Goal: Task Accomplishment & Management: Complete application form

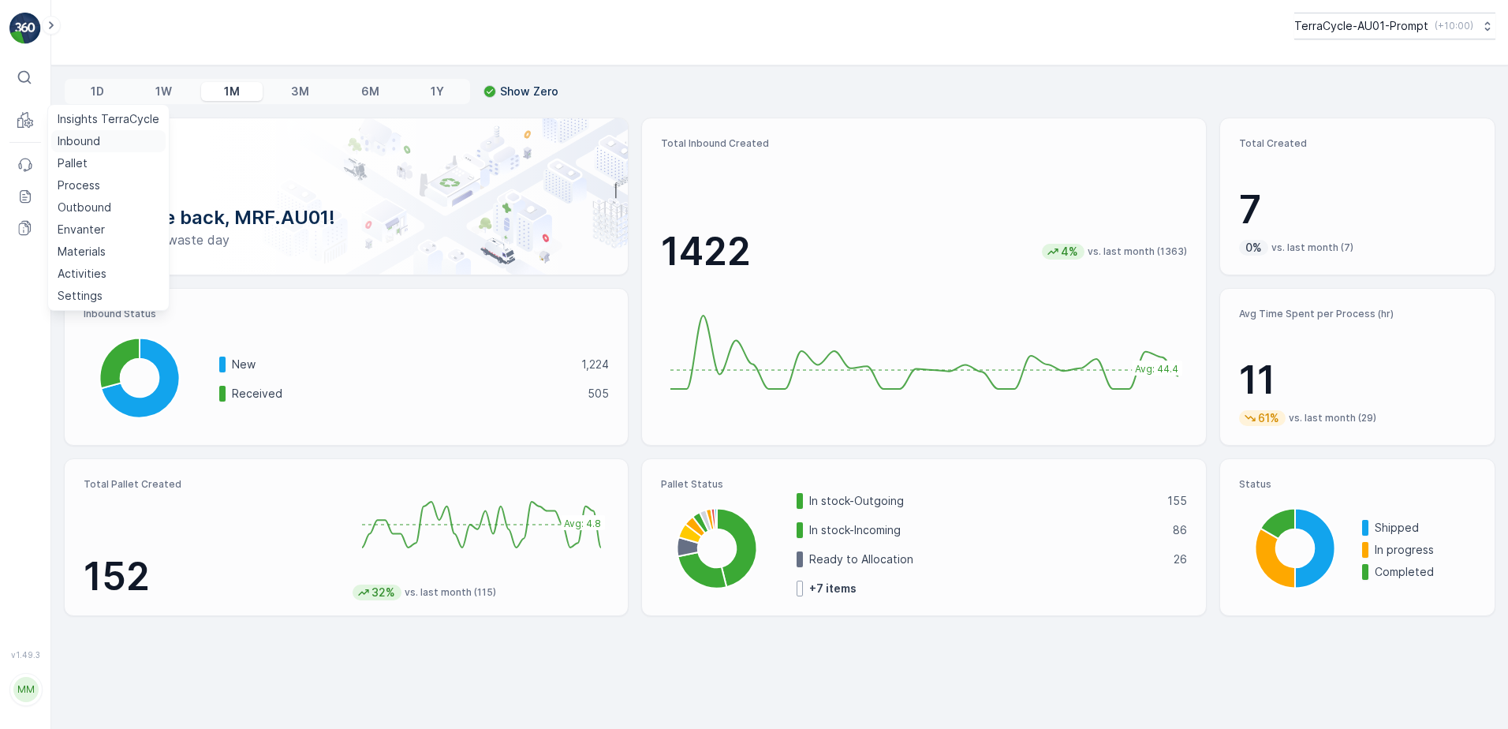
click at [69, 143] on p "Inbound" at bounding box center [79, 141] width 43 height 16
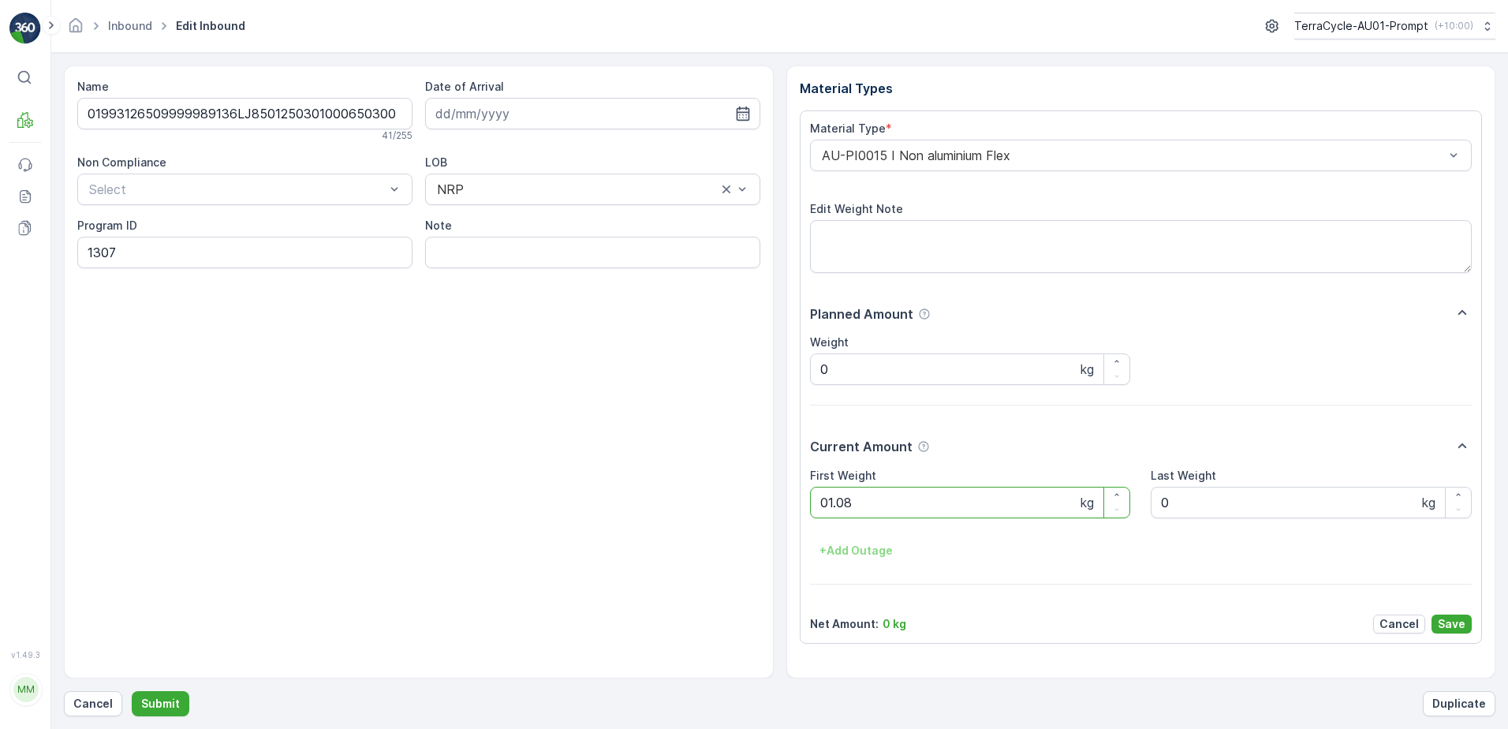
click at [132, 691] on button "Submit" at bounding box center [161, 703] width 58 height 25
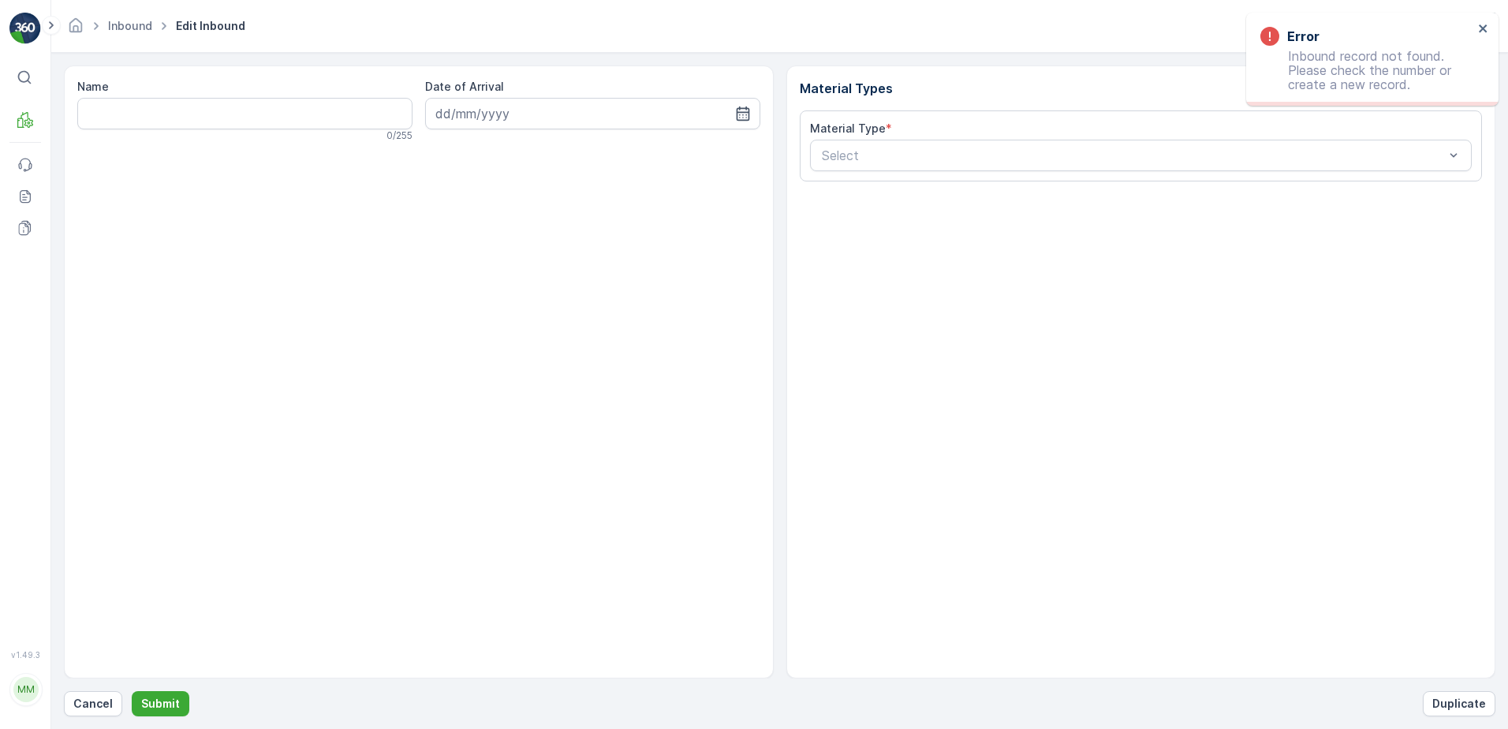
drag, startPoint x: 105, startPoint y: 692, endPoint x: 0, endPoint y: 363, distance: 345.1
click at [106, 692] on button "Cancel" at bounding box center [93, 703] width 58 height 25
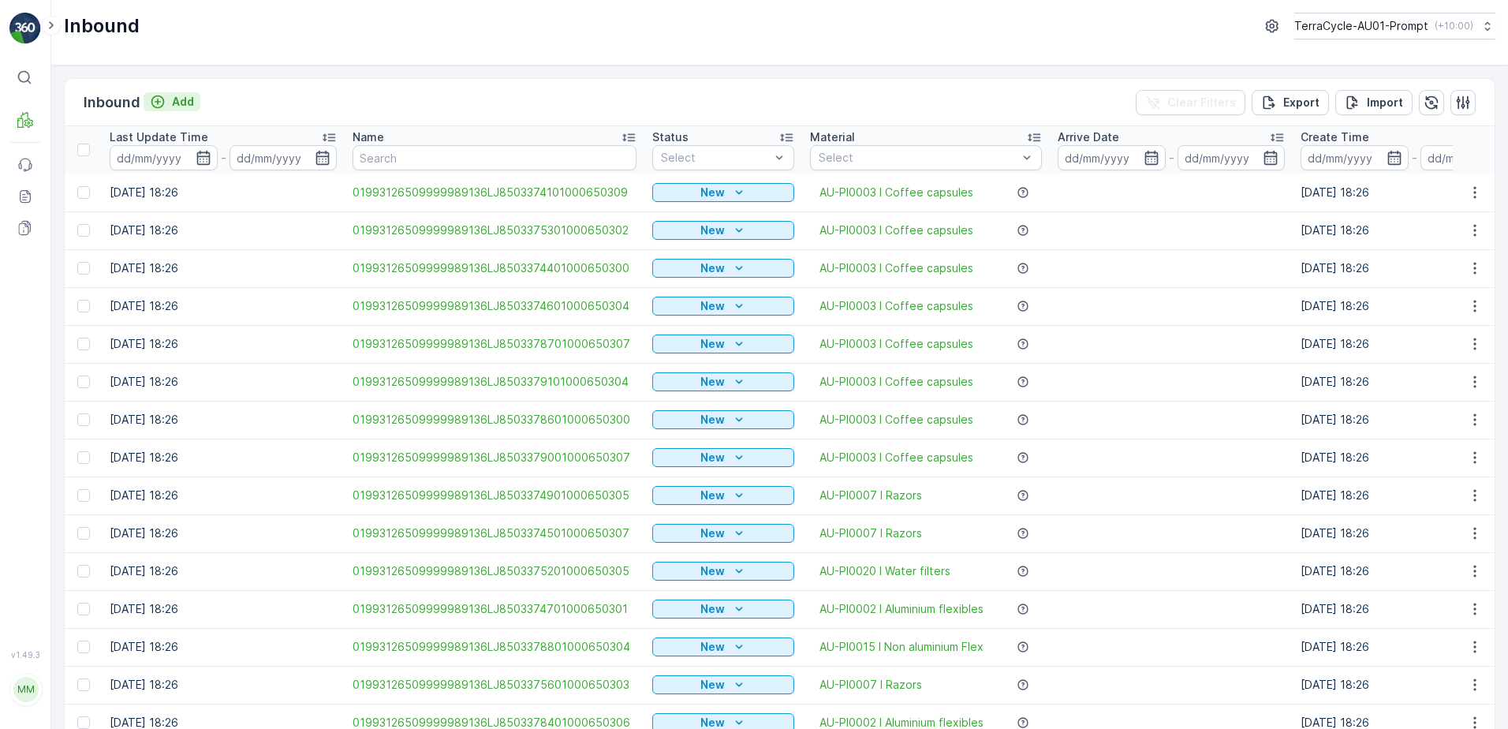
click at [183, 102] on p "Add" at bounding box center [183, 102] width 22 height 16
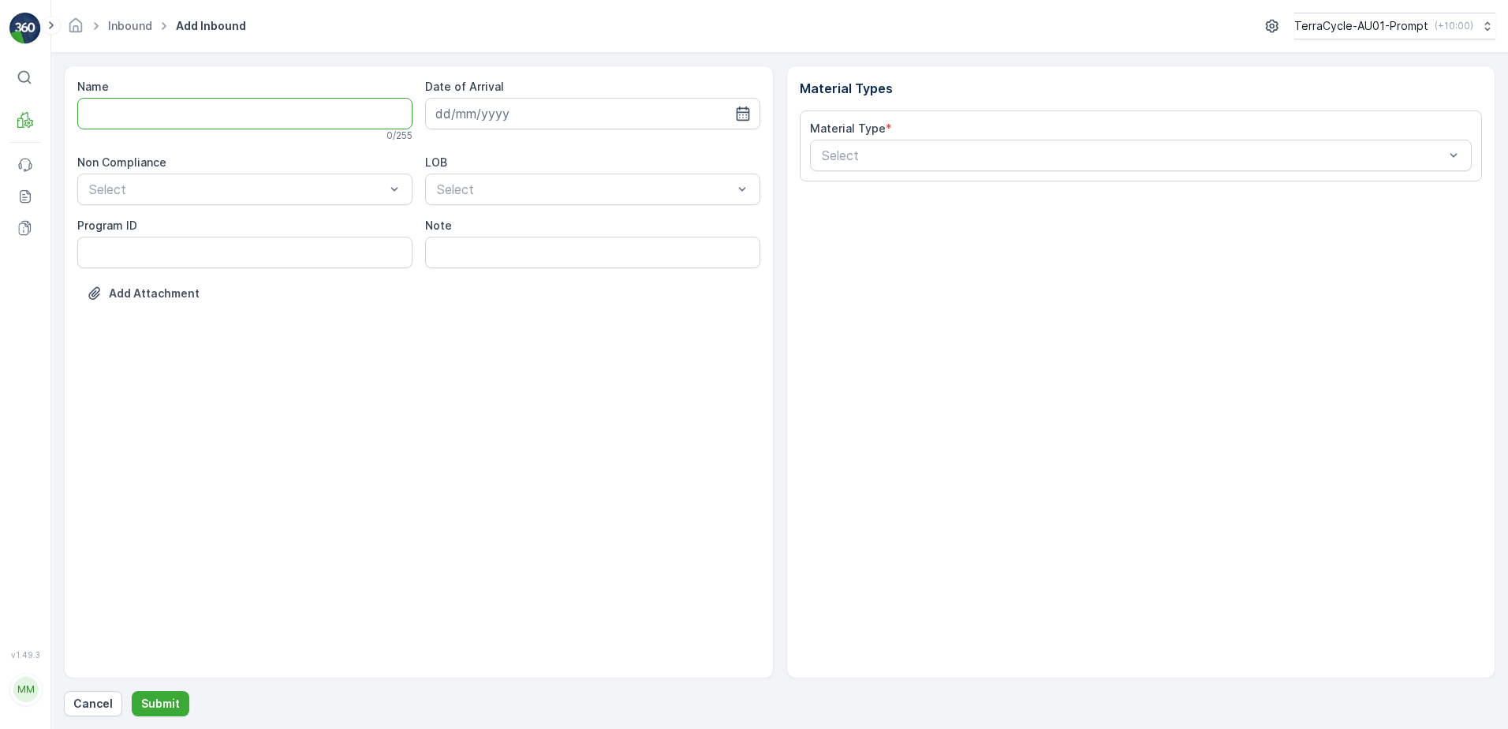
click at [181, 107] on input "Name" at bounding box center [244, 114] width 335 height 32
type input "01993126509999989136LJ8503379201000650301"
click at [132, 691] on button "Submit" at bounding box center [161, 703] width 58 height 25
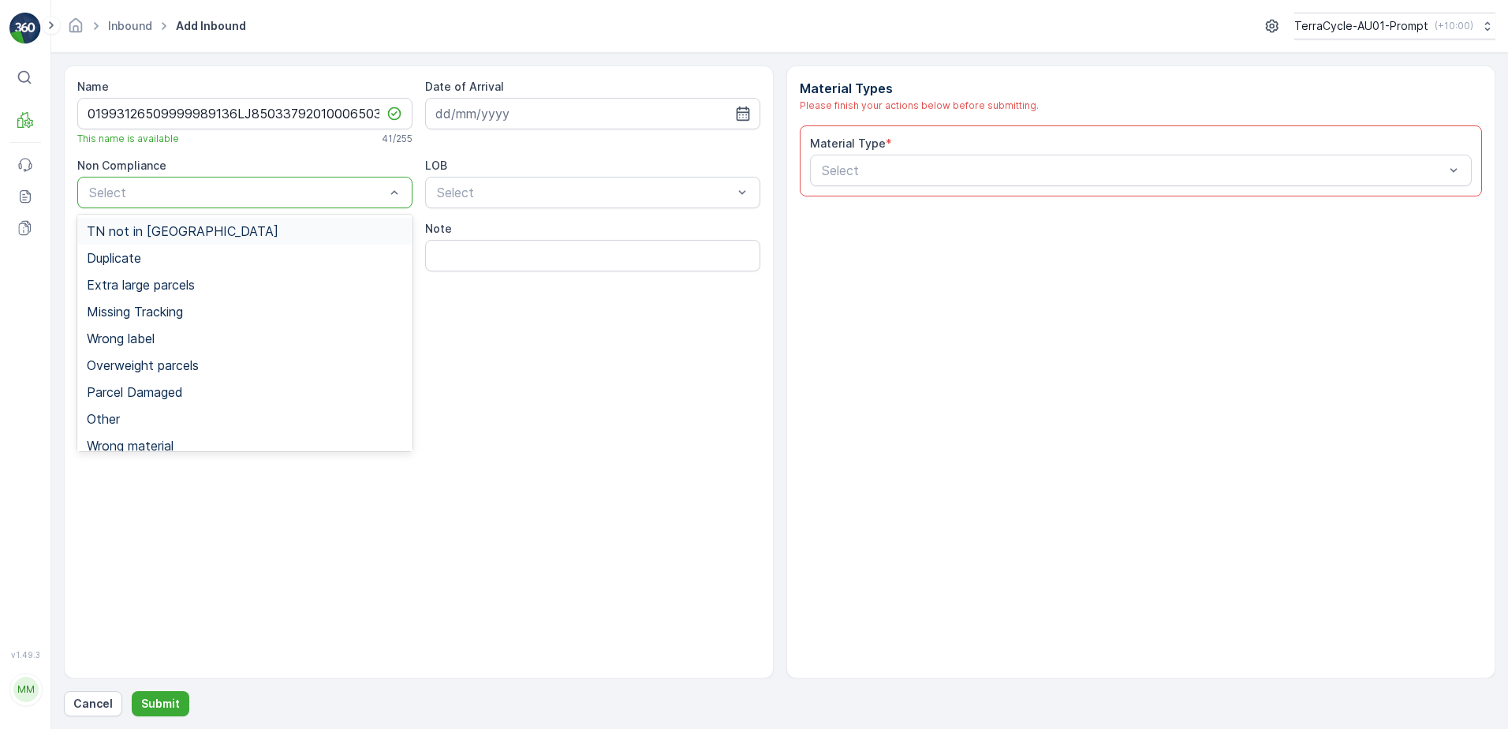
click at [198, 239] on div "TN not in [GEOGRAPHIC_DATA]" at bounding box center [244, 231] width 335 height 27
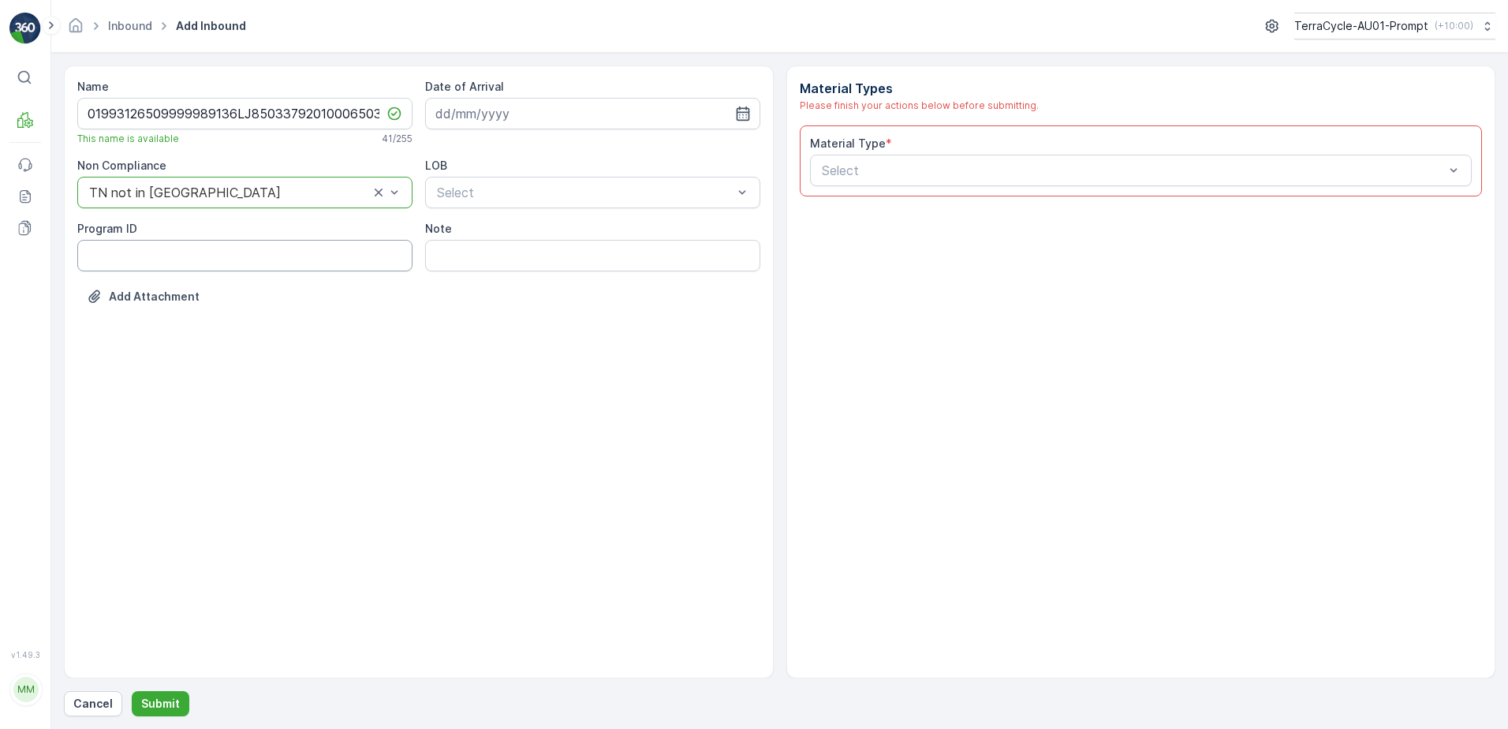
drag, startPoint x: 145, startPoint y: 244, endPoint x: 140, endPoint y: 263, distance: 19.0
click at [142, 258] on ID "Program ID" at bounding box center [244, 256] width 335 height 32
type ID "1219"
click at [595, 113] on input at bounding box center [592, 114] width 335 height 32
click at [579, 214] on button "4" at bounding box center [565, 213] width 28 height 28
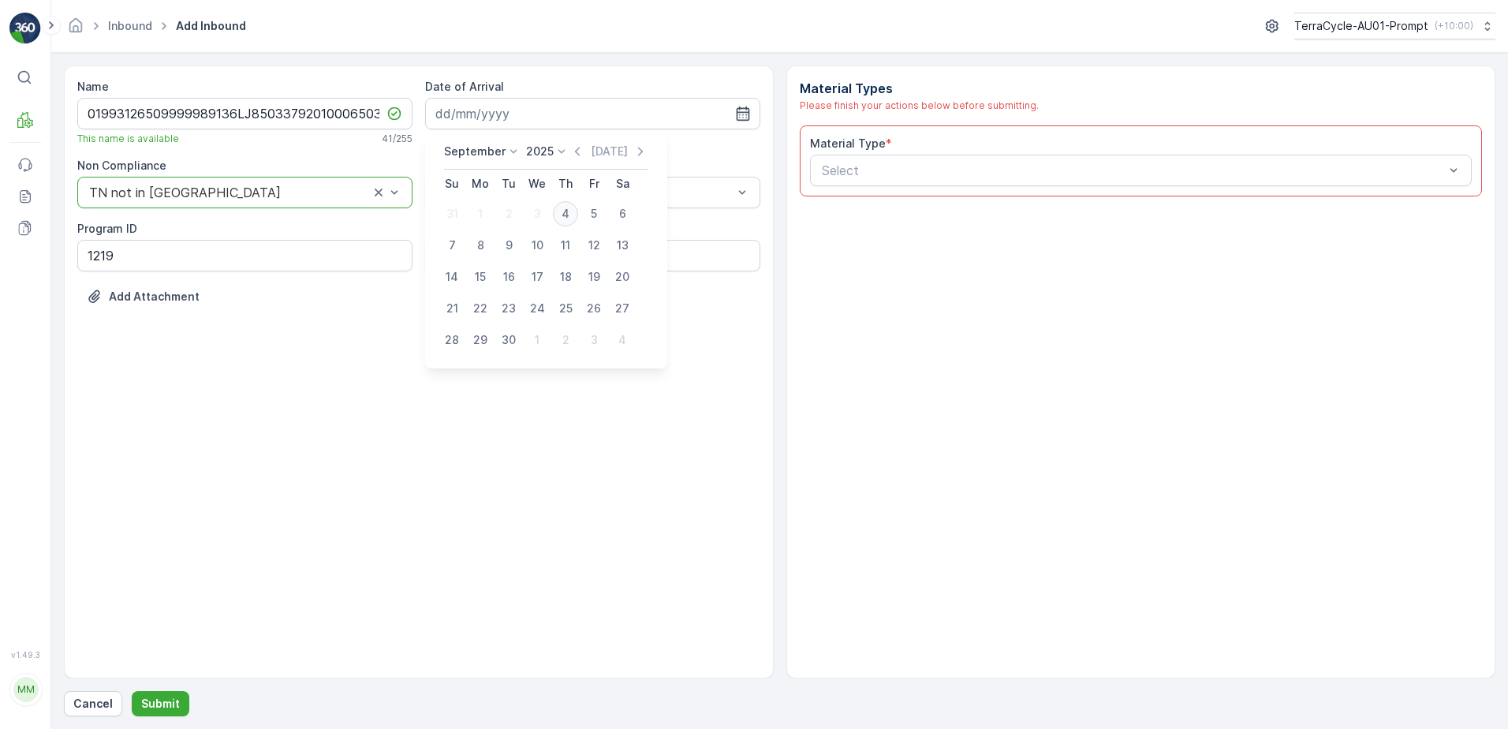
type input "[DATE]"
click at [578, 173] on div "LOB Select" at bounding box center [592, 183] width 335 height 50
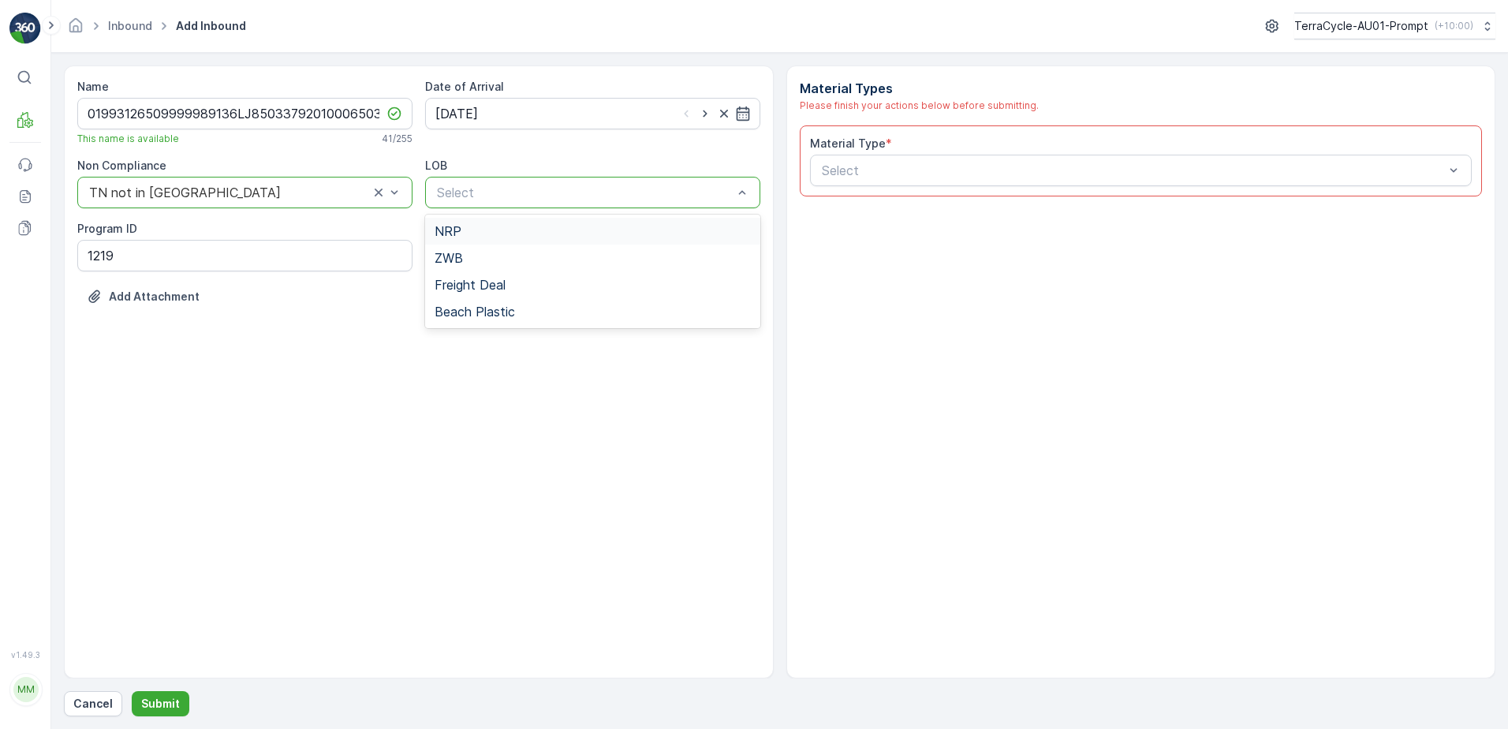
click at [514, 233] on div "NRP" at bounding box center [592, 231] width 316 height 14
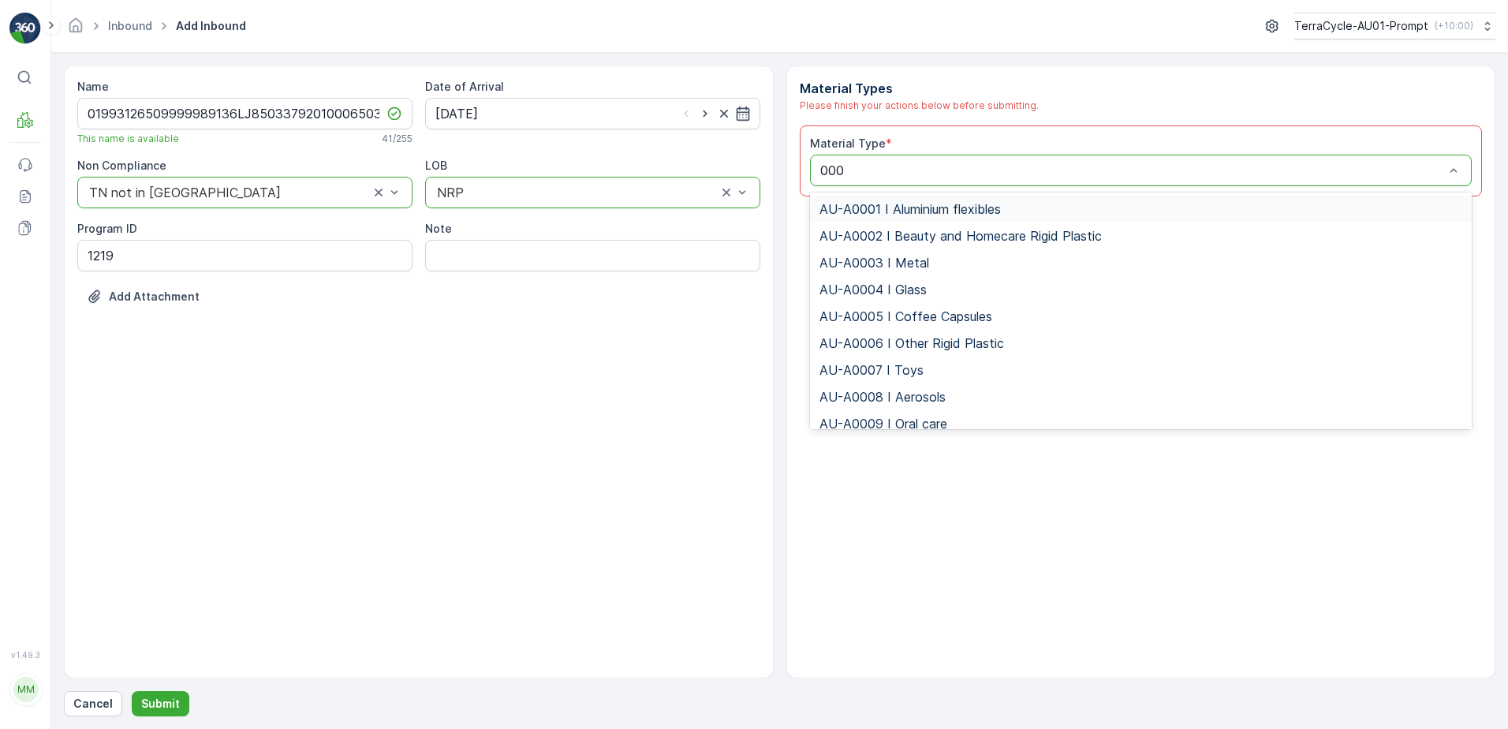
type input "0002"
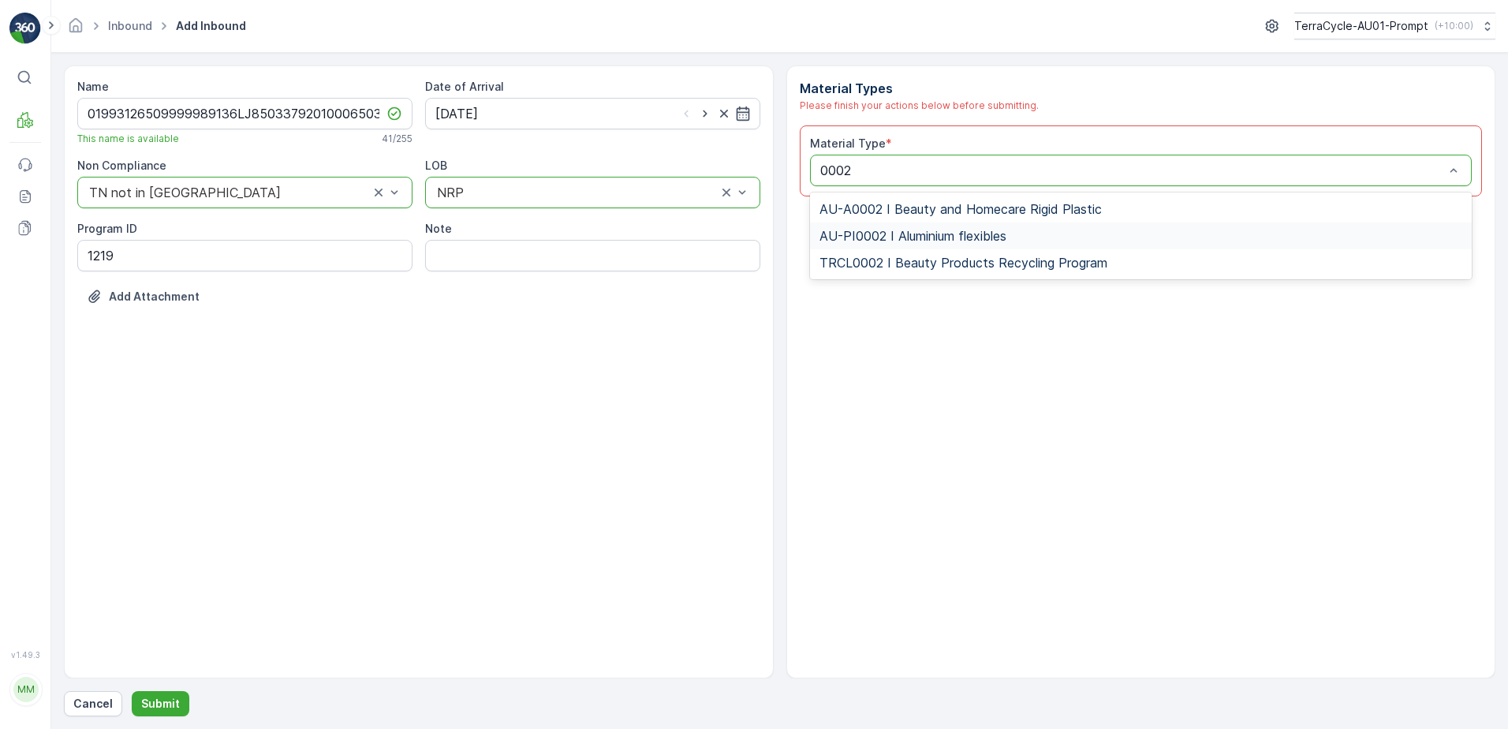
click at [873, 230] on span "AU-PI0002 I Aluminium flexibles" at bounding box center [912, 236] width 187 height 14
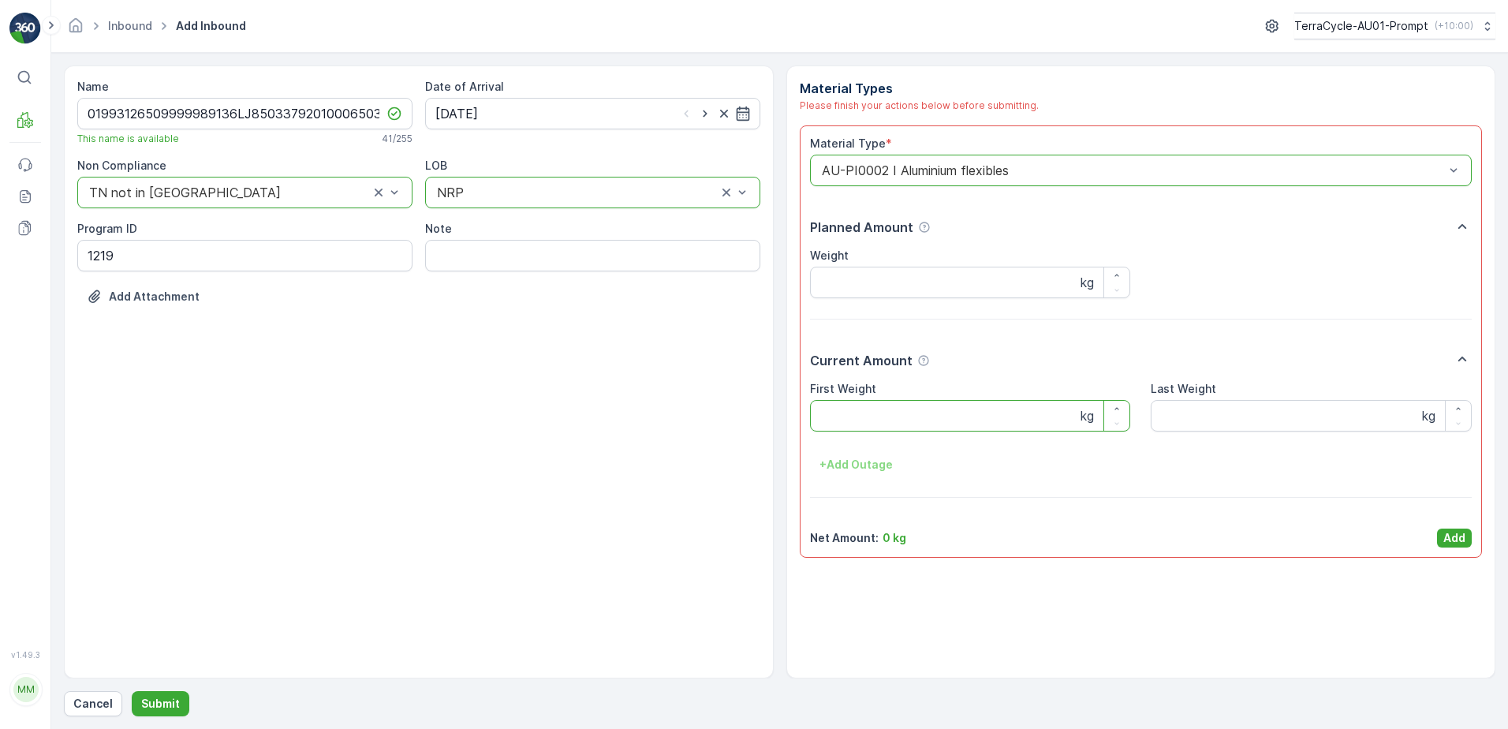
click at [875, 426] on Weight "First Weight" at bounding box center [970, 416] width 321 height 32
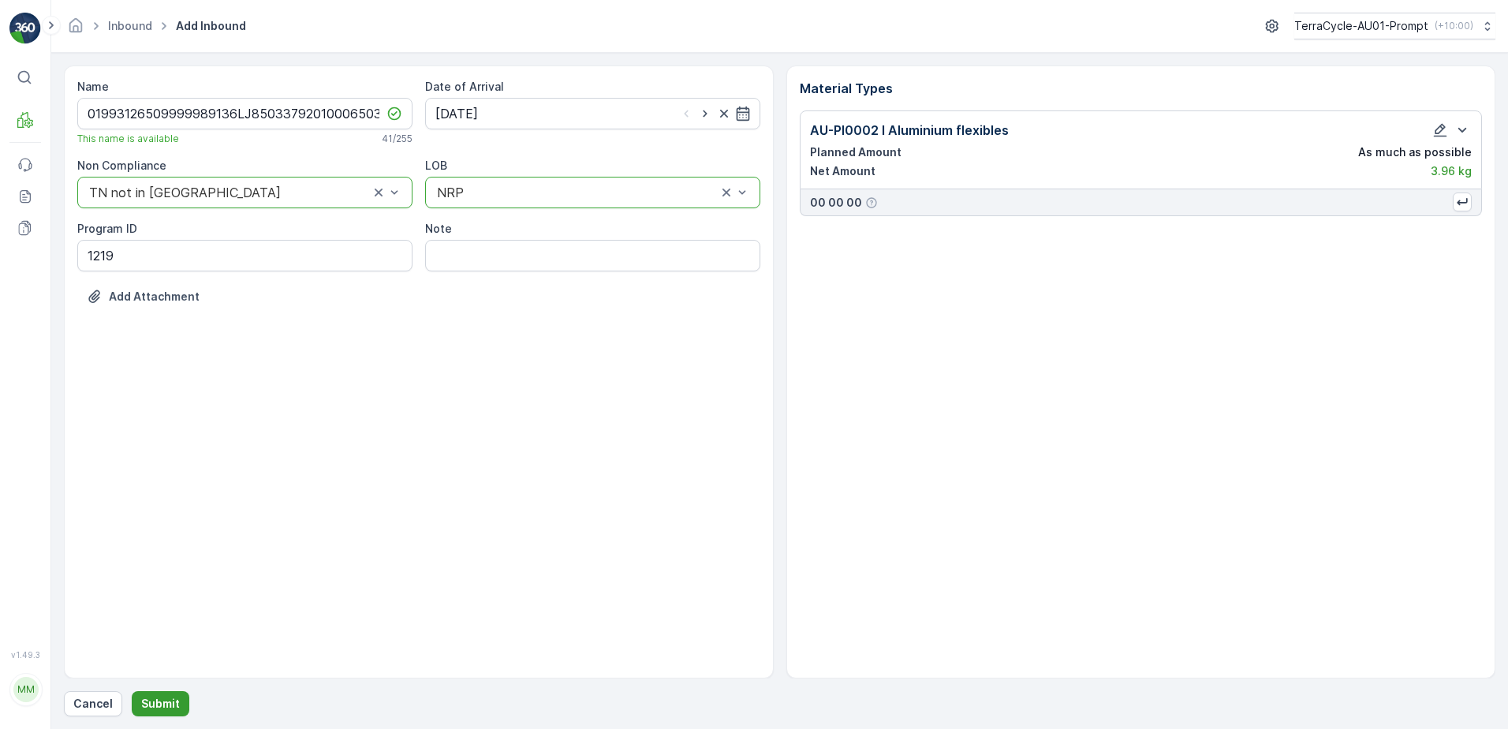
click at [169, 695] on button "Submit" at bounding box center [161, 703] width 58 height 25
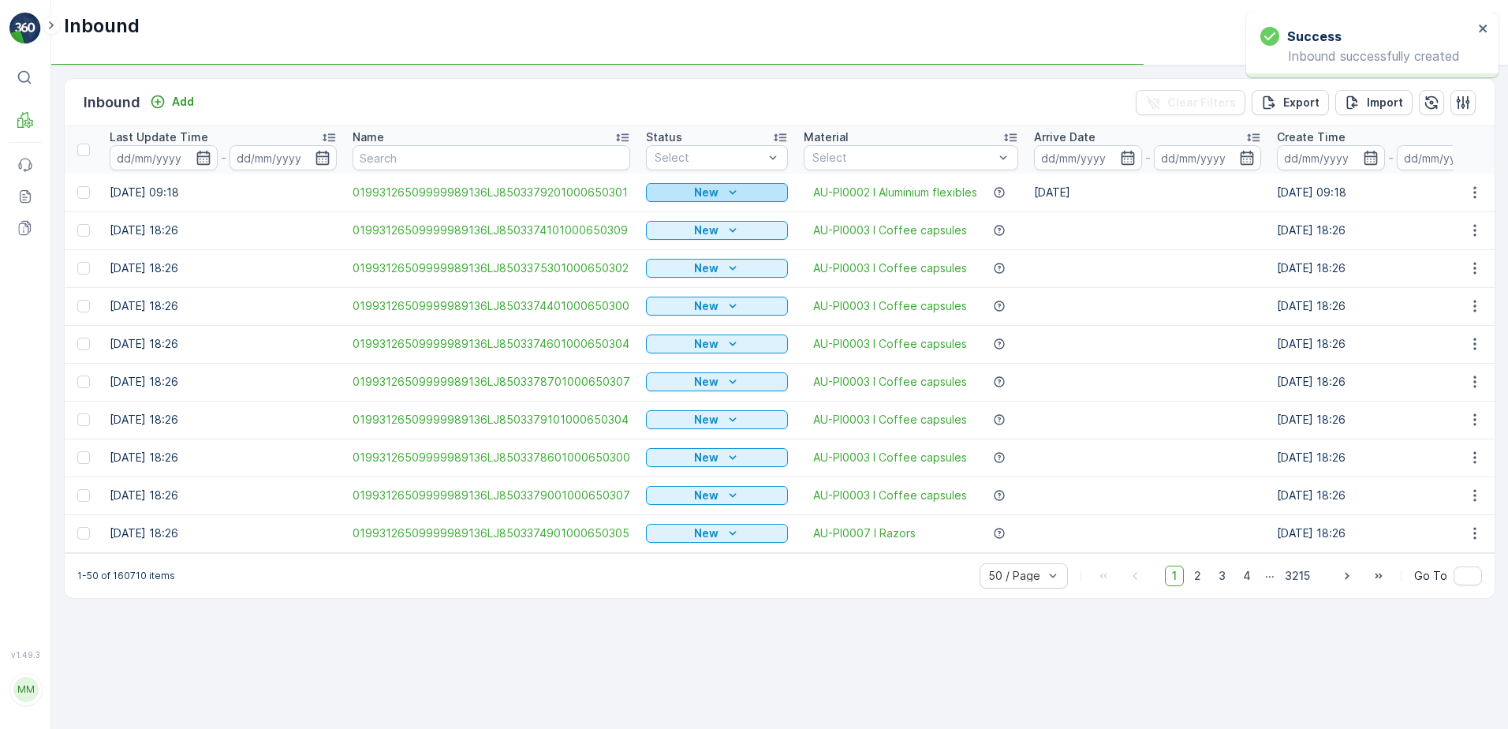
drag, startPoint x: 695, startPoint y: 187, endPoint x: 655, endPoint y: 242, distance: 68.3
click at [695, 187] on p "New" at bounding box center [706, 193] width 24 height 16
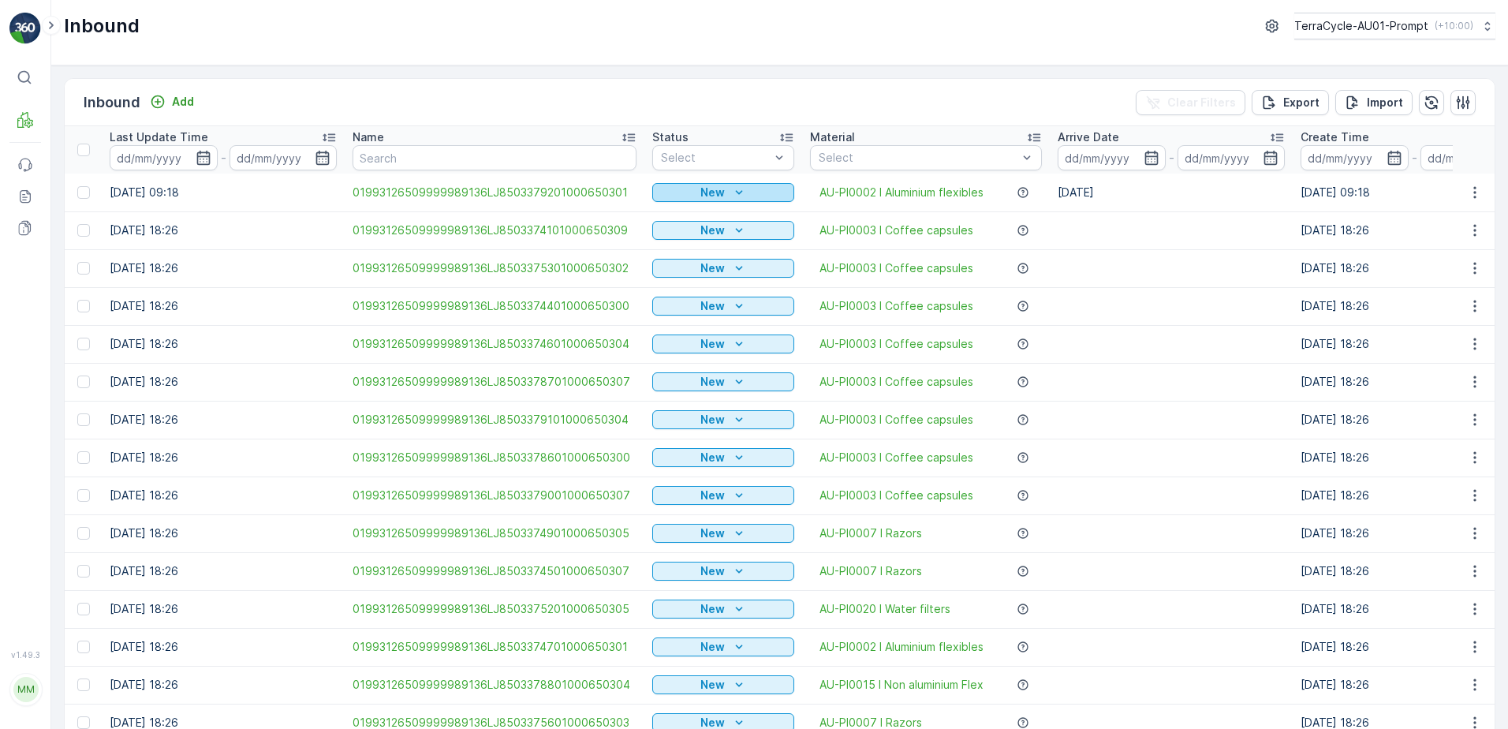
click at [731, 195] on icon "New" at bounding box center [739, 193] width 16 height 16
click at [691, 240] on span "Scanned" at bounding box center [681, 238] width 47 height 16
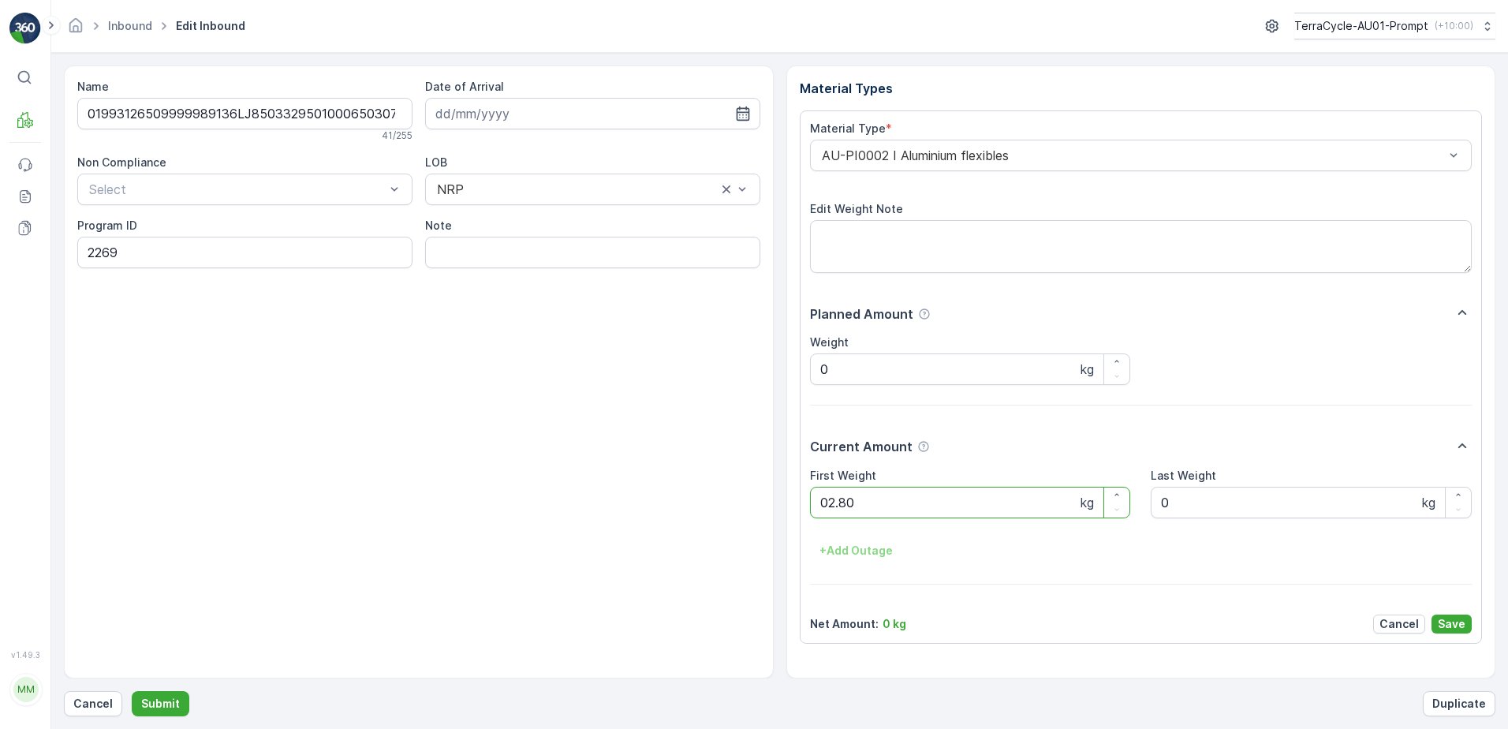
click at [132, 691] on button "Submit" at bounding box center [161, 703] width 58 height 25
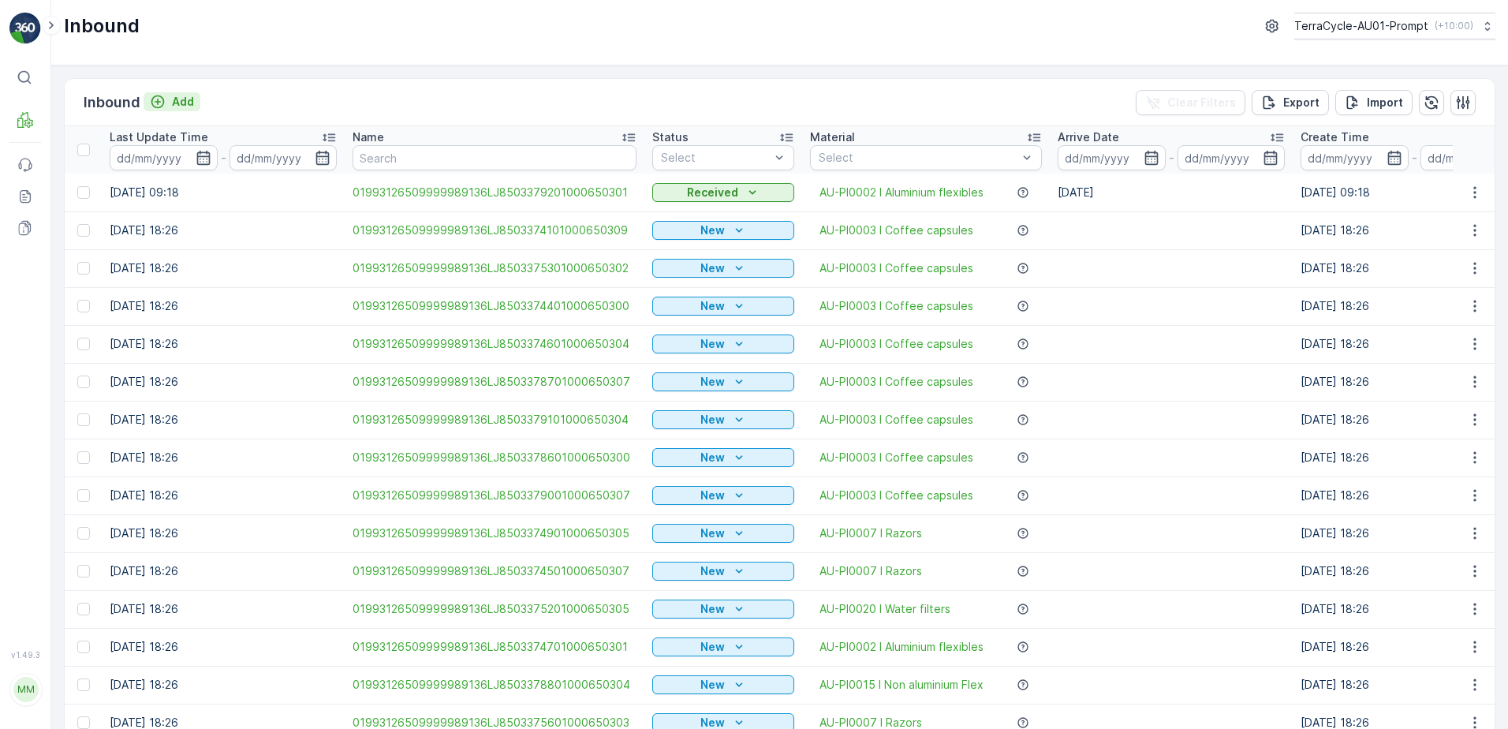
click at [167, 101] on div "Add" at bounding box center [172, 102] width 44 height 16
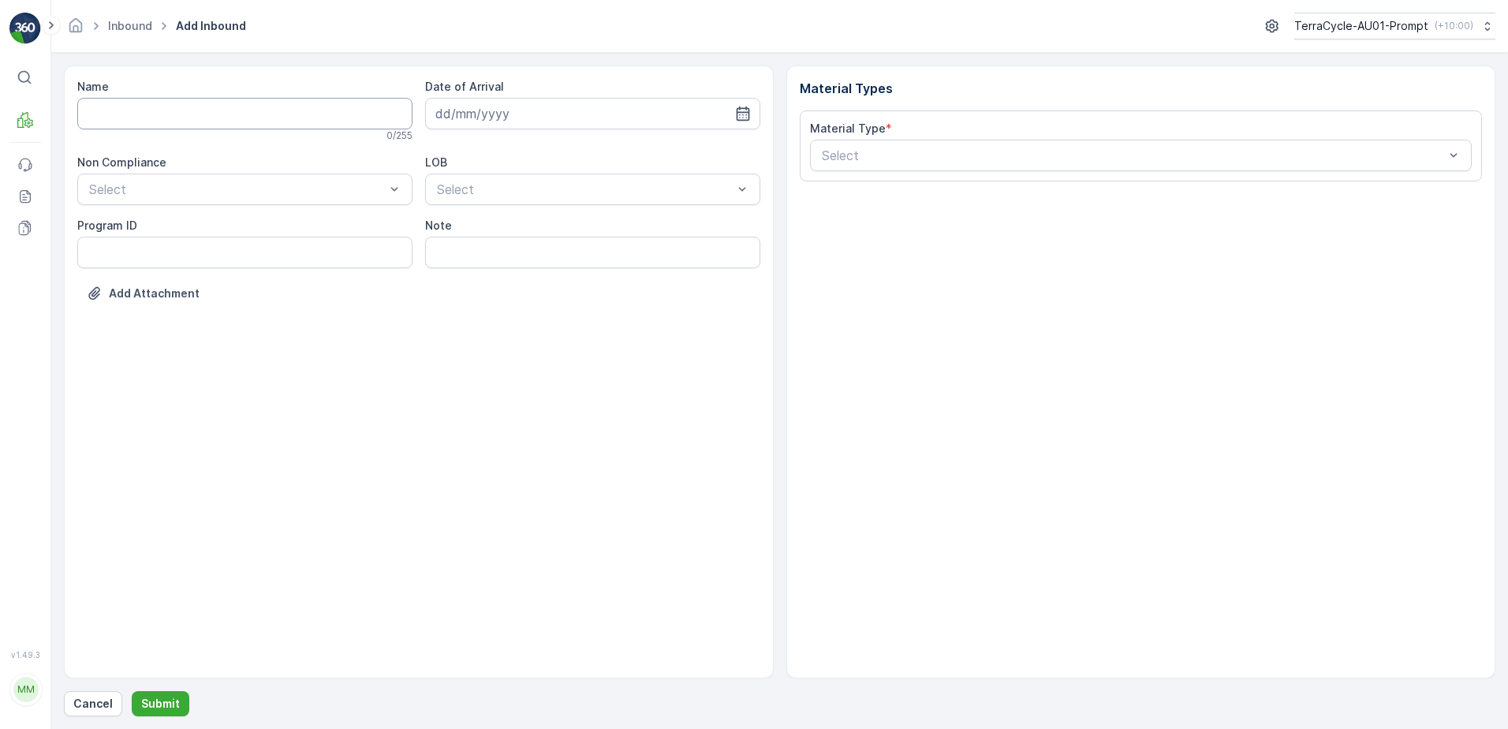
click at [209, 123] on input "Name" at bounding box center [244, 114] width 335 height 32
click at [132, 691] on button "Submit" at bounding box center [161, 703] width 58 height 25
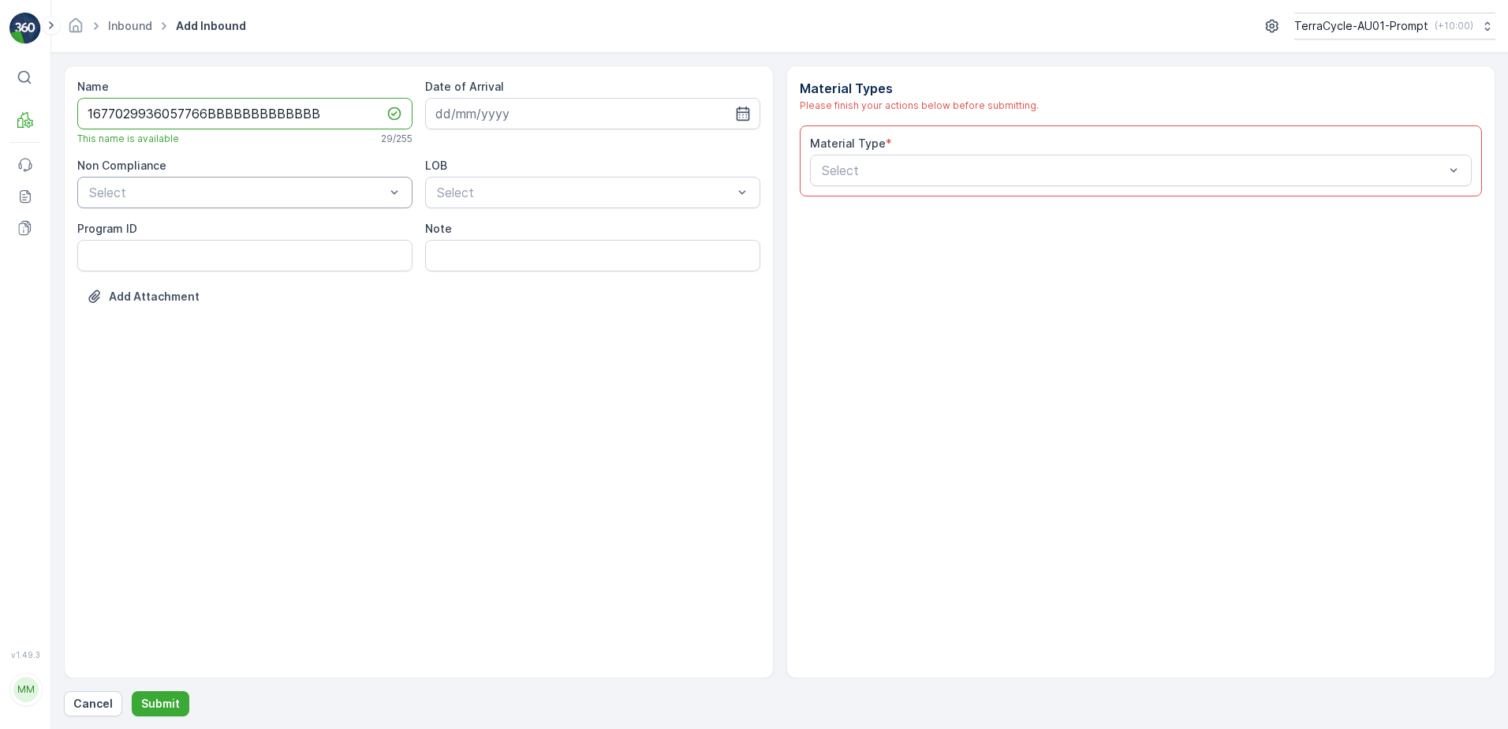
type input "1677029936057766BBBBBBBBBBBBB"
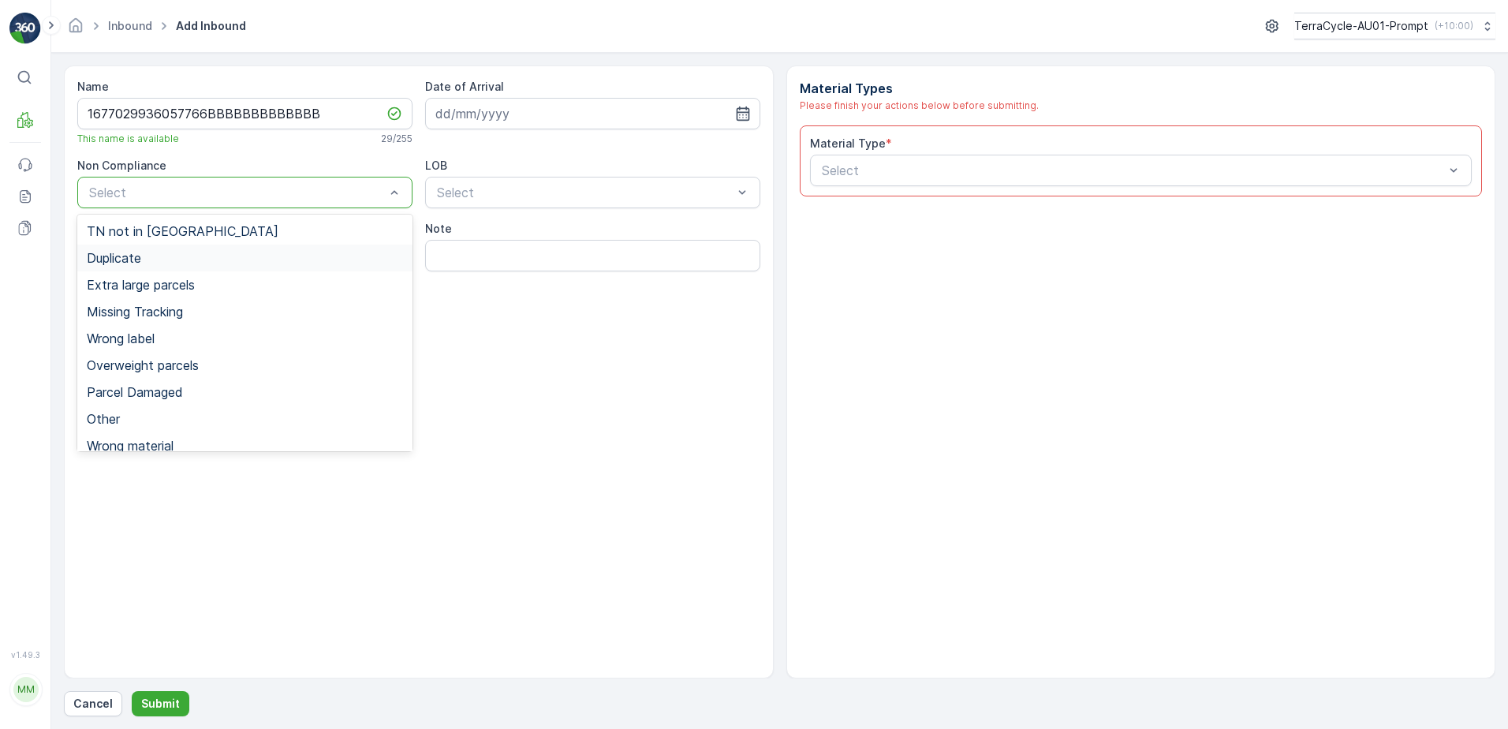
click at [175, 266] on div "Duplicate" at bounding box center [244, 257] width 335 height 27
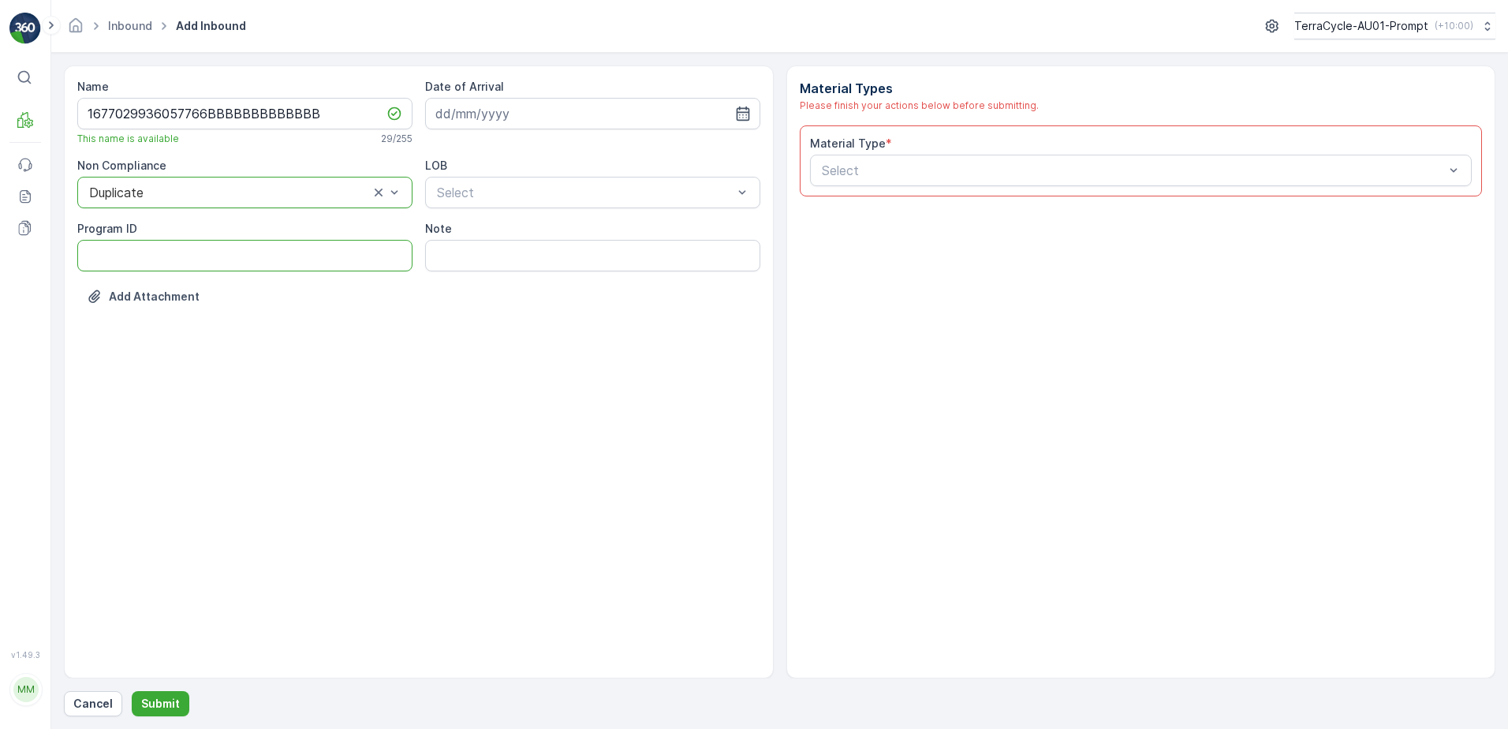
click at [143, 249] on ID "Program ID" at bounding box center [244, 256] width 335 height 32
type ID "1356"
drag, startPoint x: 494, startPoint y: 112, endPoint x: 505, endPoint y: 111, distance: 11.1
click at [505, 111] on input at bounding box center [592, 114] width 335 height 32
click at [572, 218] on div "4" at bounding box center [565, 213] width 25 height 25
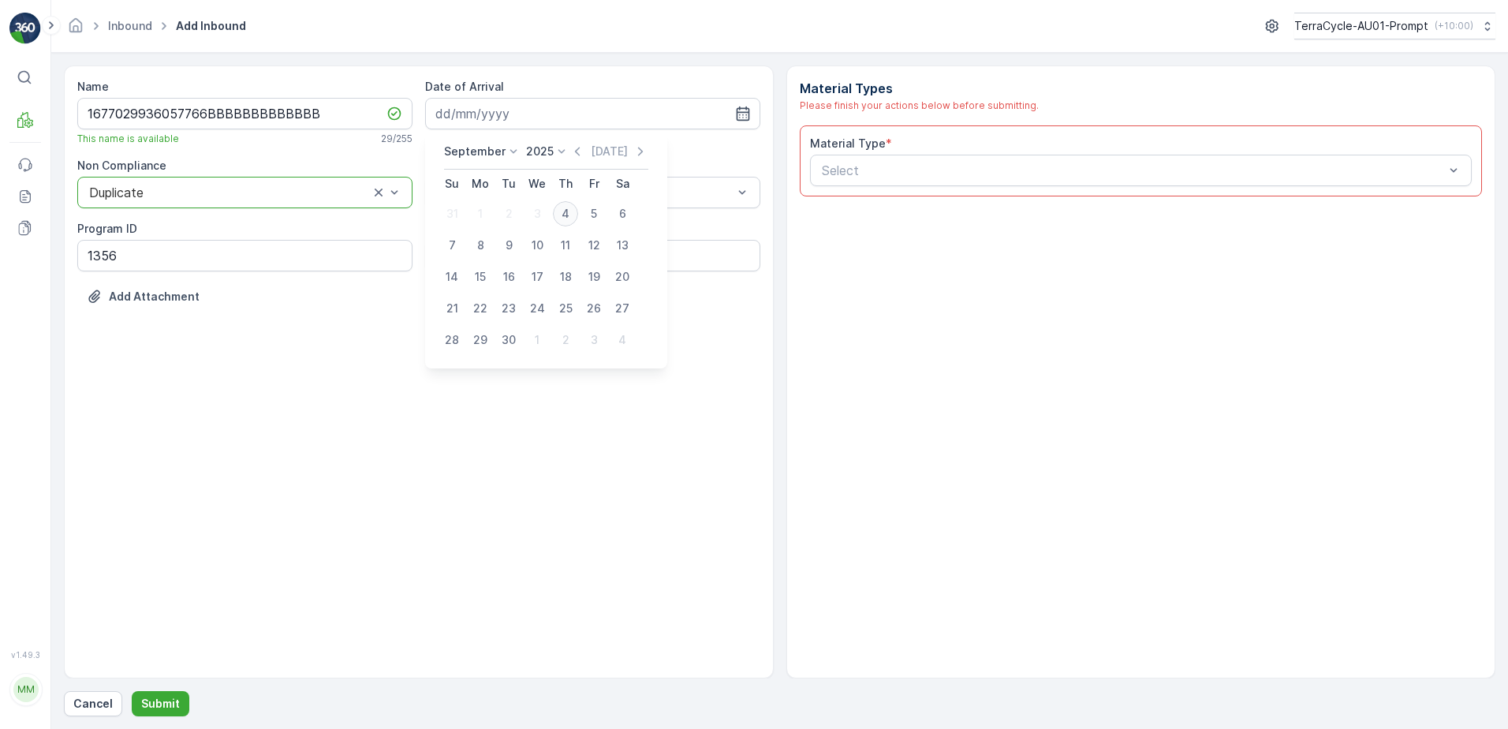
type input "[DATE]"
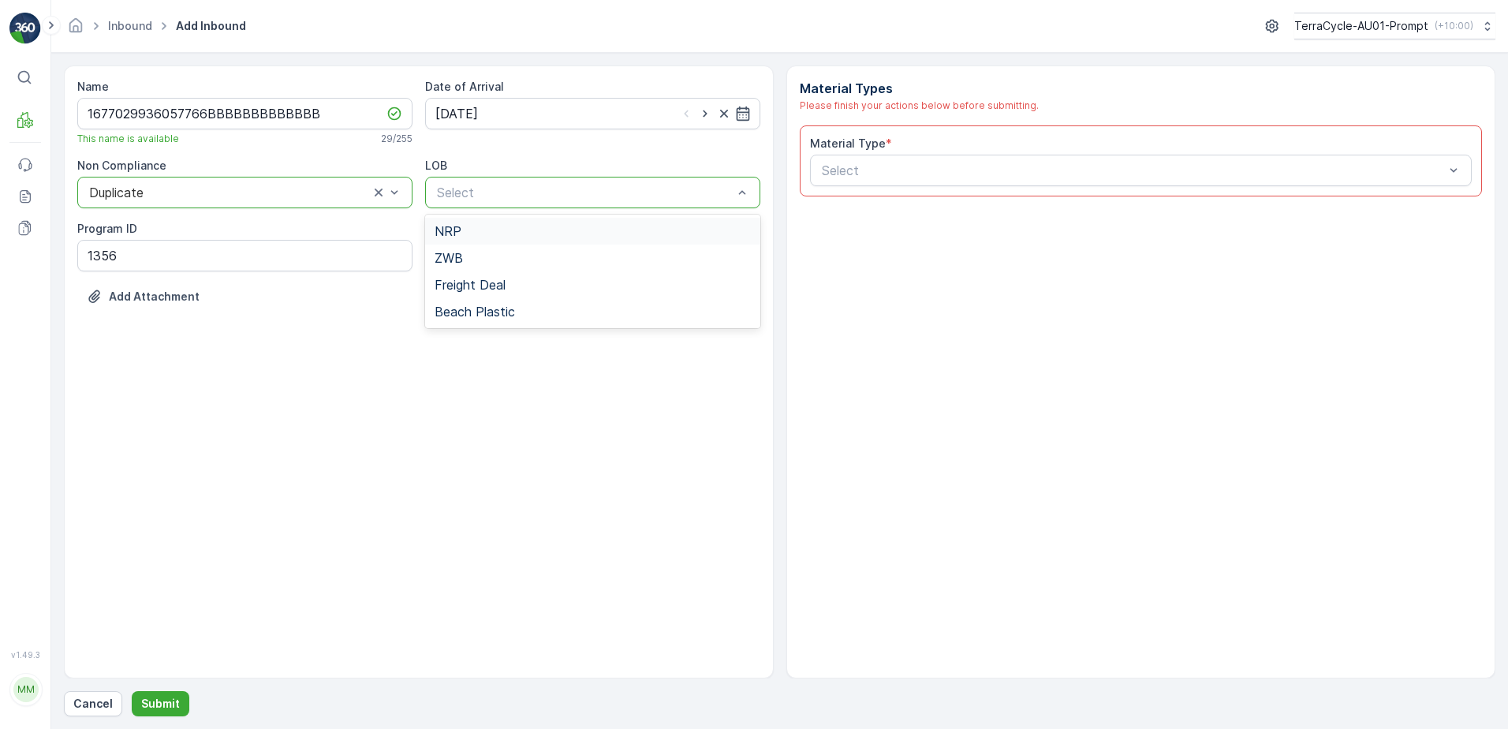
drag, startPoint x: 569, startPoint y: 192, endPoint x: 557, endPoint y: 234, distance: 44.4
click at [557, 234] on div "NRP" at bounding box center [592, 231] width 316 height 14
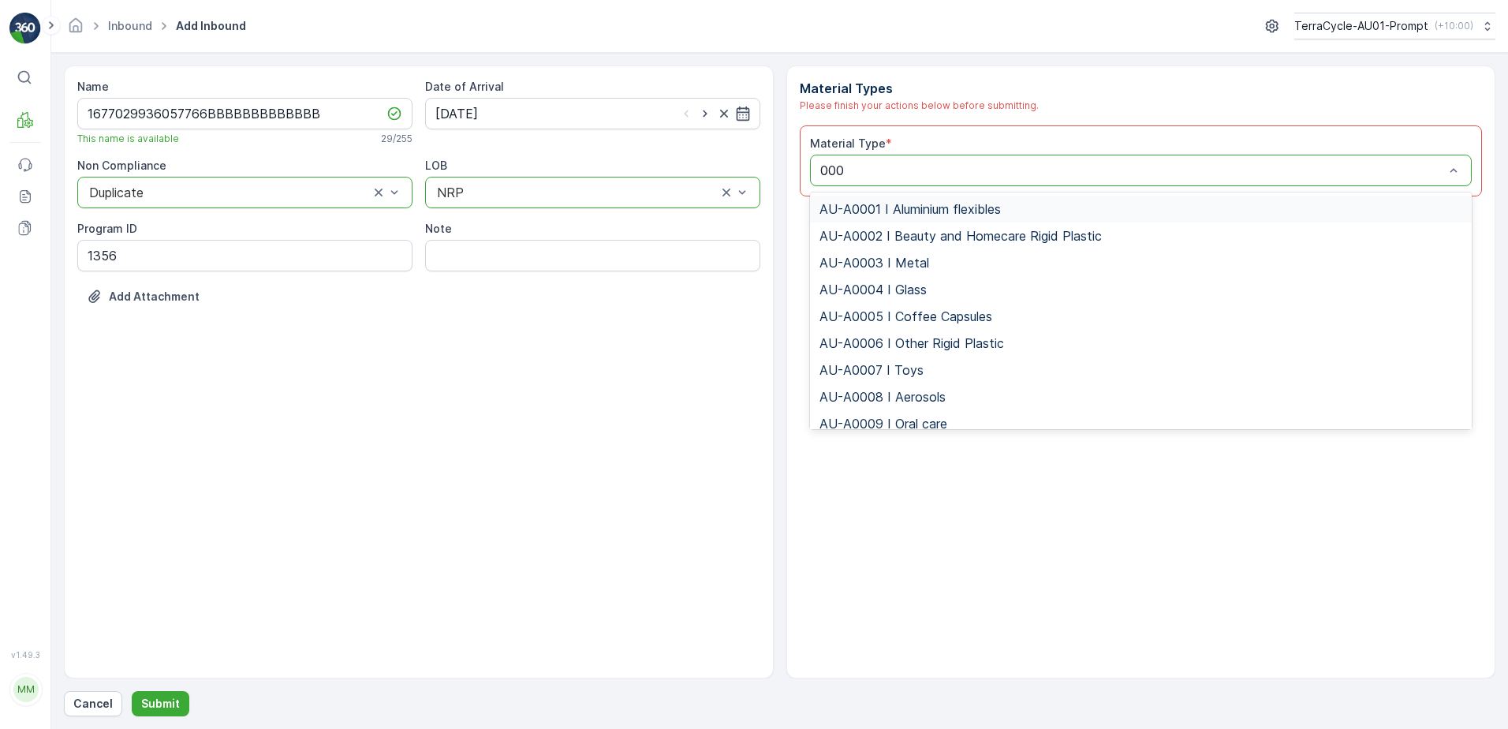
type input "0008"
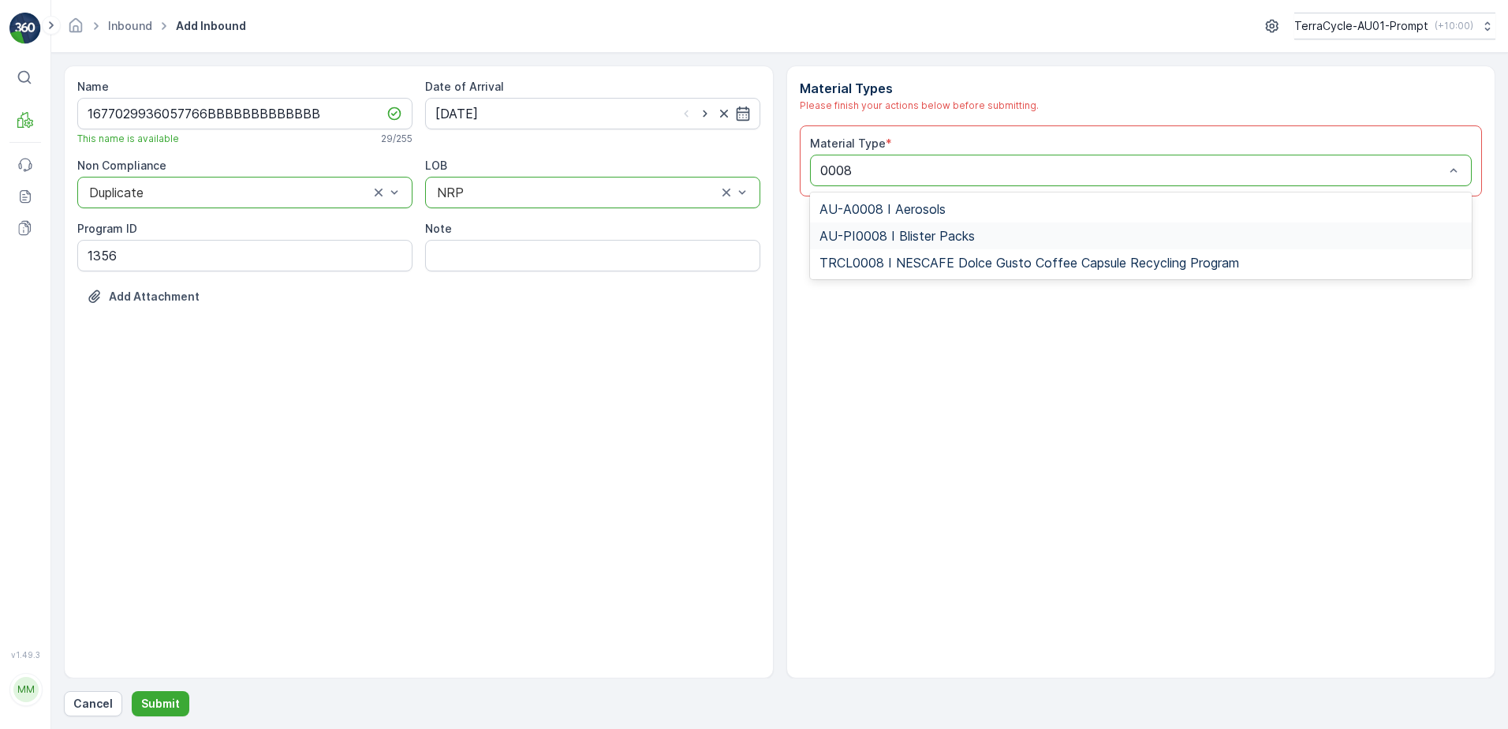
drag, startPoint x: 889, startPoint y: 233, endPoint x: 1023, endPoint y: 328, distance: 163.4
click at [893, 234] on span "AU-PI0008 I Blister Packs" at bounding box center [896, 236] width 155 height 14
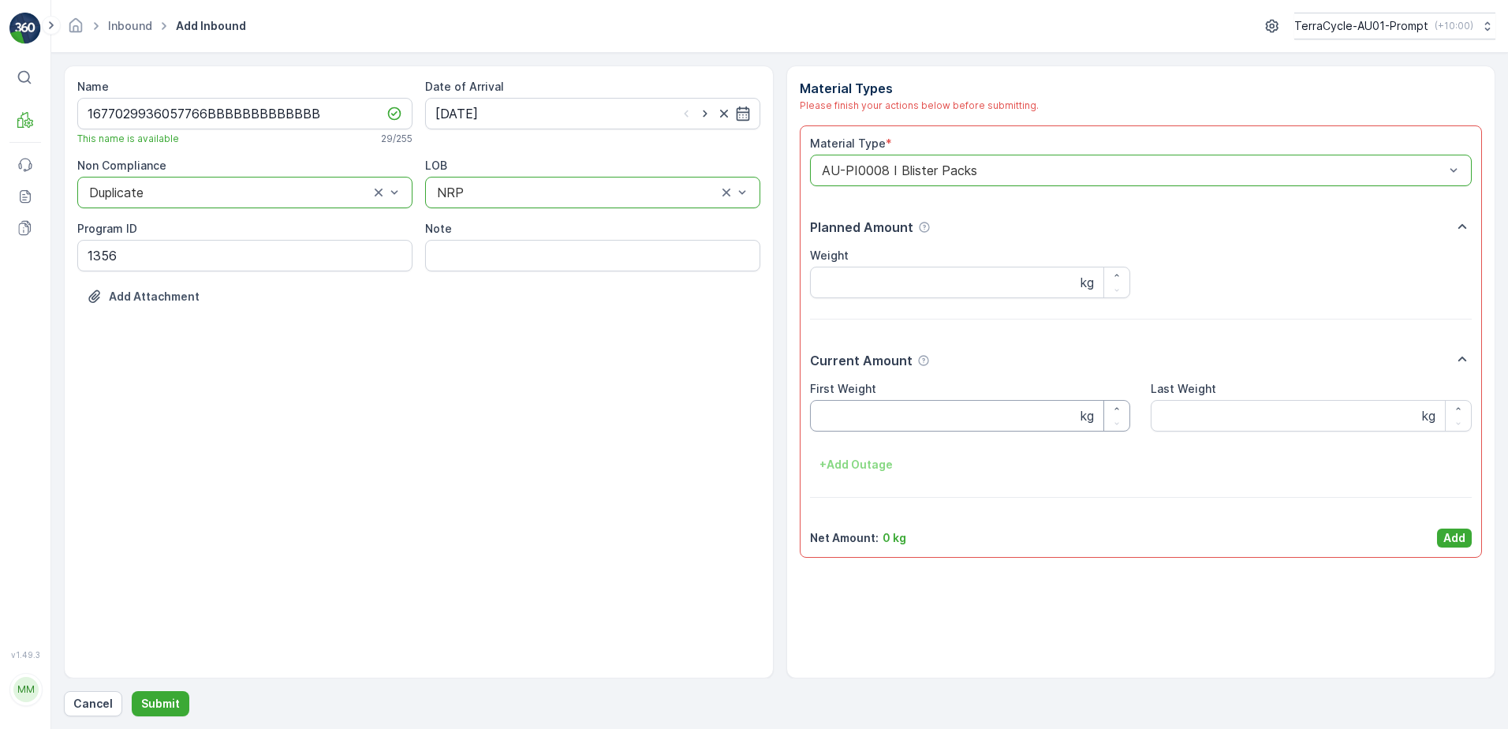
click at [954, 406] on Weight "First Weight" at bounding box center [970, 416] width 321 height 32
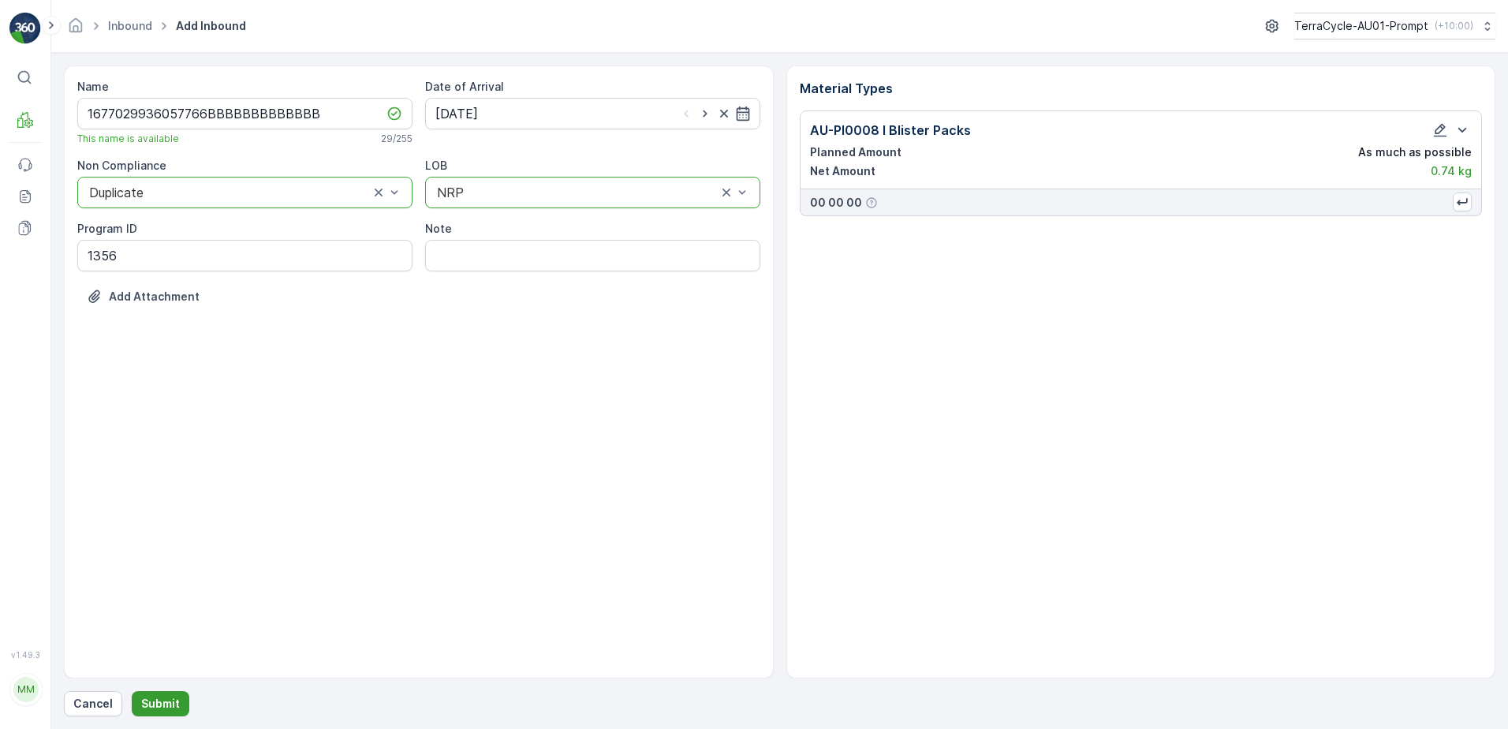
click at [169, 697] on p "Submit" at bounding box center [160, 703] width 39 height 16
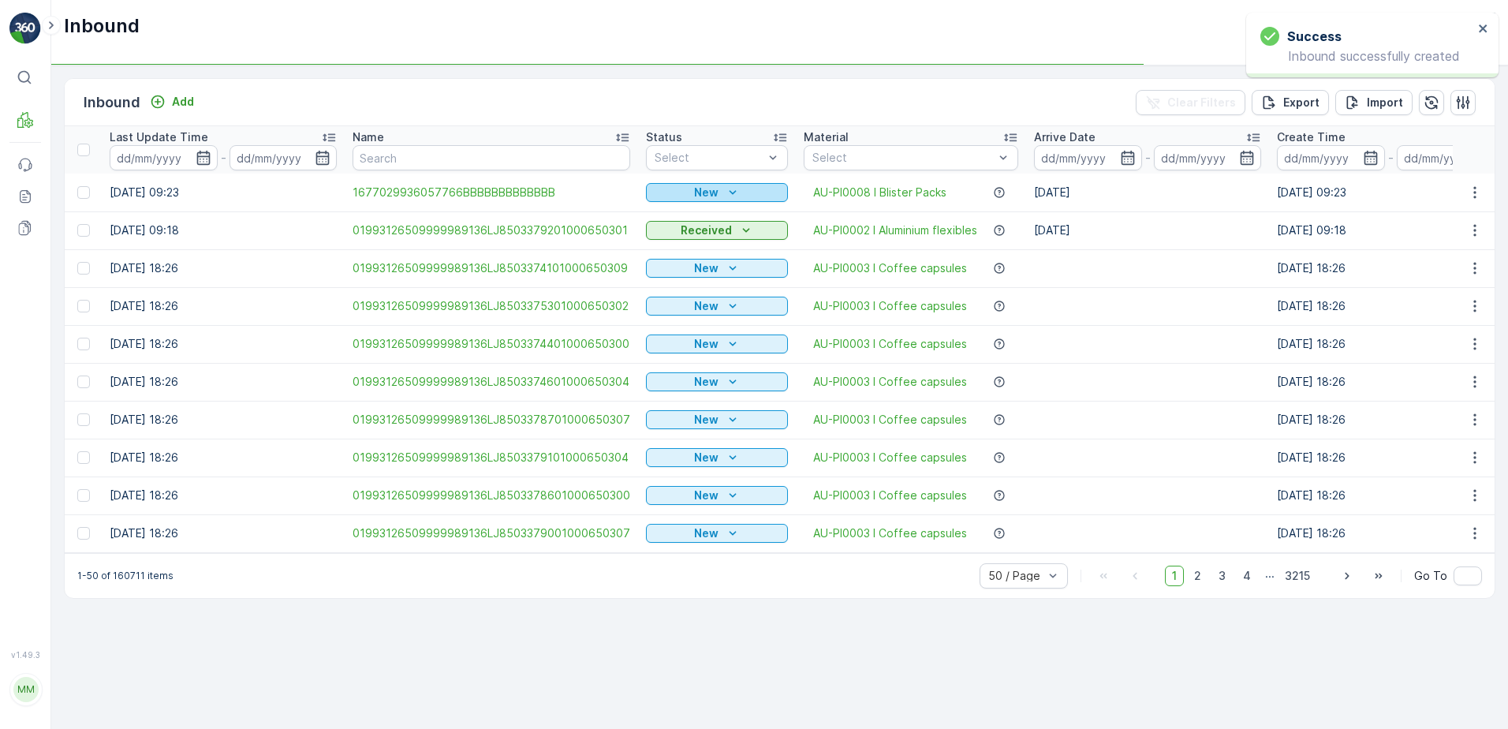
click at [726, 192] on icon "New" at bounding box center [733, 193] width 16 height 16
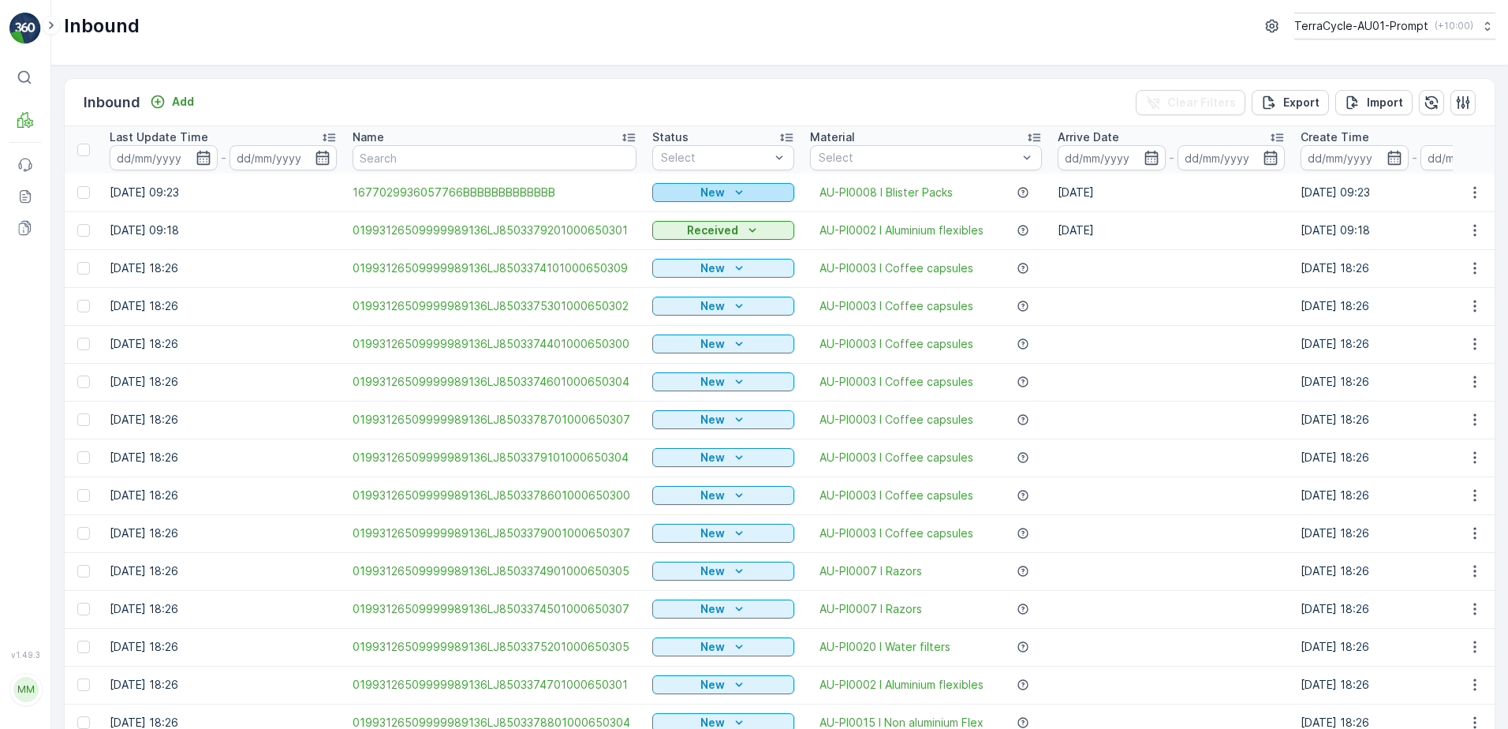
click at [725, 188] on div "New" at bounding box center [722, 193] width 129 height 16
click at [680, 240] on span "Scanned" at bounding box center [681, 238] width 47 height 16
click at [1476, 192] on icon "button" at bounding box center [1475, 193] width 16 height 16
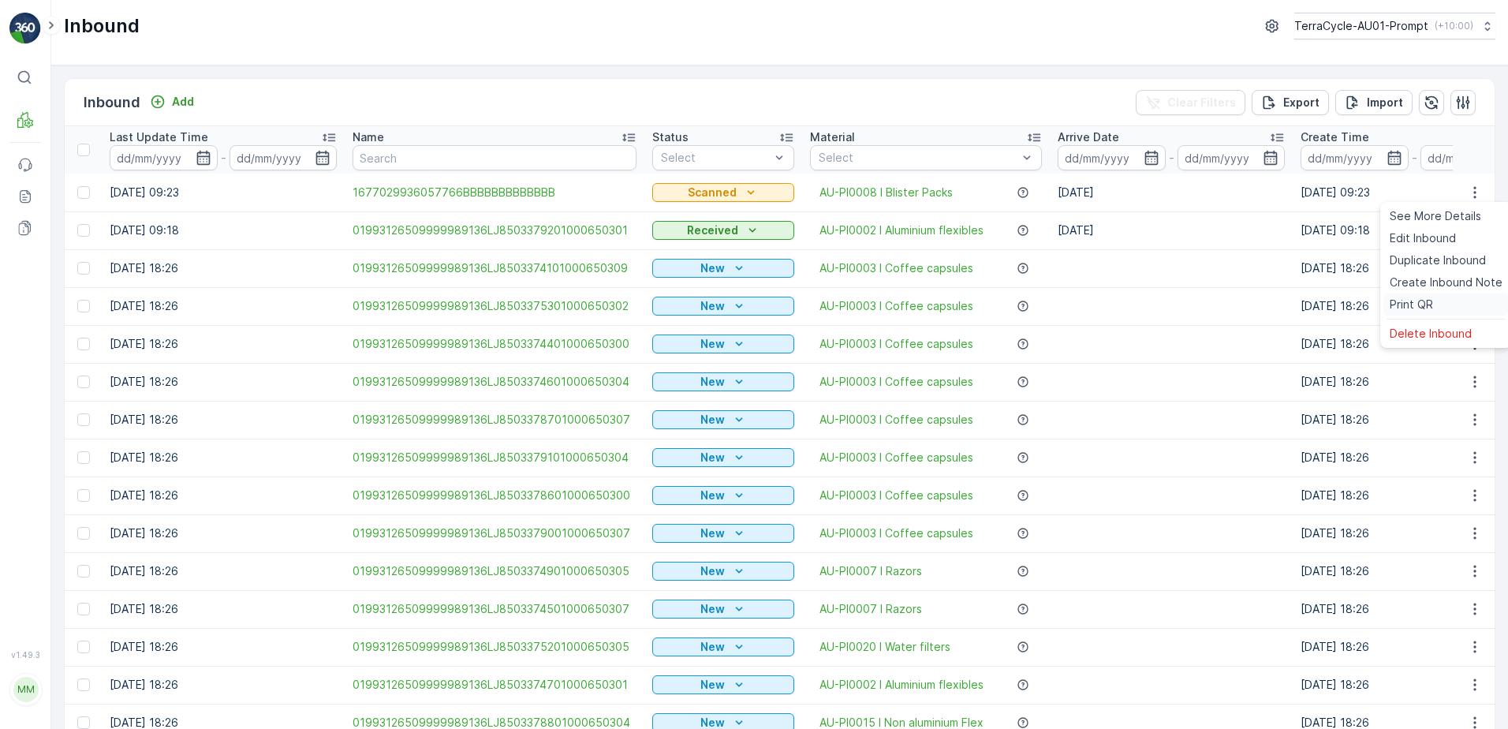
click at [1424, 304] on span "Print QR" at bounding box center [1410, 304] width 43 height 16
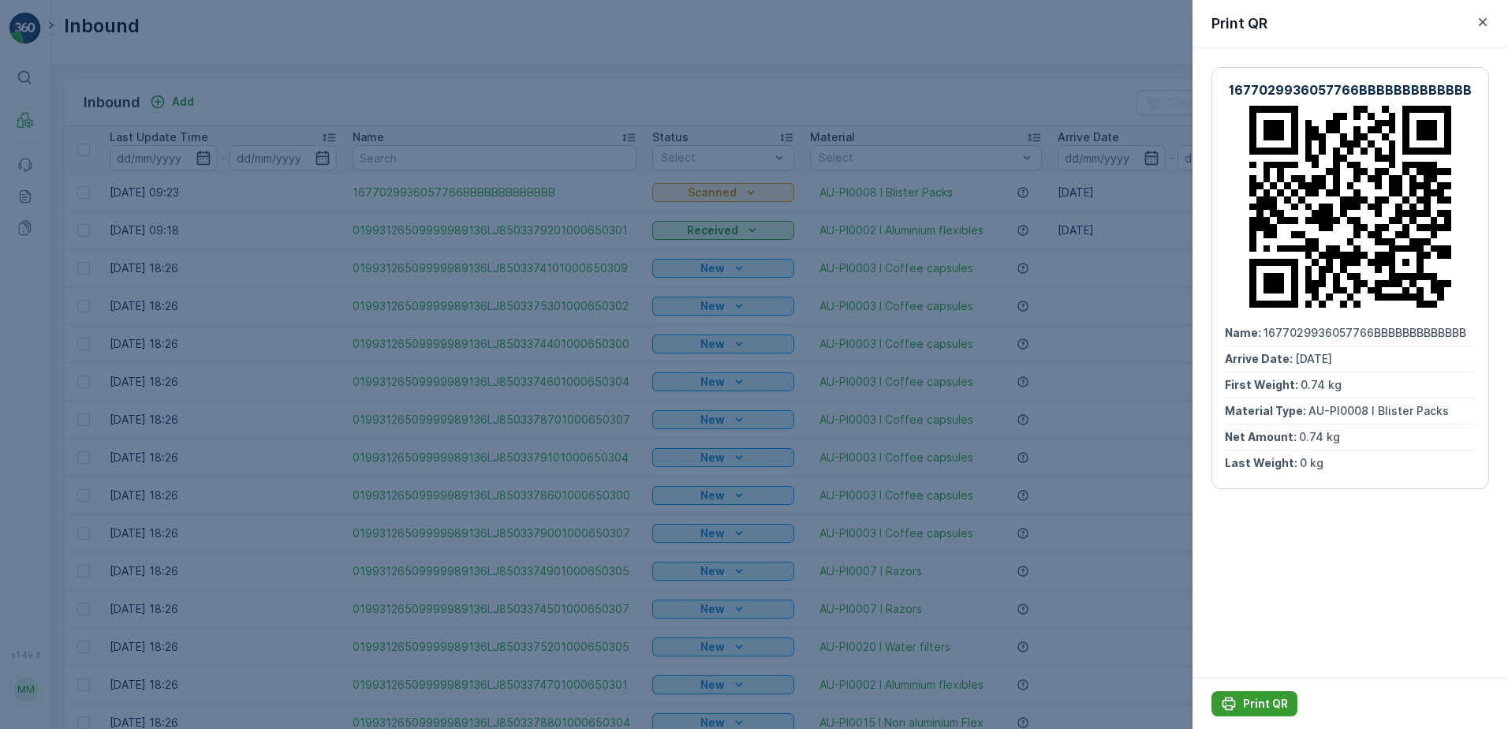
click at [1273, 705] on p "Print QR" at bounding box center [1265, 703] width 45 height 16
click at [1487, 22] on icon "button" at bounding box center [1482, 22] width 16 height 16
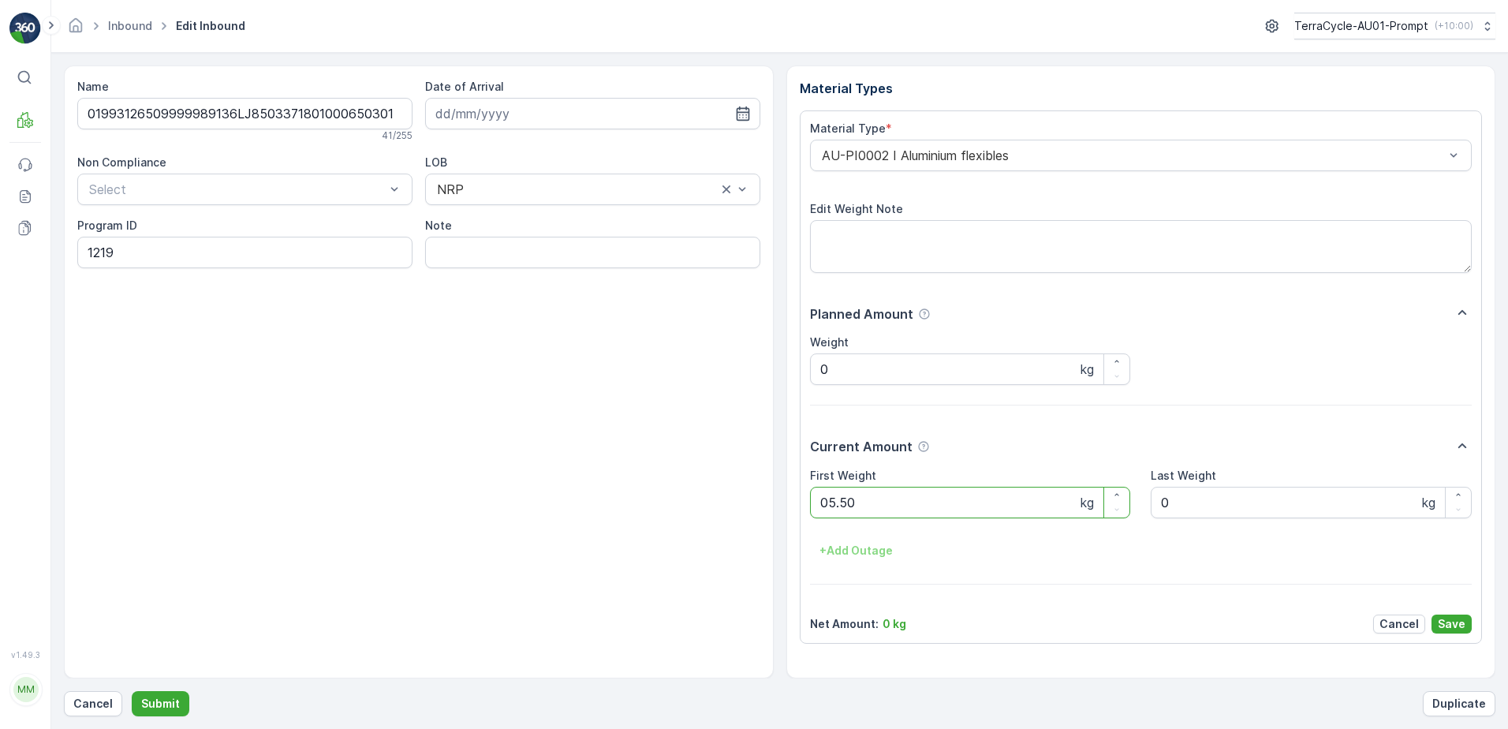
click at [132, 691] on button "Submit" at bounding box center [161, 703] width 58 height 25
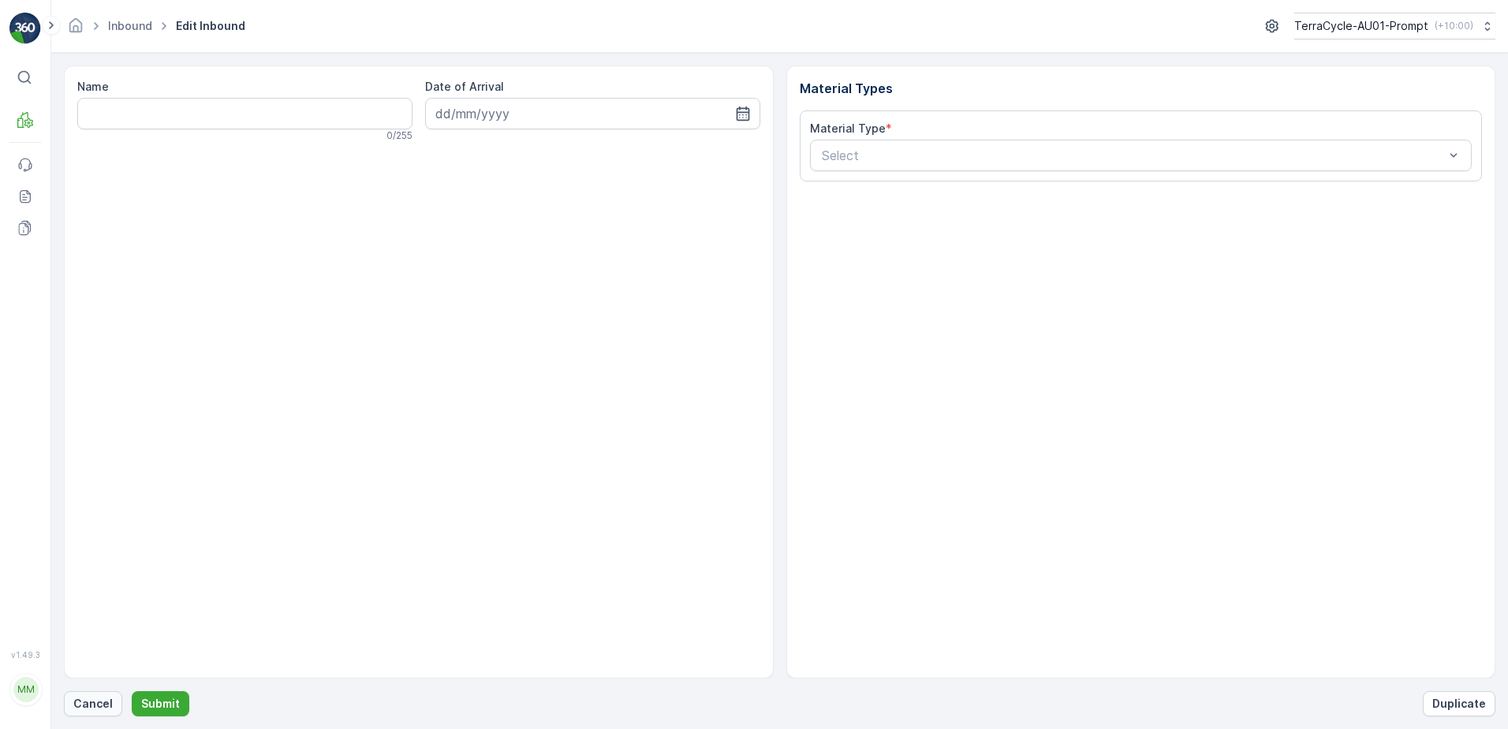
click at [82, 701] on p "Cancel" at bounding box center [92, 703] width 39 height 16
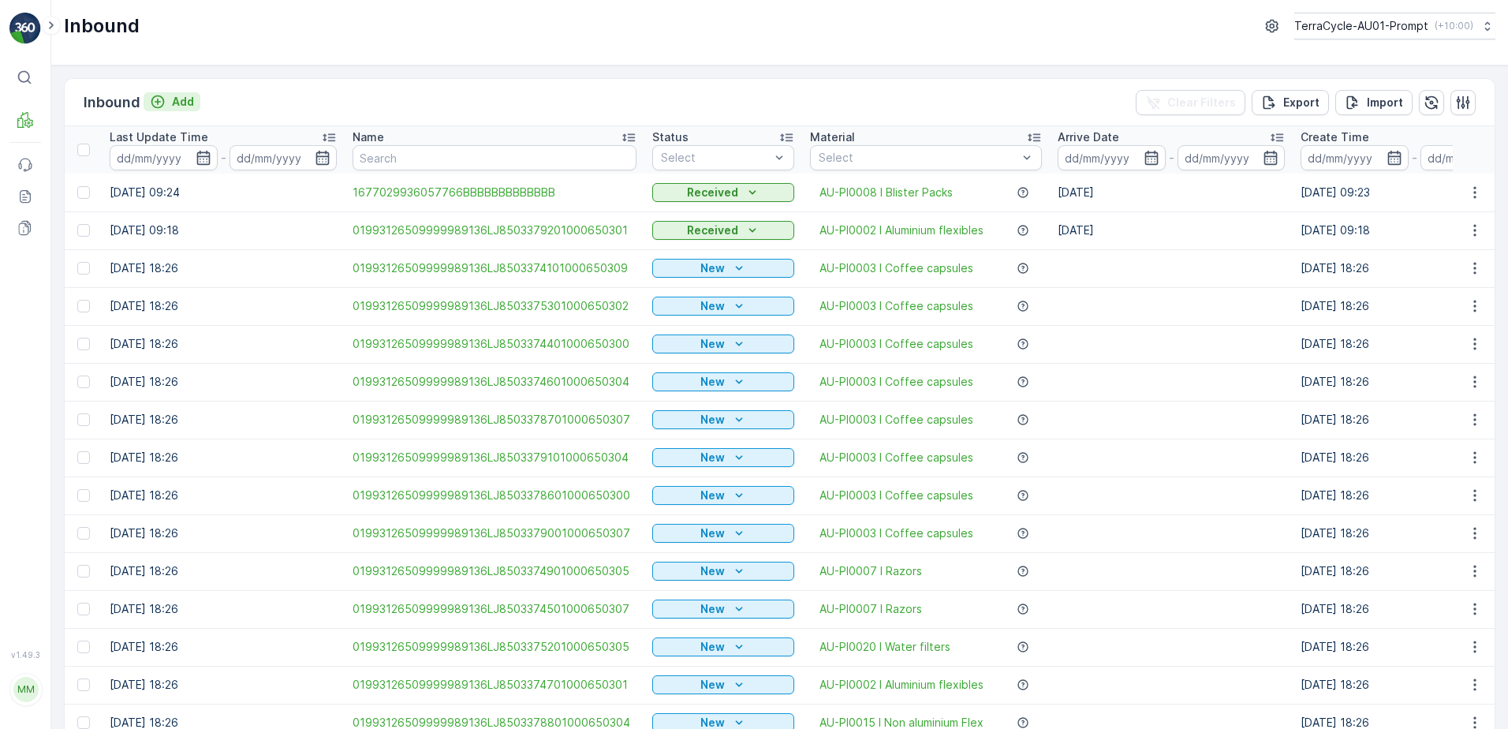
click at [196, 108] on button "Add" at bounding box center [172, 101] width 57 height 19
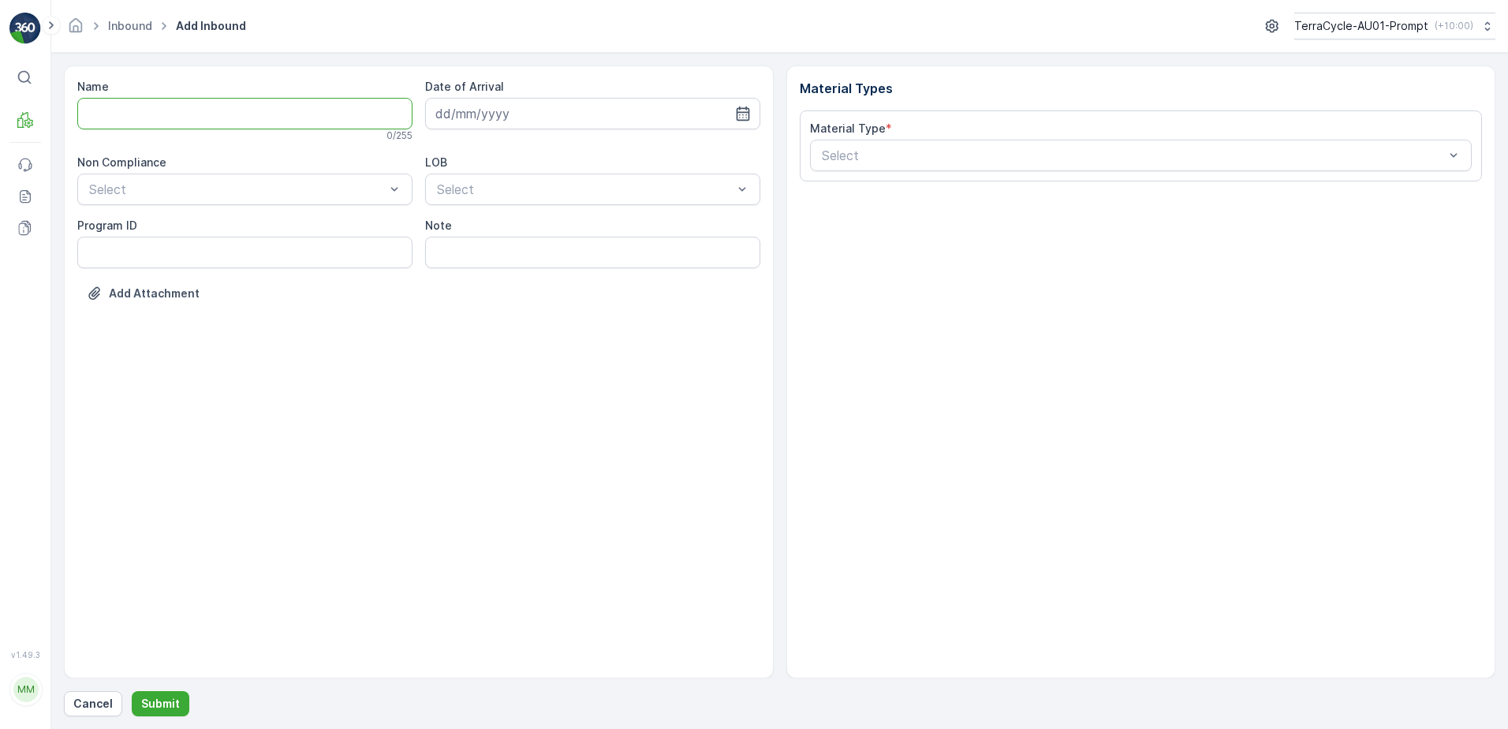
click at [190, 110] on input "Name" at bounding box center [244, 114] width 335 height 32
type input "019931265099999891ZX2001150701000650800"
click at [132, 691] on button "Submit" at bounding box center [161, 703] width 58 height 25
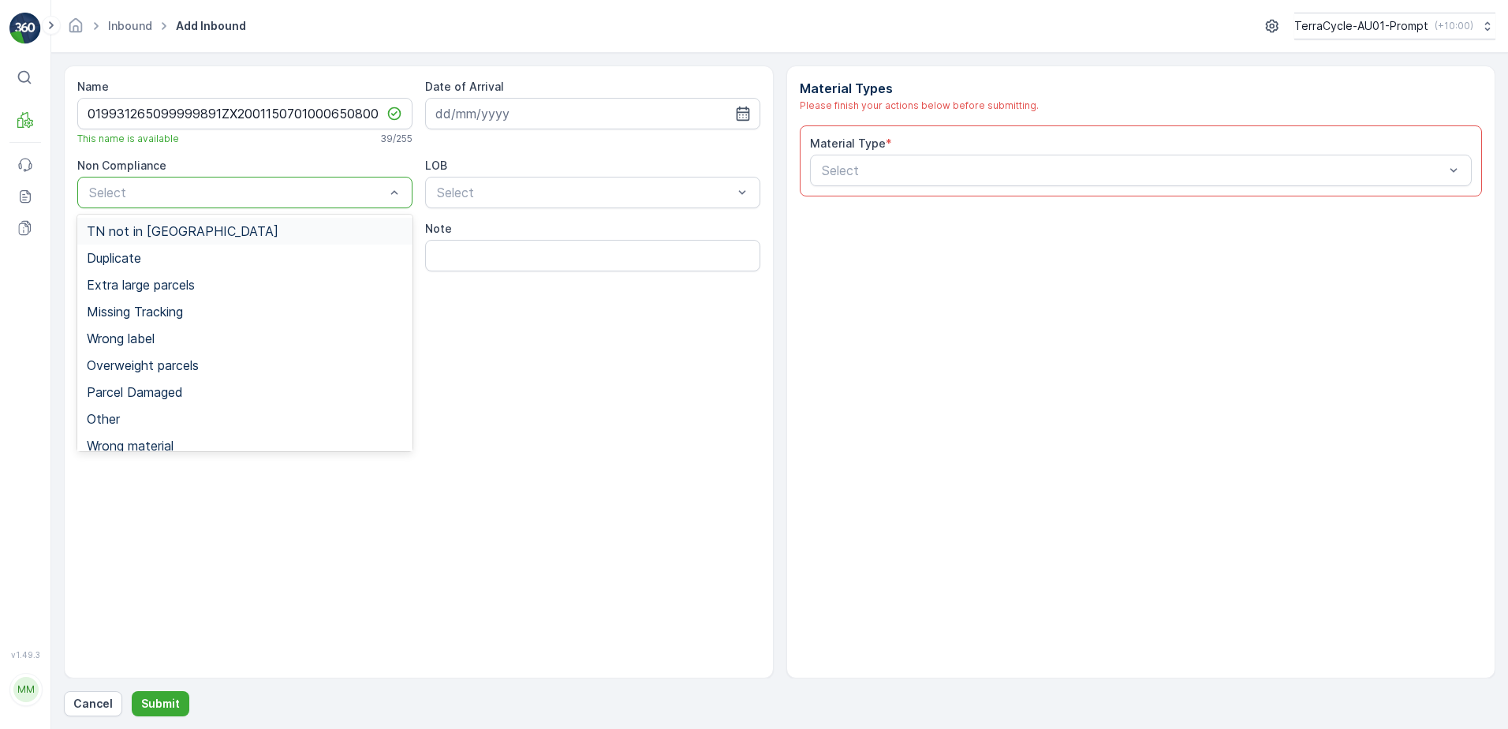
click at [172, 237] on span "TN not in [GEOGRAPHIC_DATA]" at bounding box center [183, 231] width 192 height 14
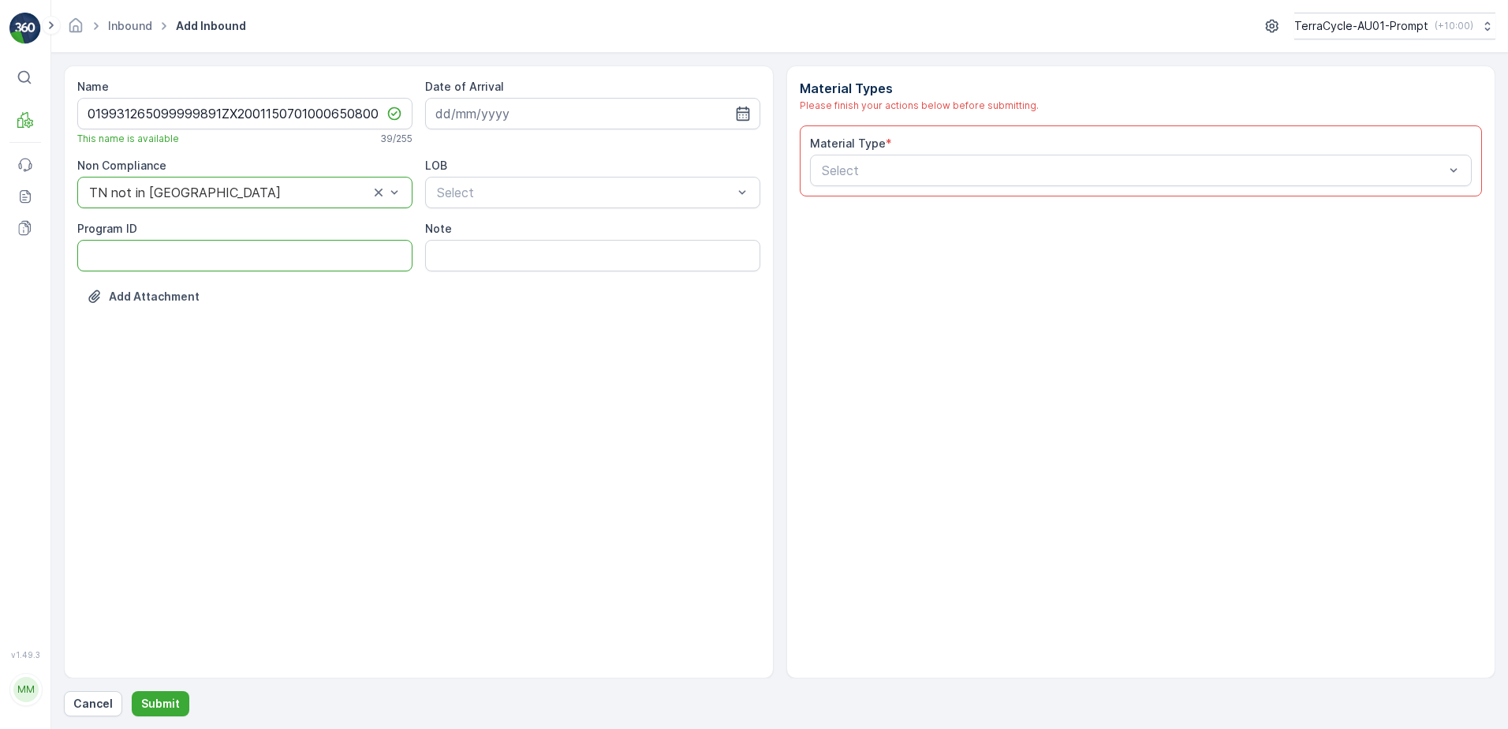
click at [132, 248] on ID "Program ID" at bounding box center [244, 256] width 335 height 32
type ID "SW1-S"
drag, startPoint x: 551, startPoint y: 114, endPoint x: 685, endPoint y: 184, distance: 151.3
click at [552, 113] on input at bounding box center [592, 114] width 335 height 32
click at [564, 222] on div "4" at bounding box center [565, 213] width 25 height 25
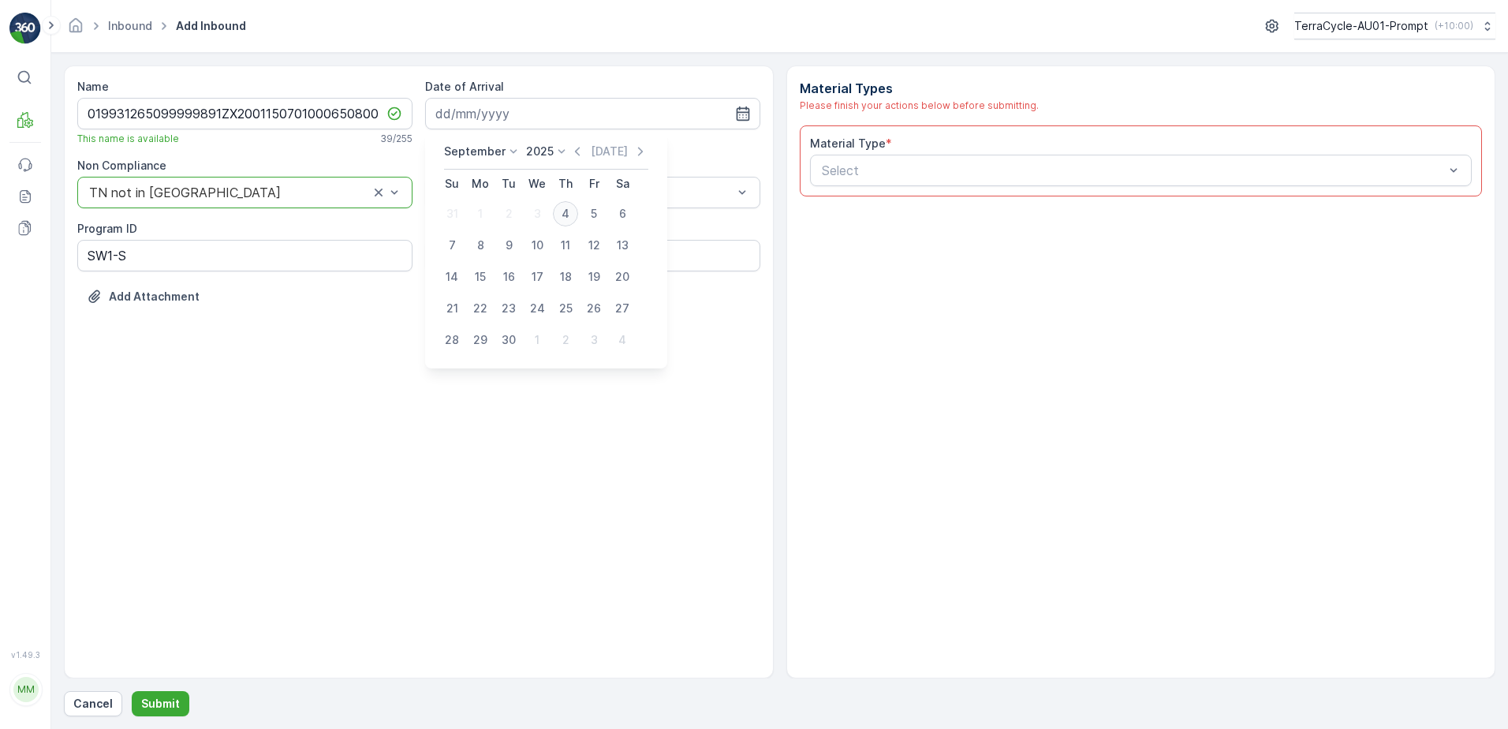
type input "[DATE]"
drag, startPoint x: 513, startPoint y: 259, endPoint x: 706, endPoint y: 234, distance: 194.8
click at [518, 258] on div "ZWB" at bounding box center [592, 258] width 316 height 14
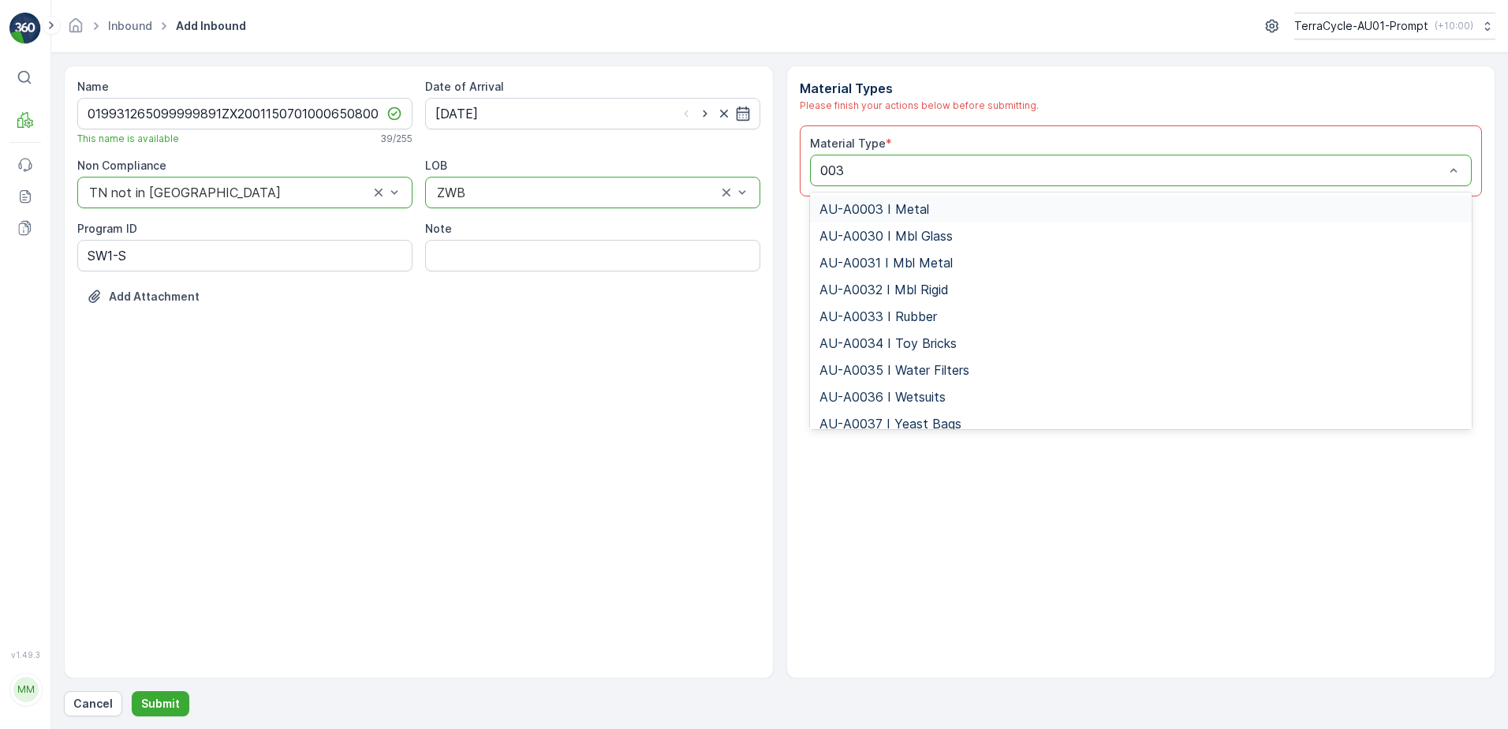
type input "0037"
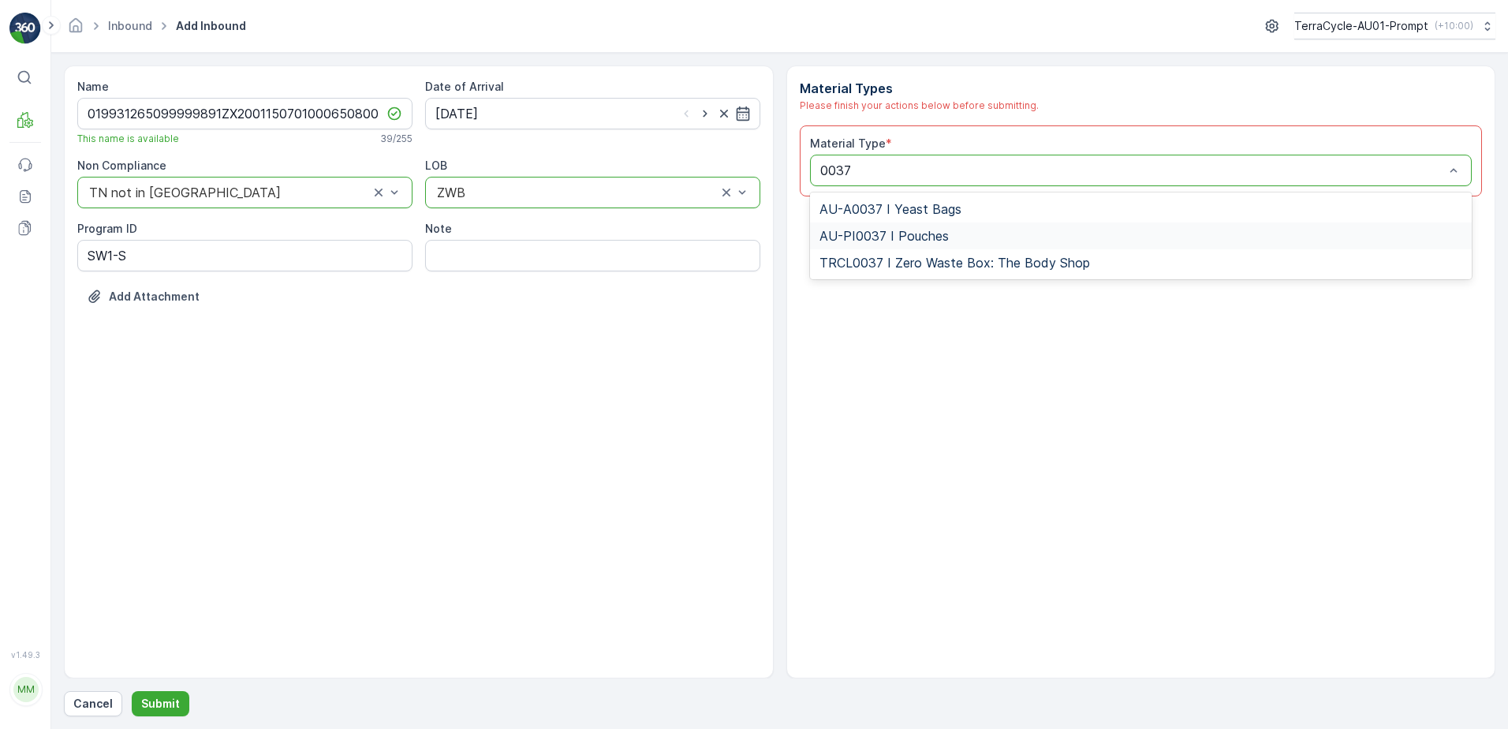
click at [883, 230] on span "AU-PI0037 I Pouches" at bounding box center [883, 236] width 129 height 14
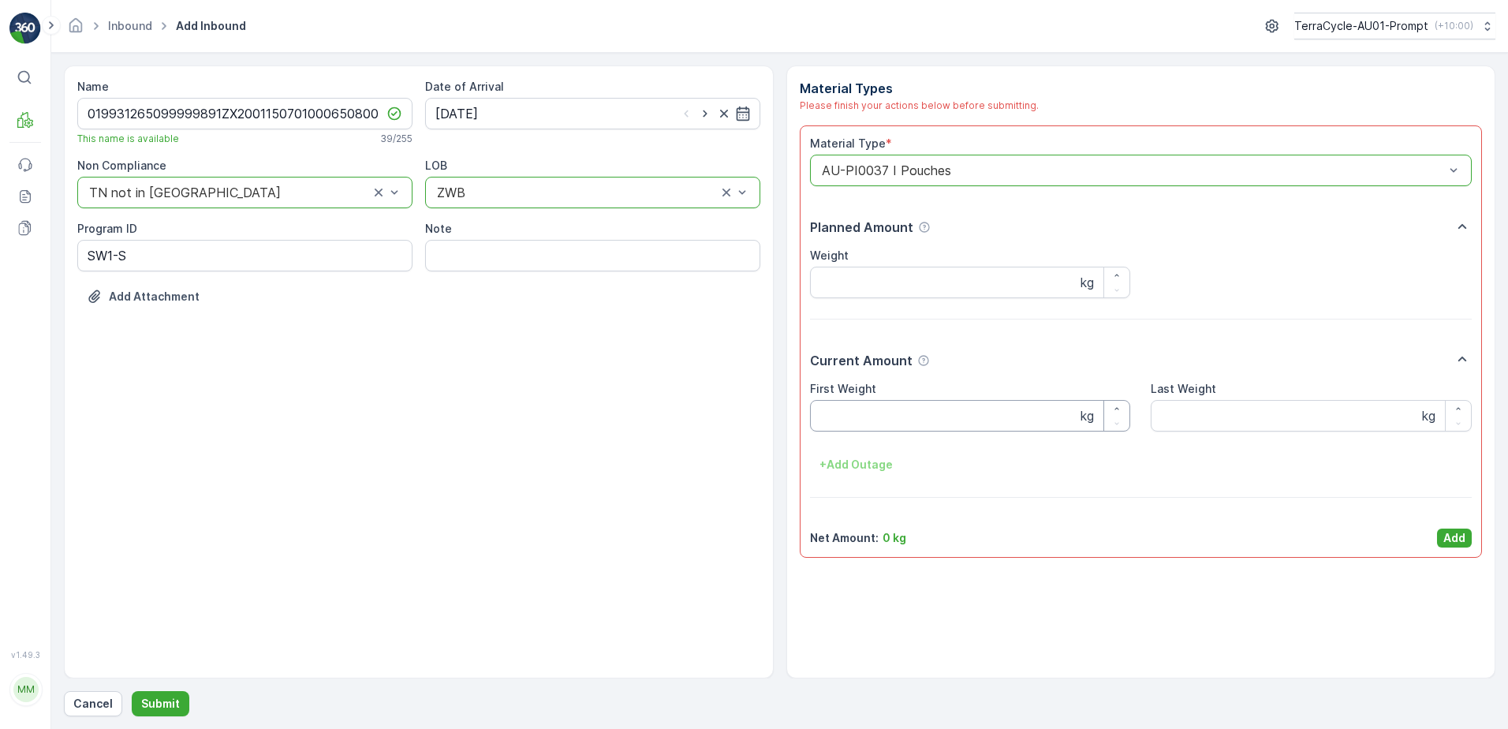
click at [823, 412] on Weight "First Weight" at bounding box center [970, 416] width 321 height 32
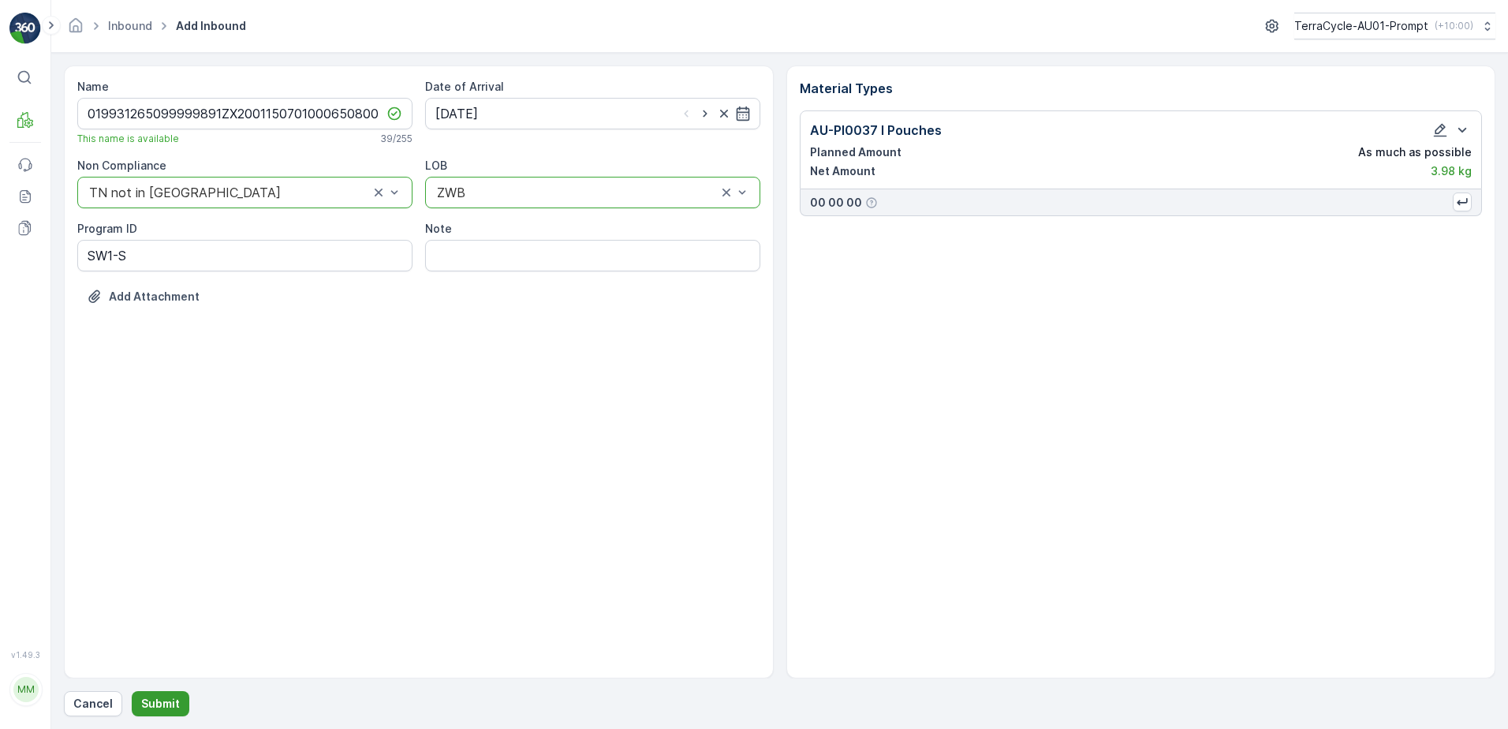
click at [159, 696] on p "Submit" at bounding box center [160, 703] width 39 height 16
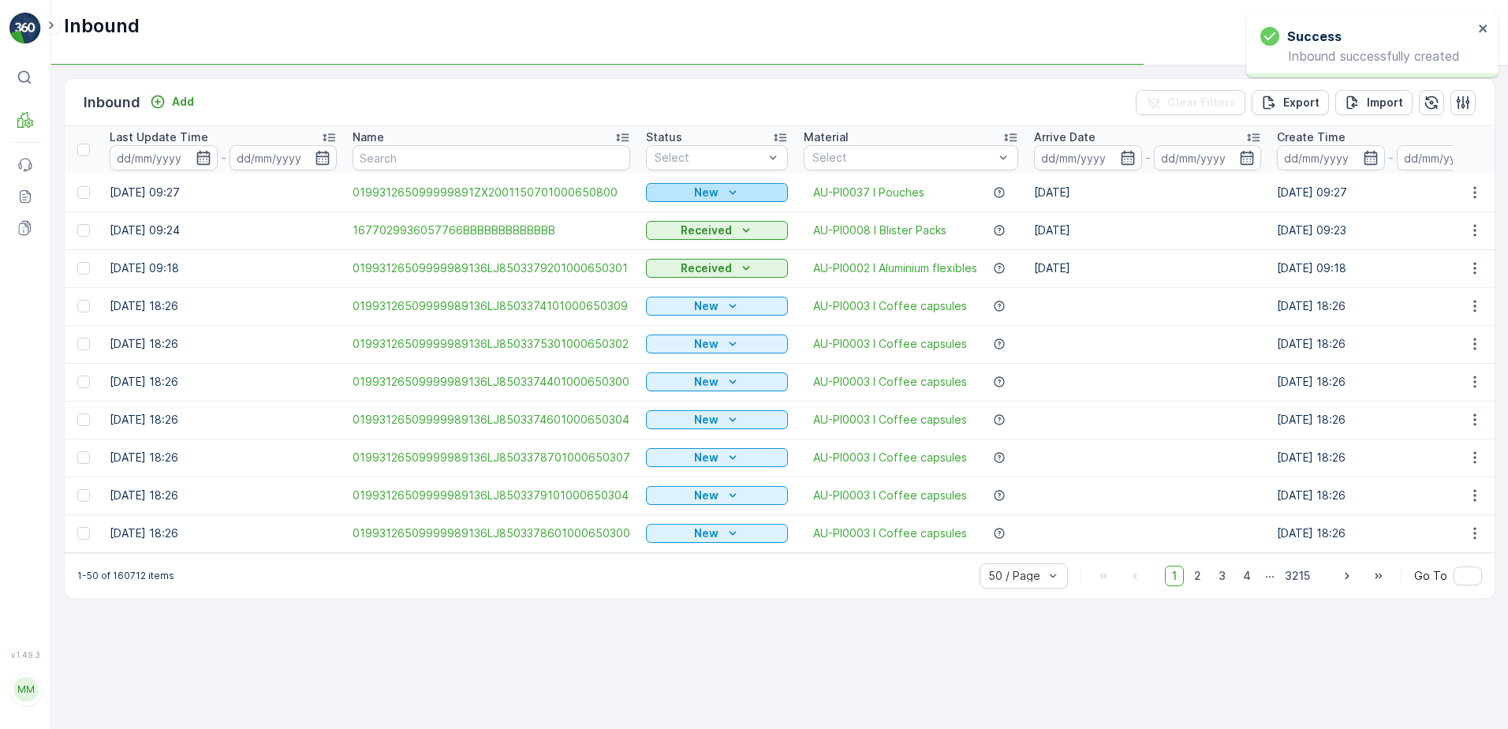
click at [707, 191] on p "New" at bounding box center [706, 193] width 24 height 16
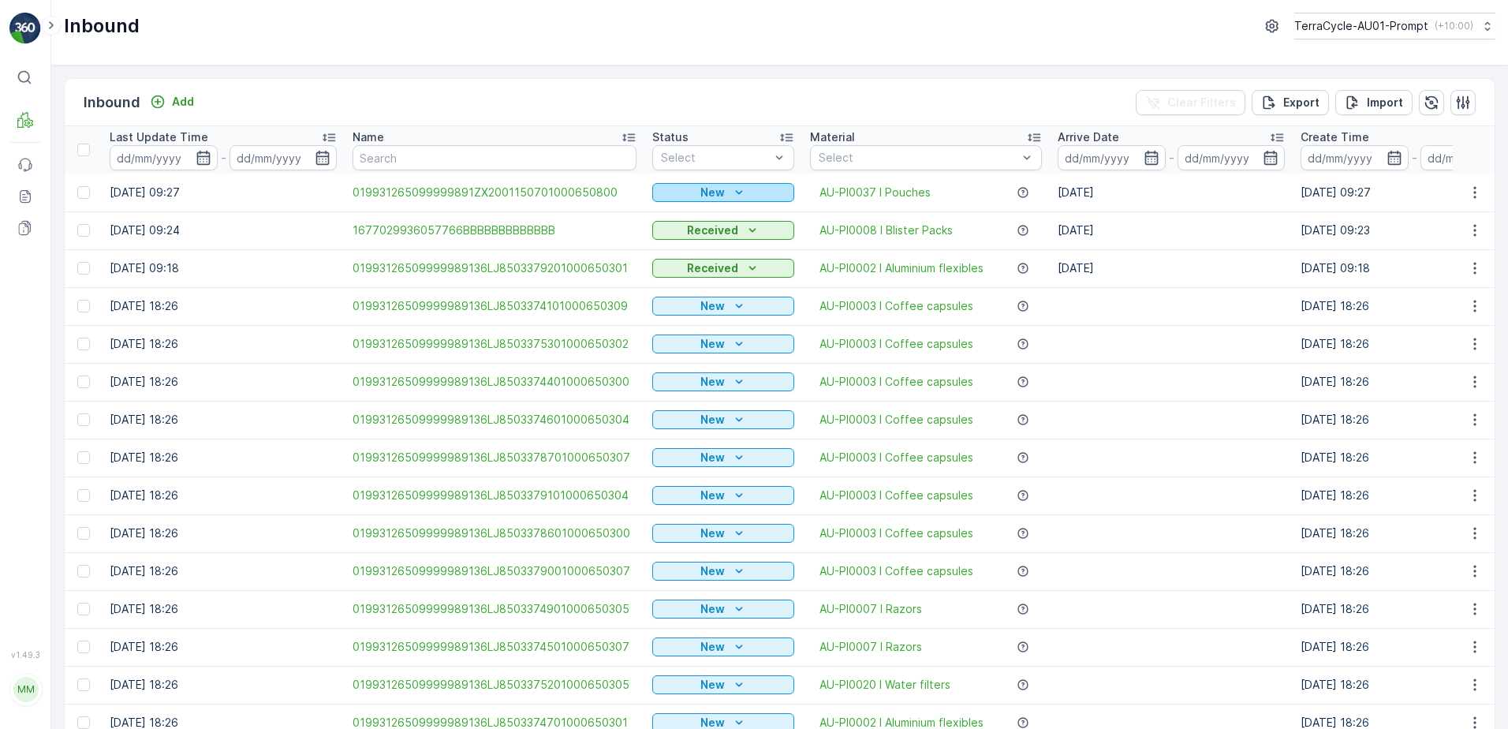
click at [715, 192] on p "New" at bounding box center [712, 193] width 24 height 16
click at [688, 236] on span "Scanned" at bounding box center [681, 238] width 47 height 16
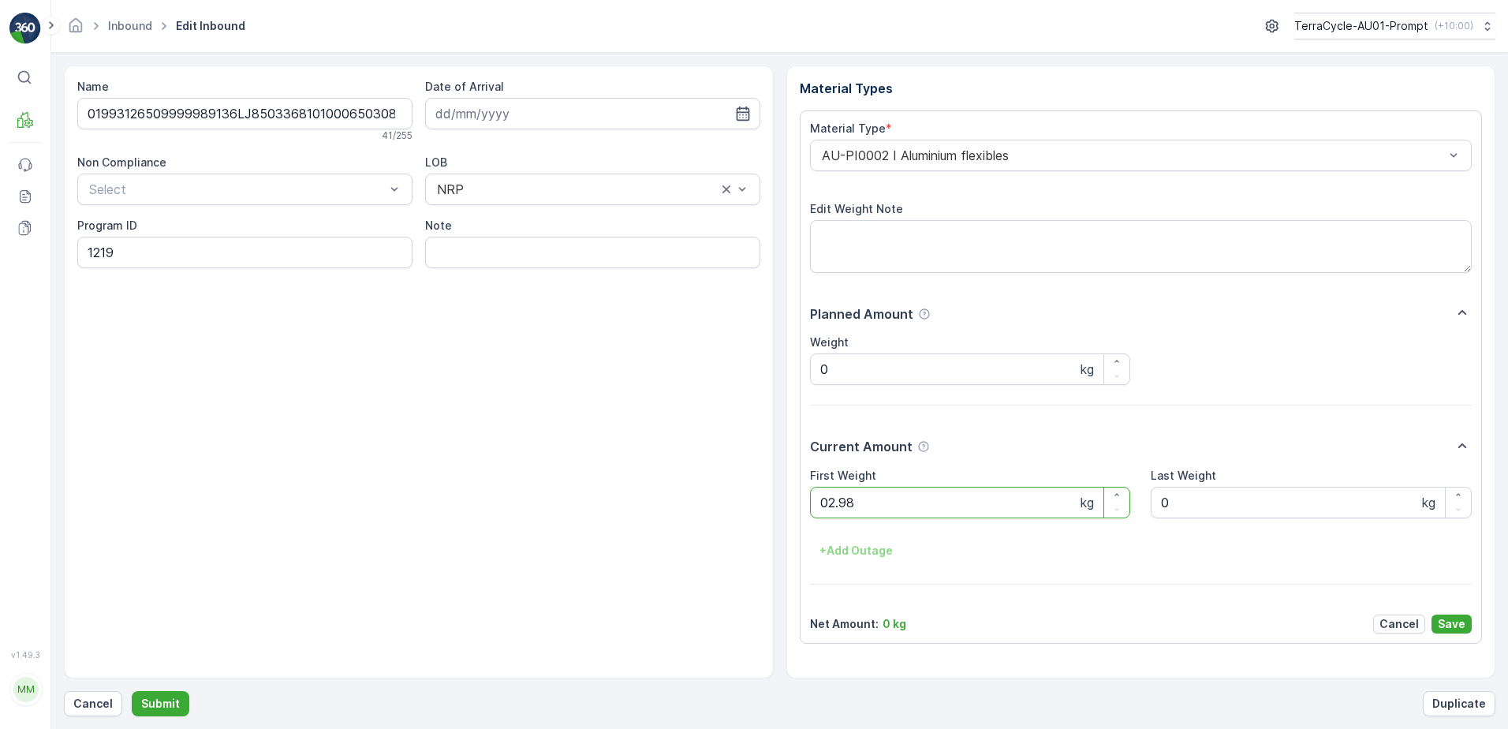
click at [132, 691] on button "Submit" at bounding box center [161, 703] width 58 height 25
click at [123, 252] on ID "CS178-M-AU" at bounding box center [244, 253] width 335 height 32
type ID "CS24-M-AU"
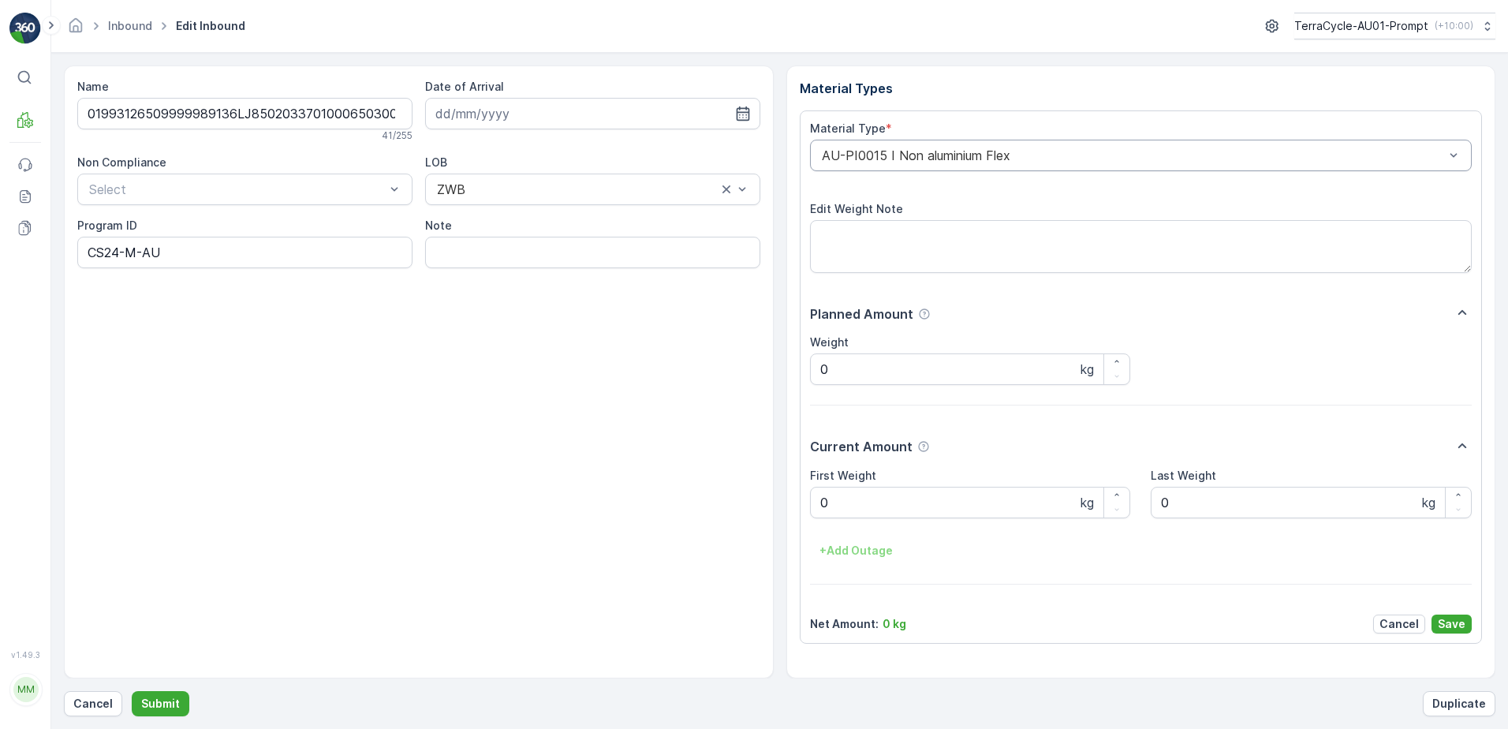
click at [815, 155] on div "AU-PI0015 I Non aluminium Flex" at bounding box center [1141, 156] width 662 height 32
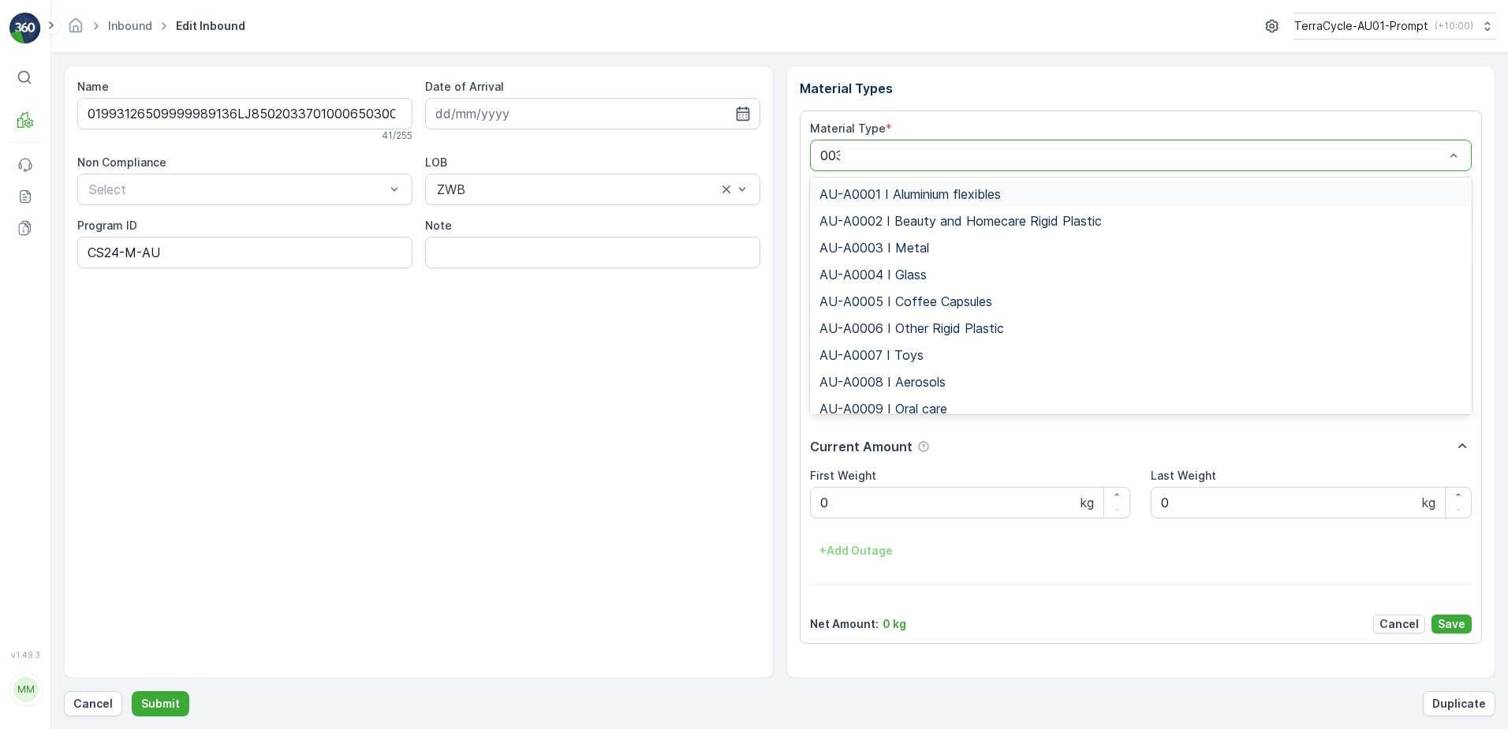
type input "0032"
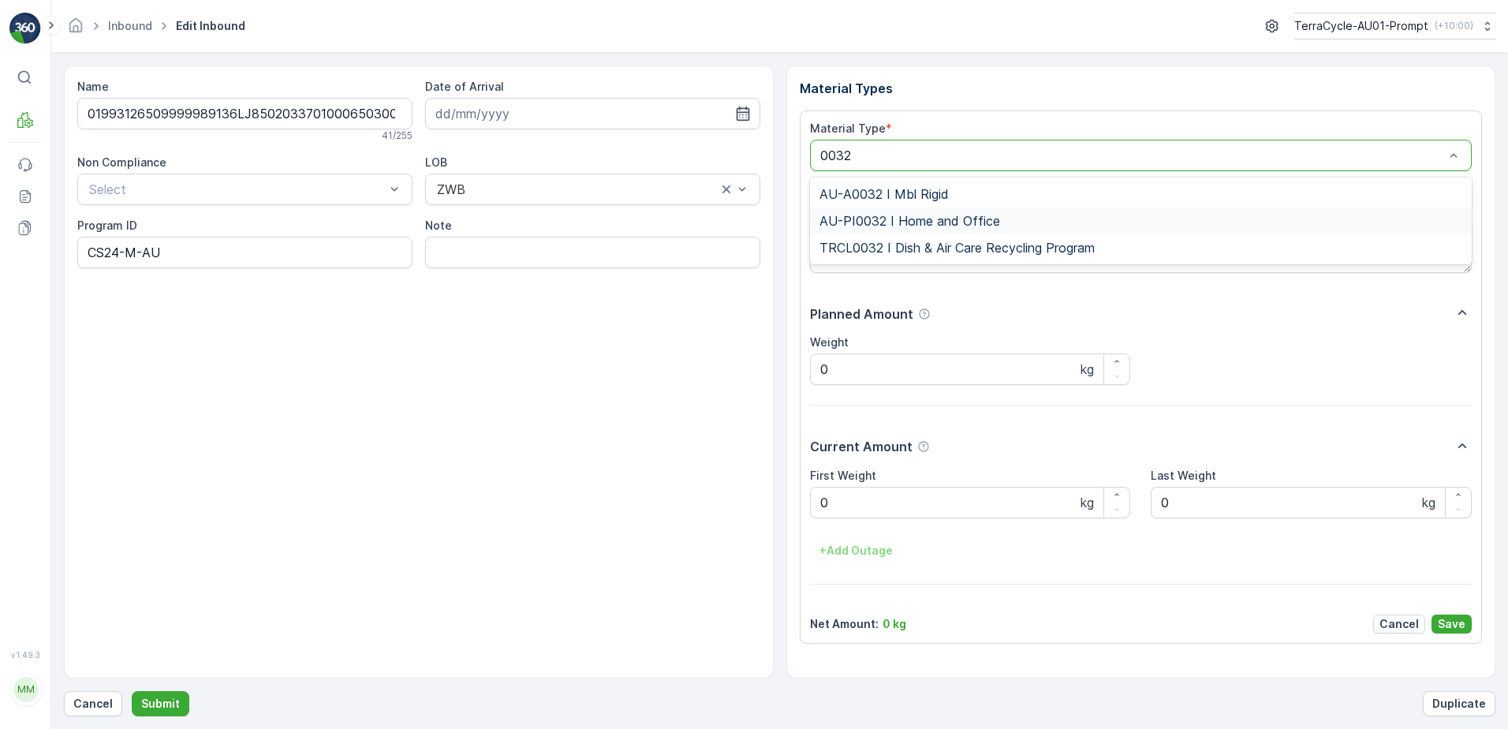
click at [937, 214] on span "AU-PI0032 I Home and Office" at bounding box center [909, 221] width 181 height 14
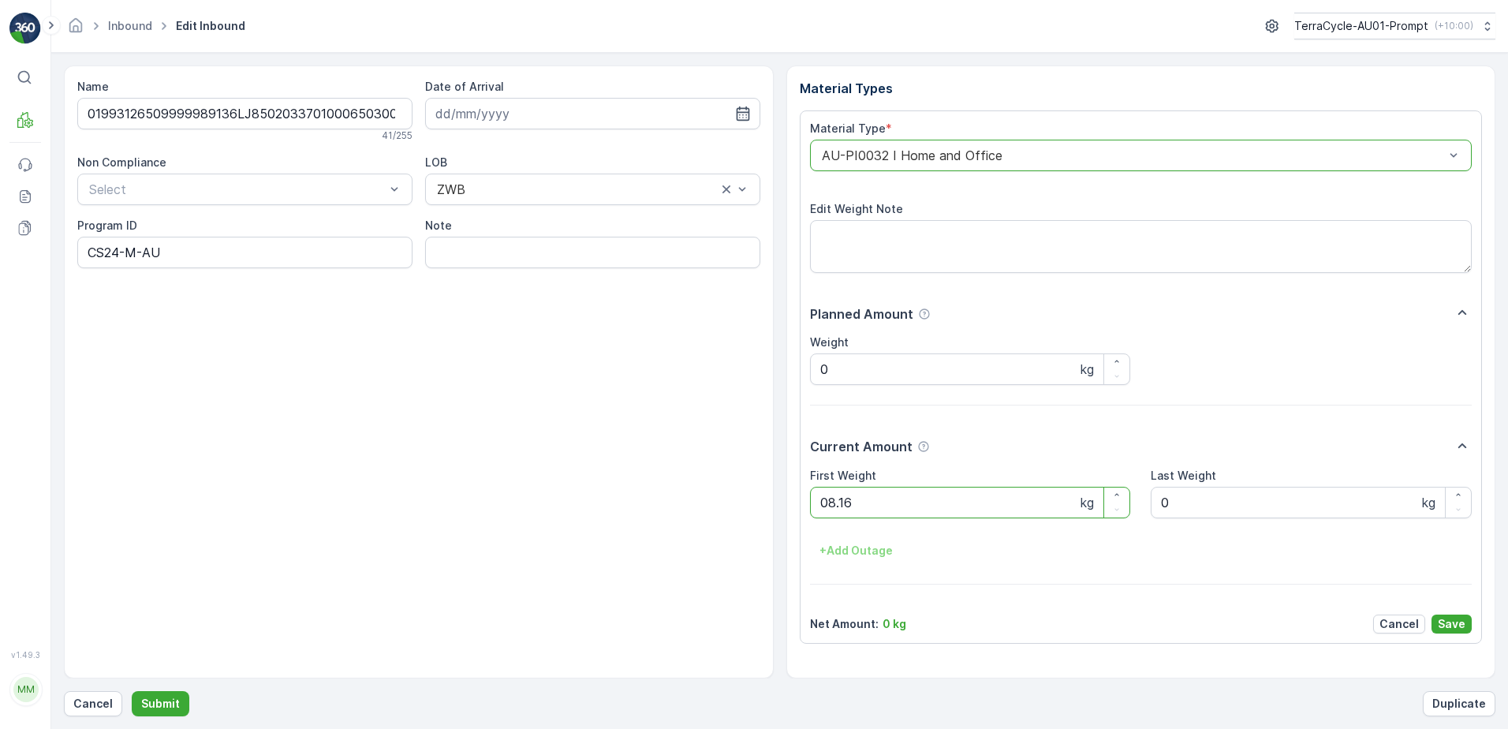
click at [132, 691] on button "Submit" at bounding box center [161, 703] width 58 height 25
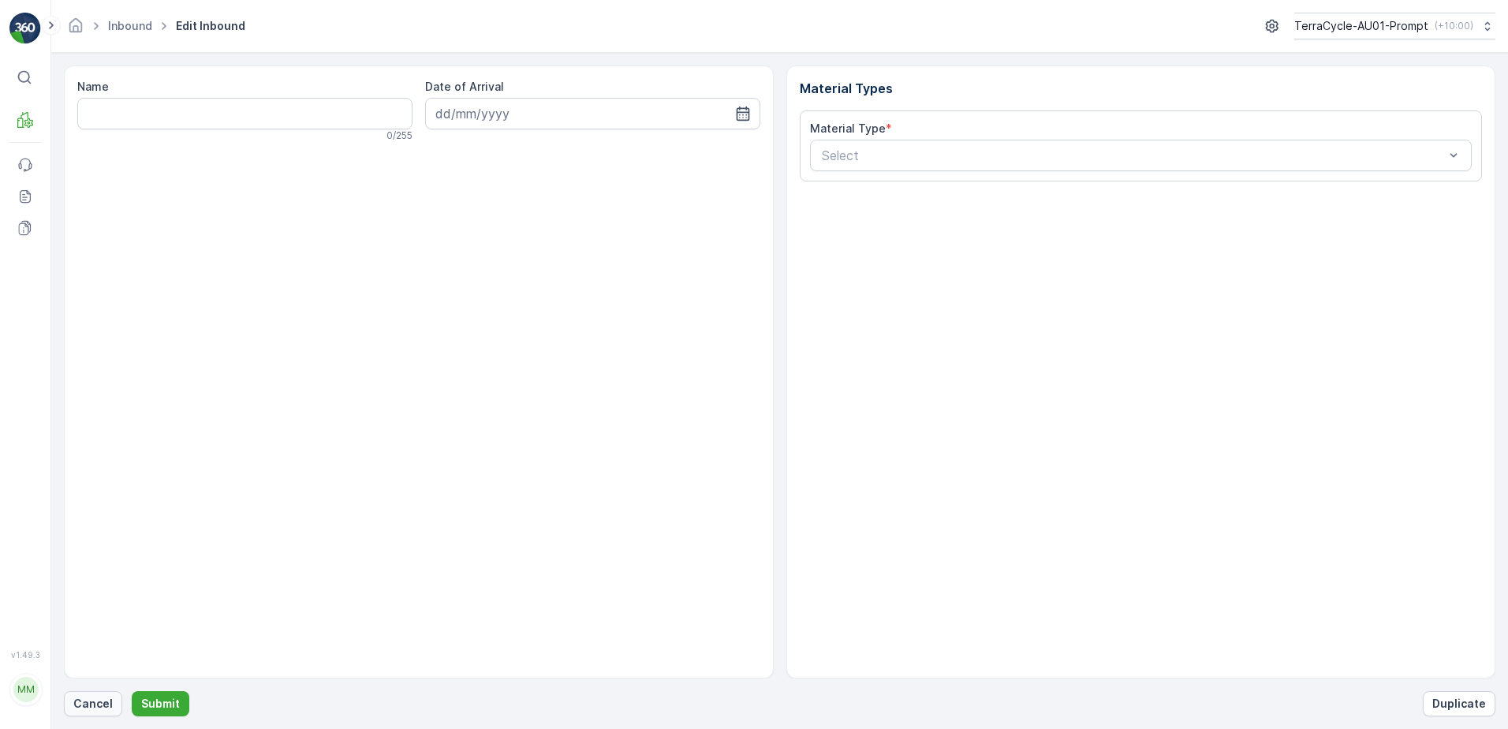
click at [93, 703] on p "Cancel" at bounding box center [92, 703] width 39 height 16
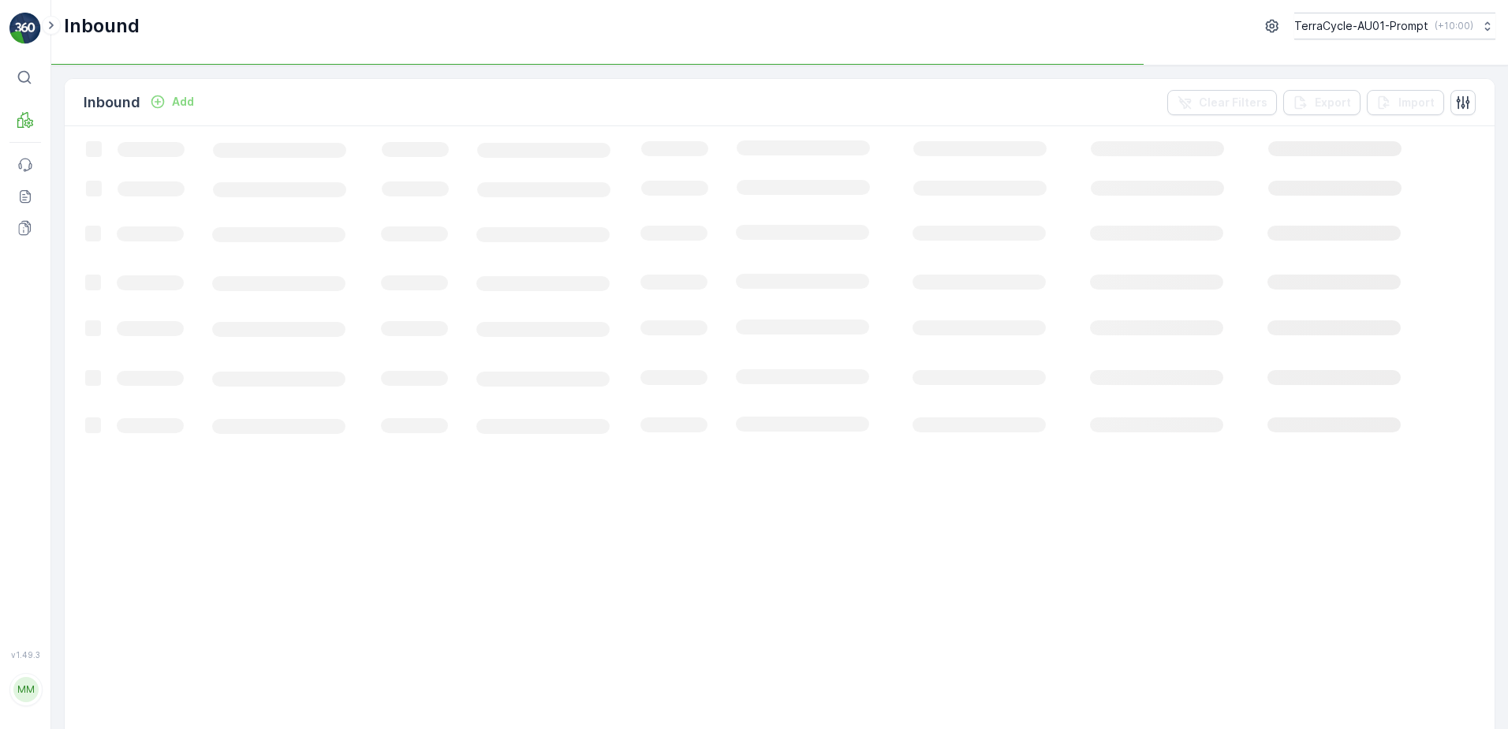
click at [192, 105] on p "Add" at bounding box center [183, 102] width 22 height 16
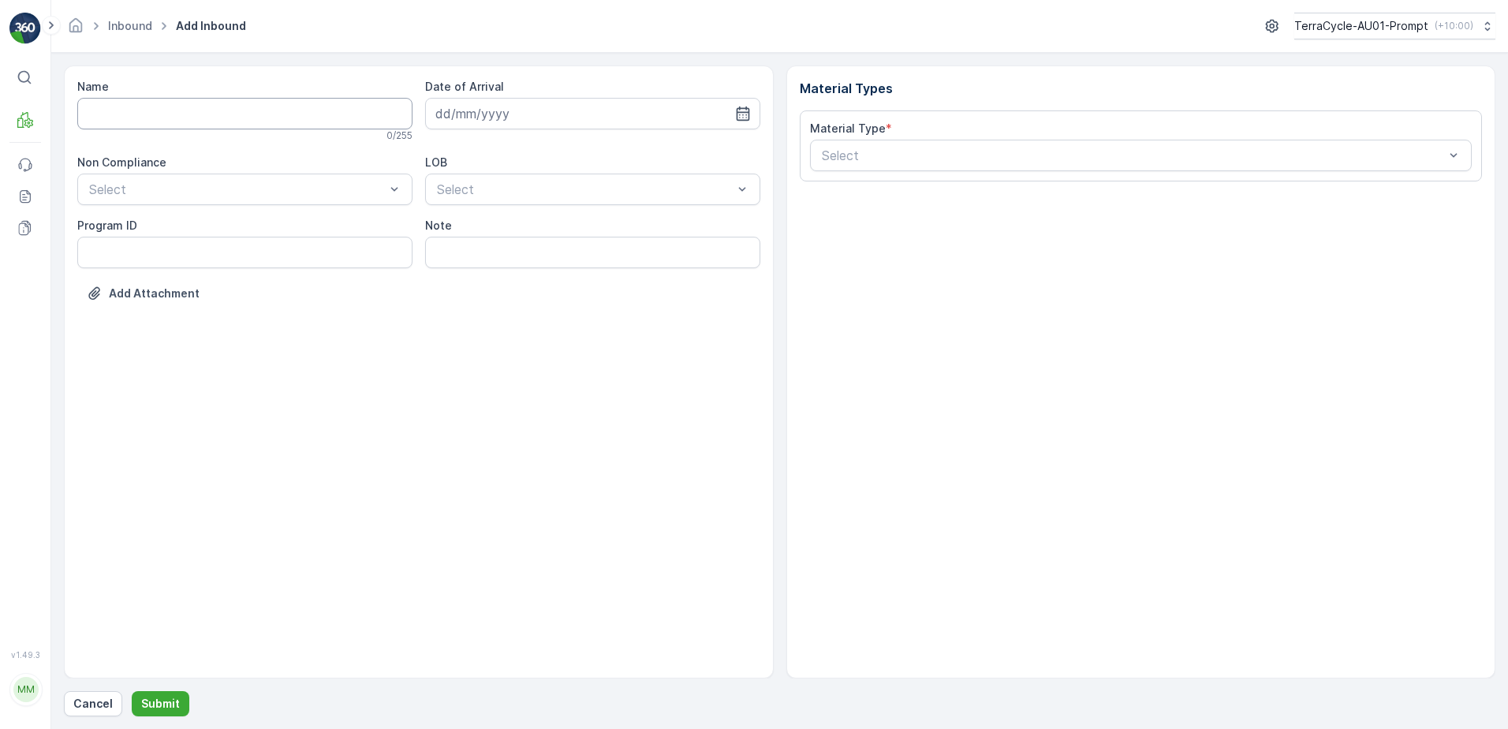
click at [183, 108] on input "Name" at bounding box center [244, 114] width 335 height 32
type input "019931265099999891ZX2000704501000650804"
click at [132, 691] on button "Submit" at bounding box center [161, 703] width 58 height 25
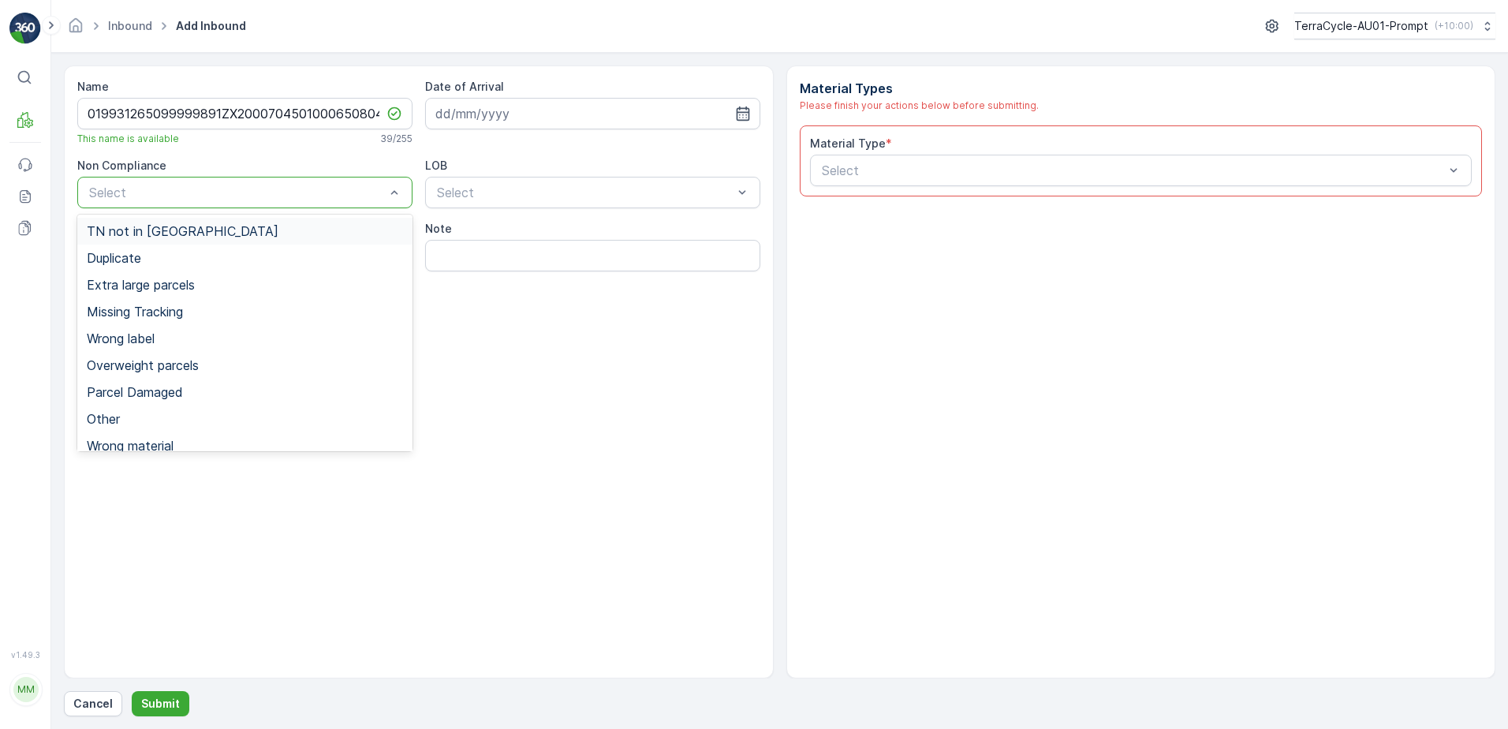
click at [140, 232] on span "TN not in [GEOGRAPHIC_DATA]" at bounding box center [183, 231] width 192 height 14
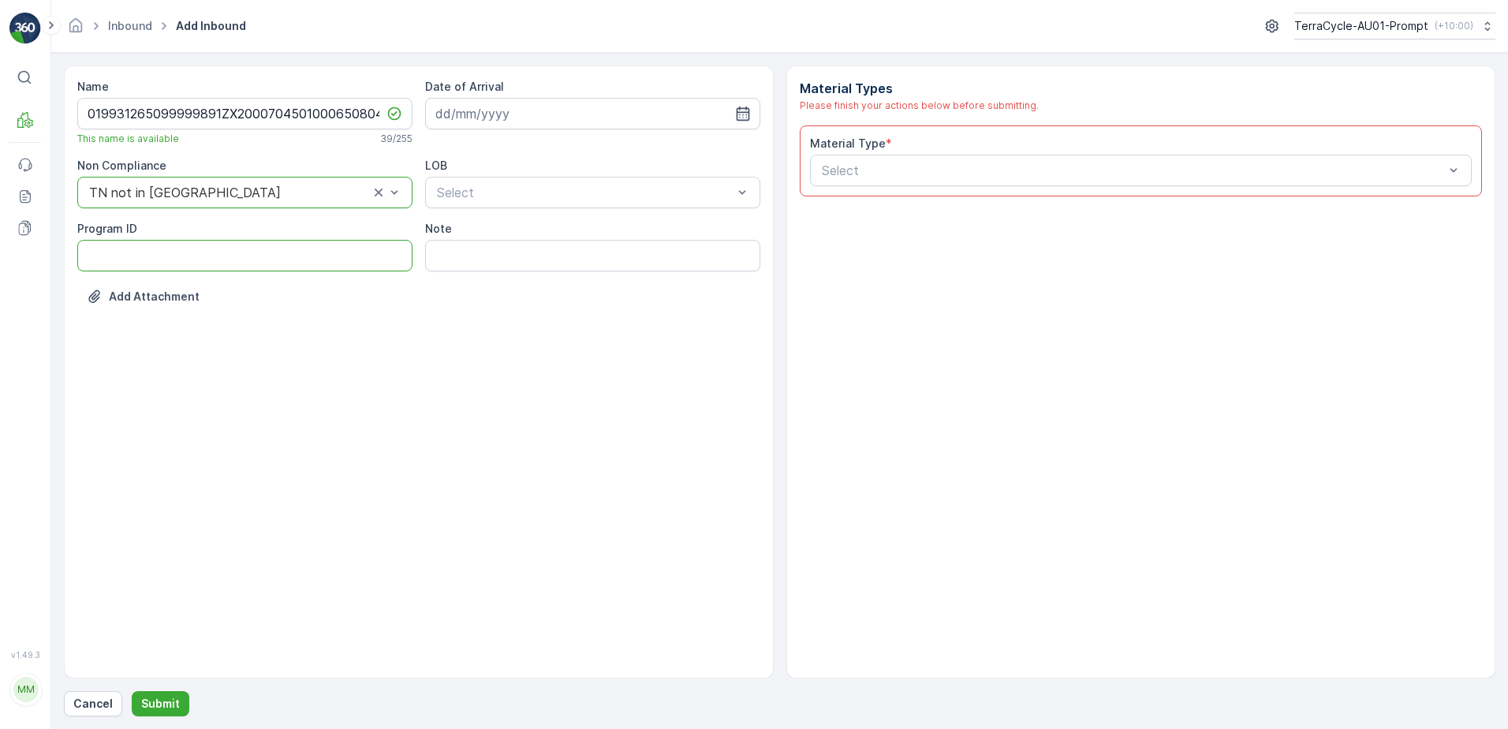
click at [105, 240] on ID "Program ID" at bounding box center [244, 256] width 335 height 32
type ID "CS25-M"
click at [516, 123] on input at bounding box center [592, 114] width 335 height 32
click at [562, 220] on div "4" at bounding box center [565, 213] width 25 height 25
type input "[DATE]"
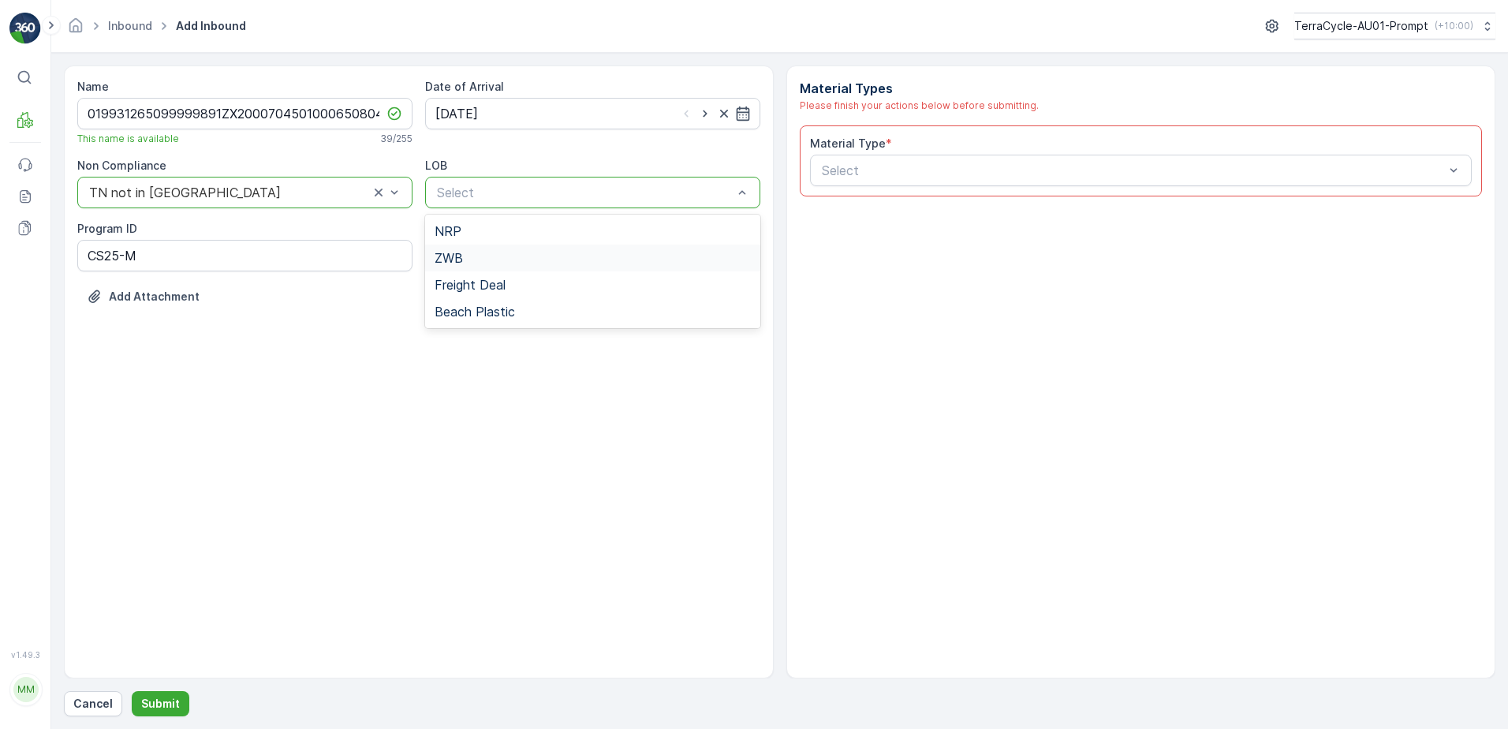
click at [519, 254] on div "ZWB" at bounding box center [592, 258] width 316 height 14
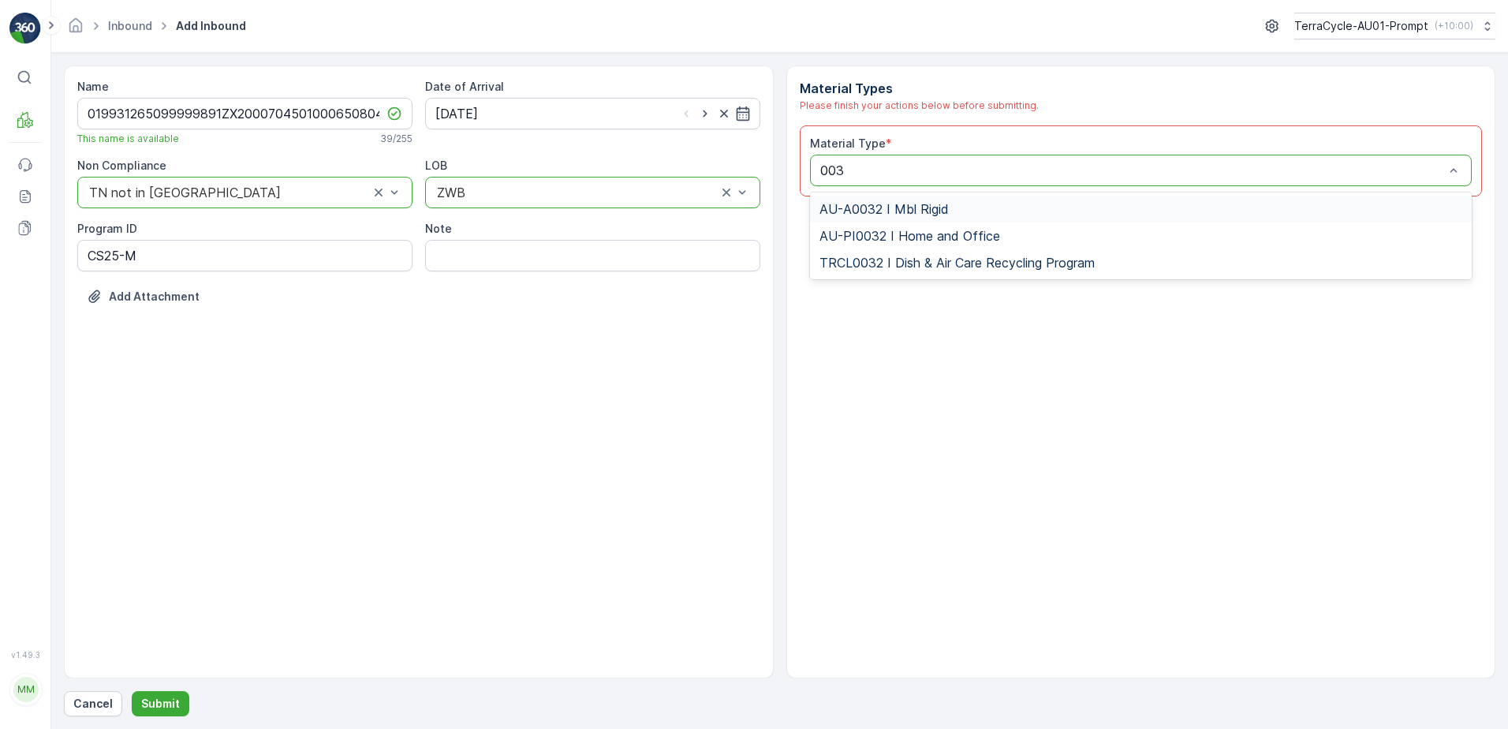
type input "0032"
click at [930, 236] on span "AU-PI0032 I Home and Office" at bounding box center [909, 236] width 181 height 14
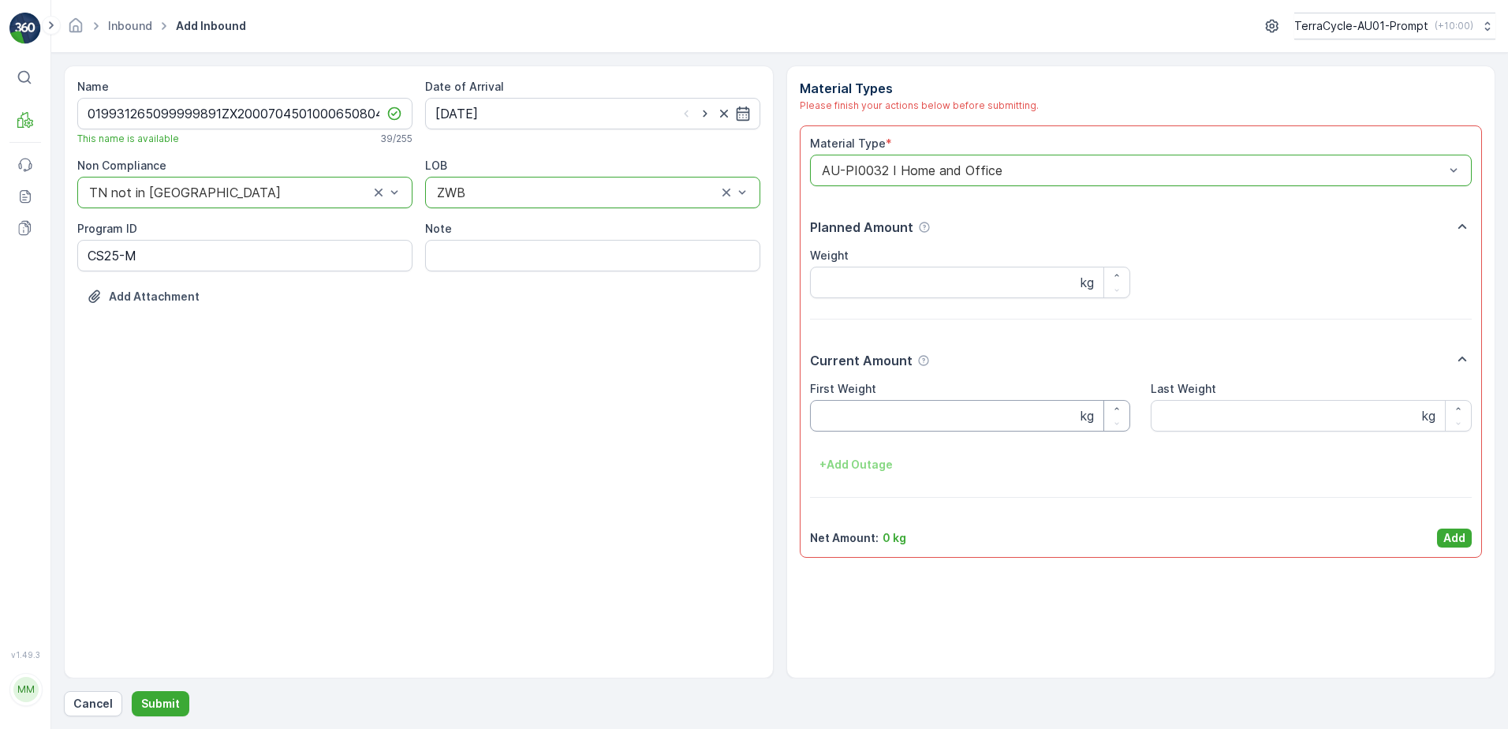
click at [890, 416] on Weight "First Weight" at bounding box center [970, 416] width 321 height 32
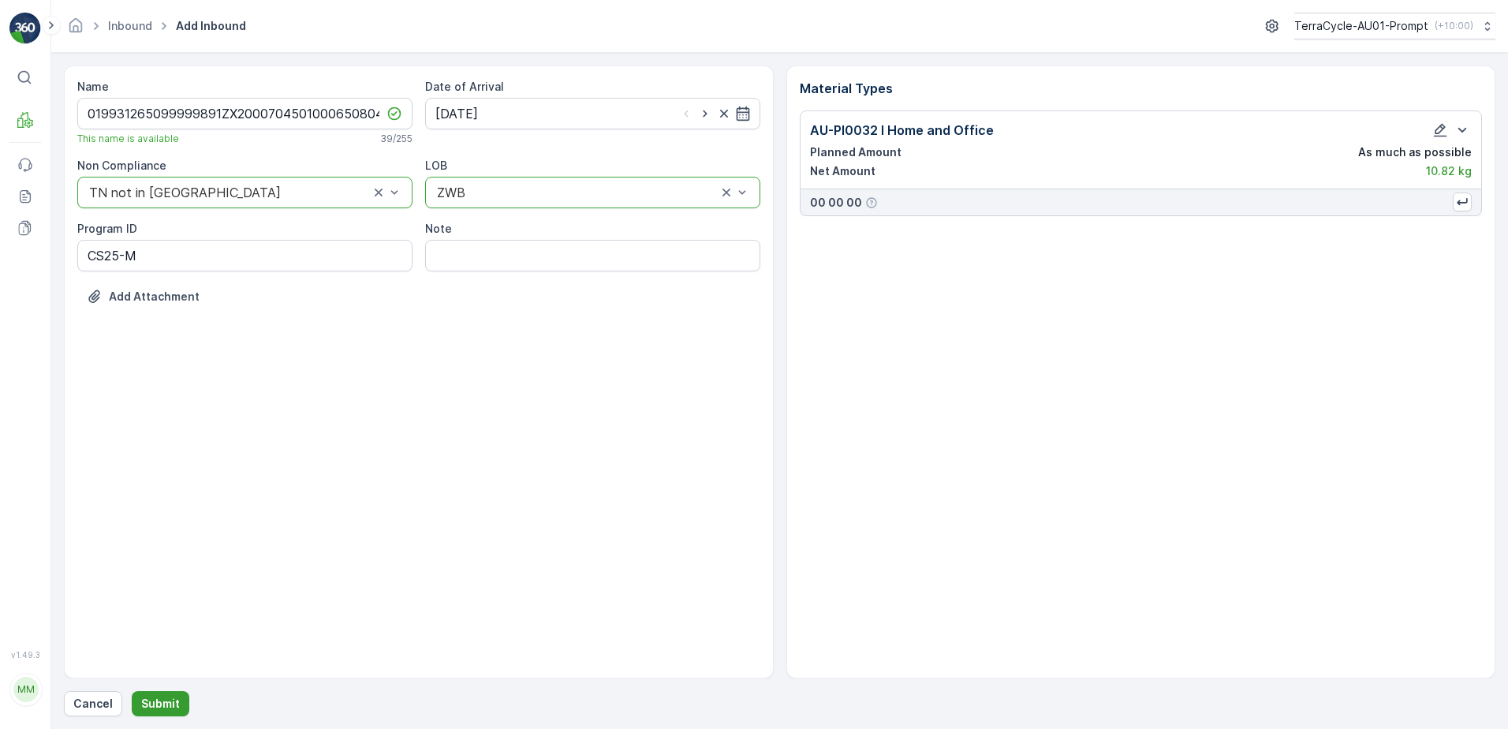
click at [156, 705] on p "Submit" at bounding box center [160, 703] width 39 height 16
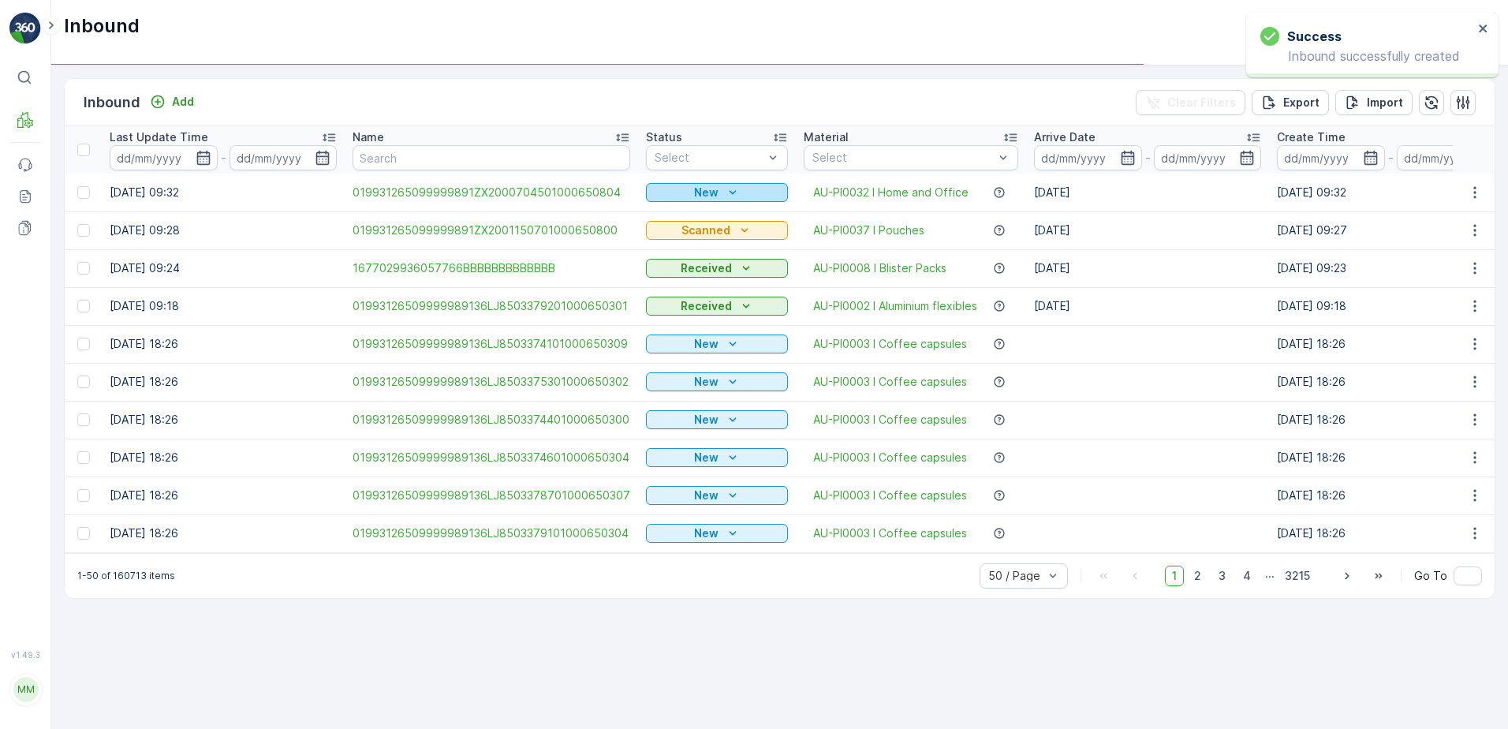
click at [663, 197] on div "New" at bounding box center [716, 193] width 129 height 16
click at [659, 241] on span "Scanned" at bounding box center [673, 238] width 47 height 16
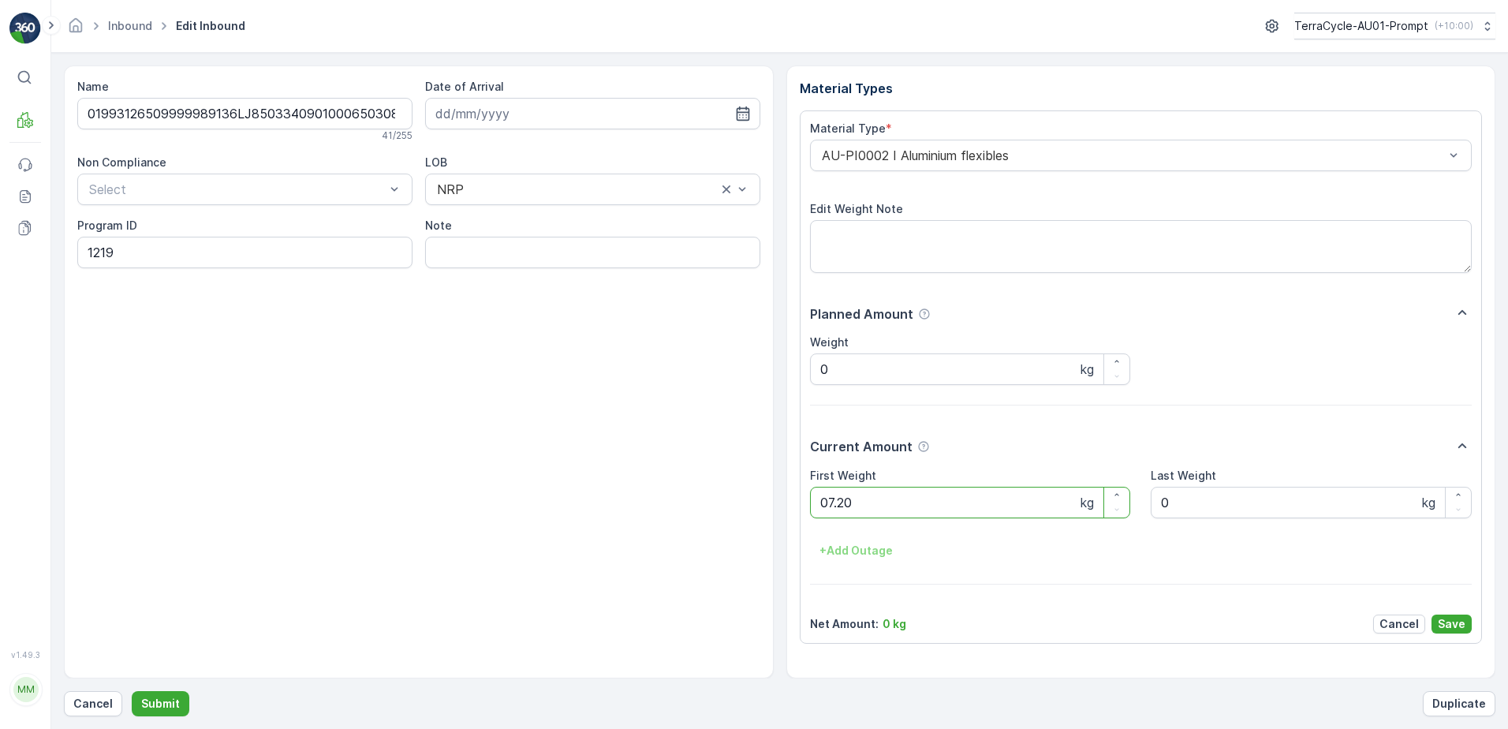
click at [132, 691] on button "Submit" at bounding box center [161, 703] width 58 height 25
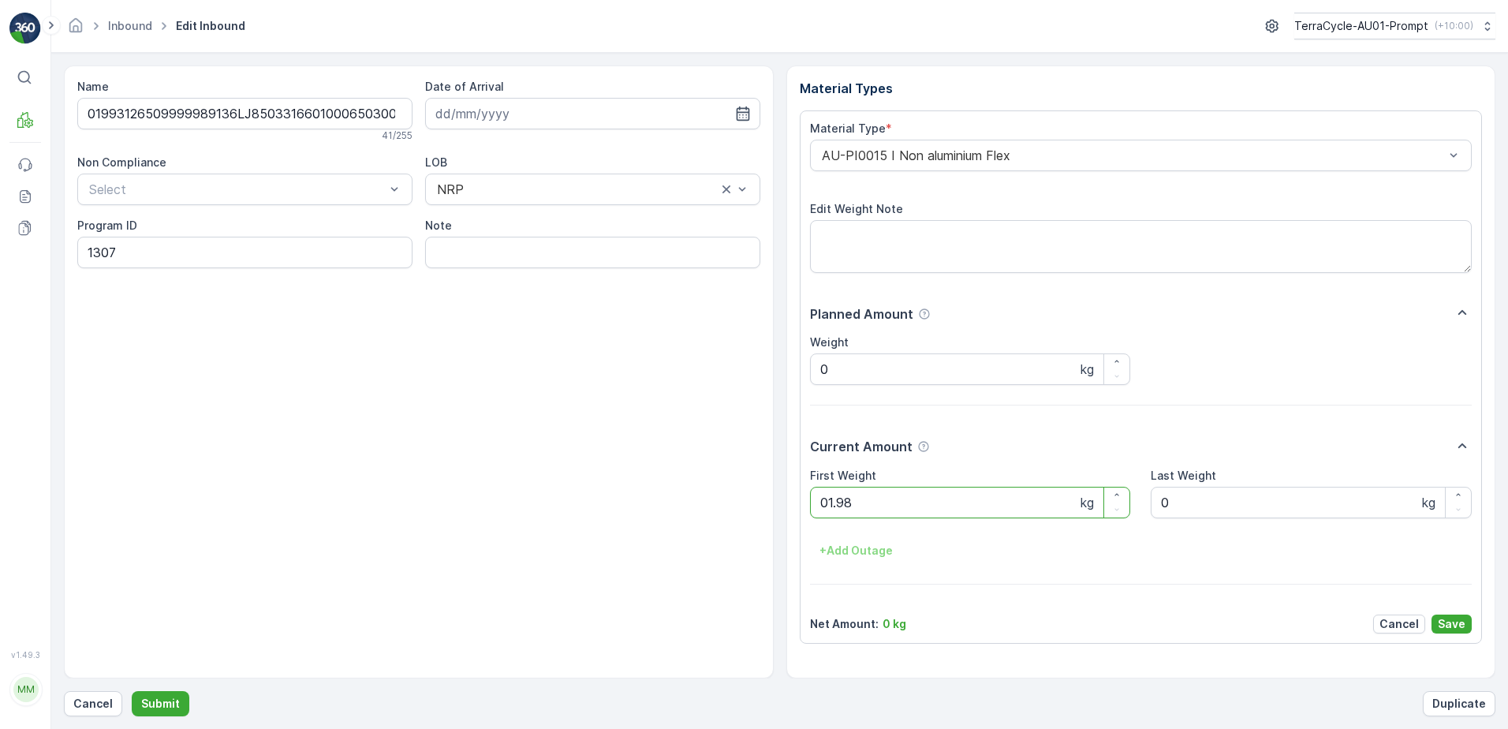
click at [132, 691] on button "Submit" at bounding box center [161, 703] width 58 height 25
click at [120, 252] on ID "CS90-M" at bounding box center [244, 253] width 335 height 32
type ID "CS182-M"
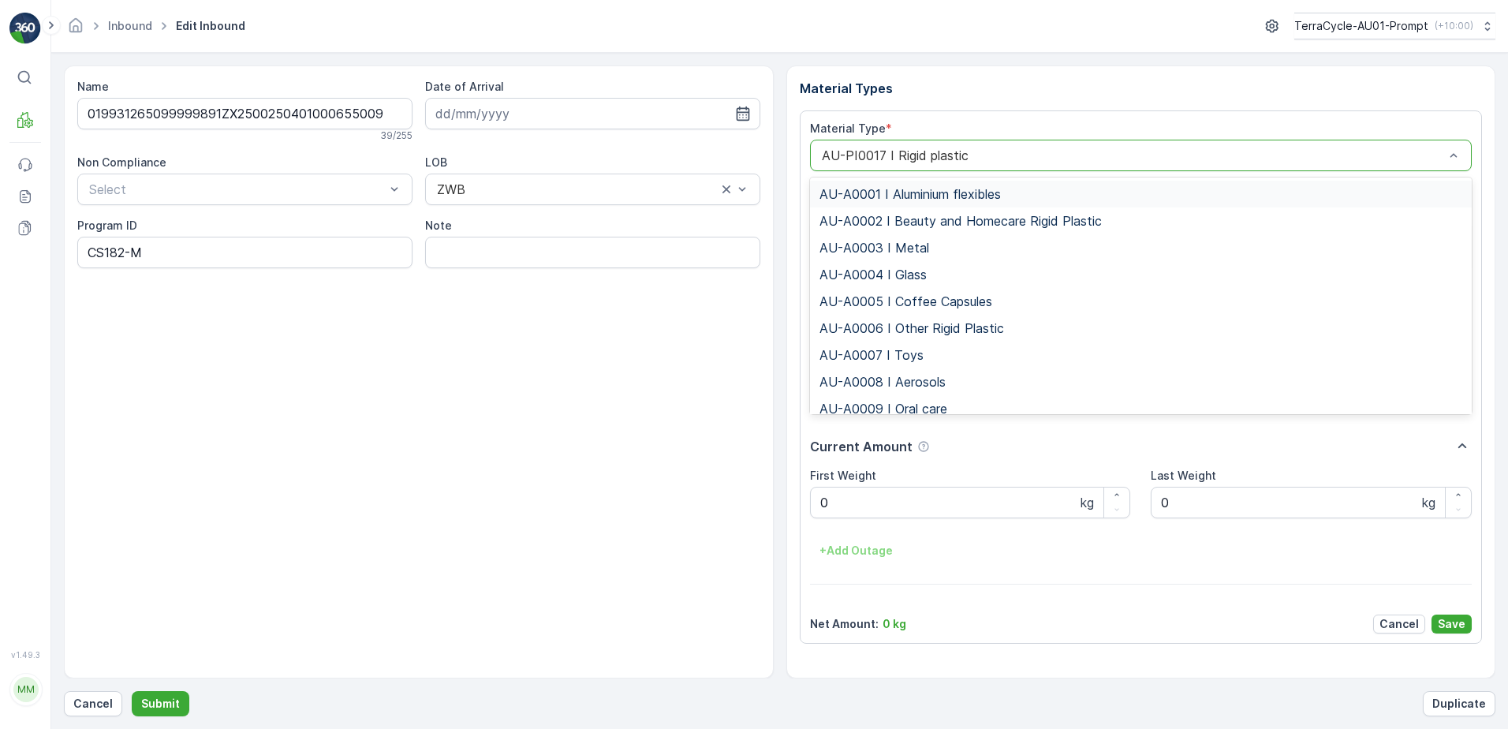
click at [812, 149] on div "AU-PI0017 I Rigid plastic" at bounding box center [1141, 156] width 662 height 32
type input "0008"
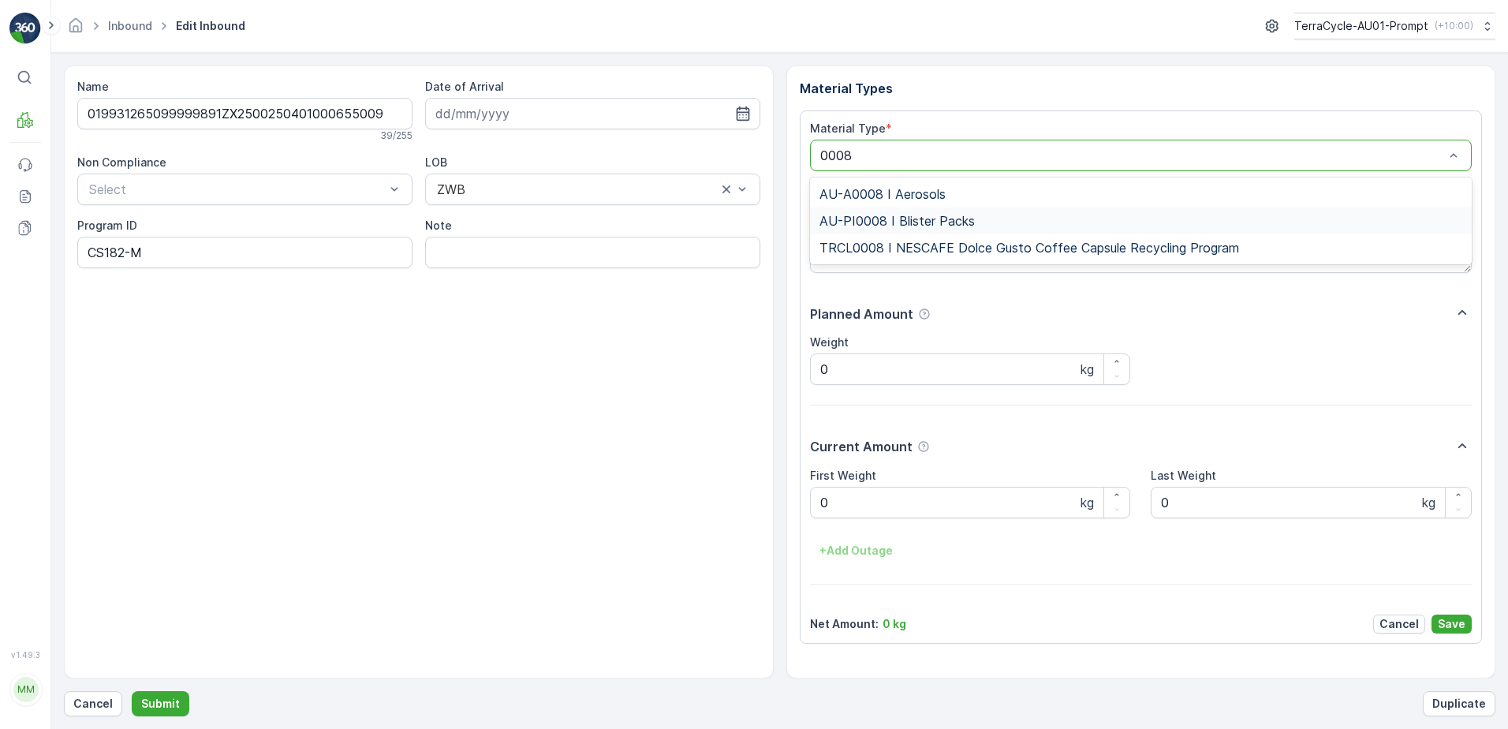
click at [905, 226] on span "AU-PI0008 I Blister Packs" at bounding box center [896, 221] width 155 height 14
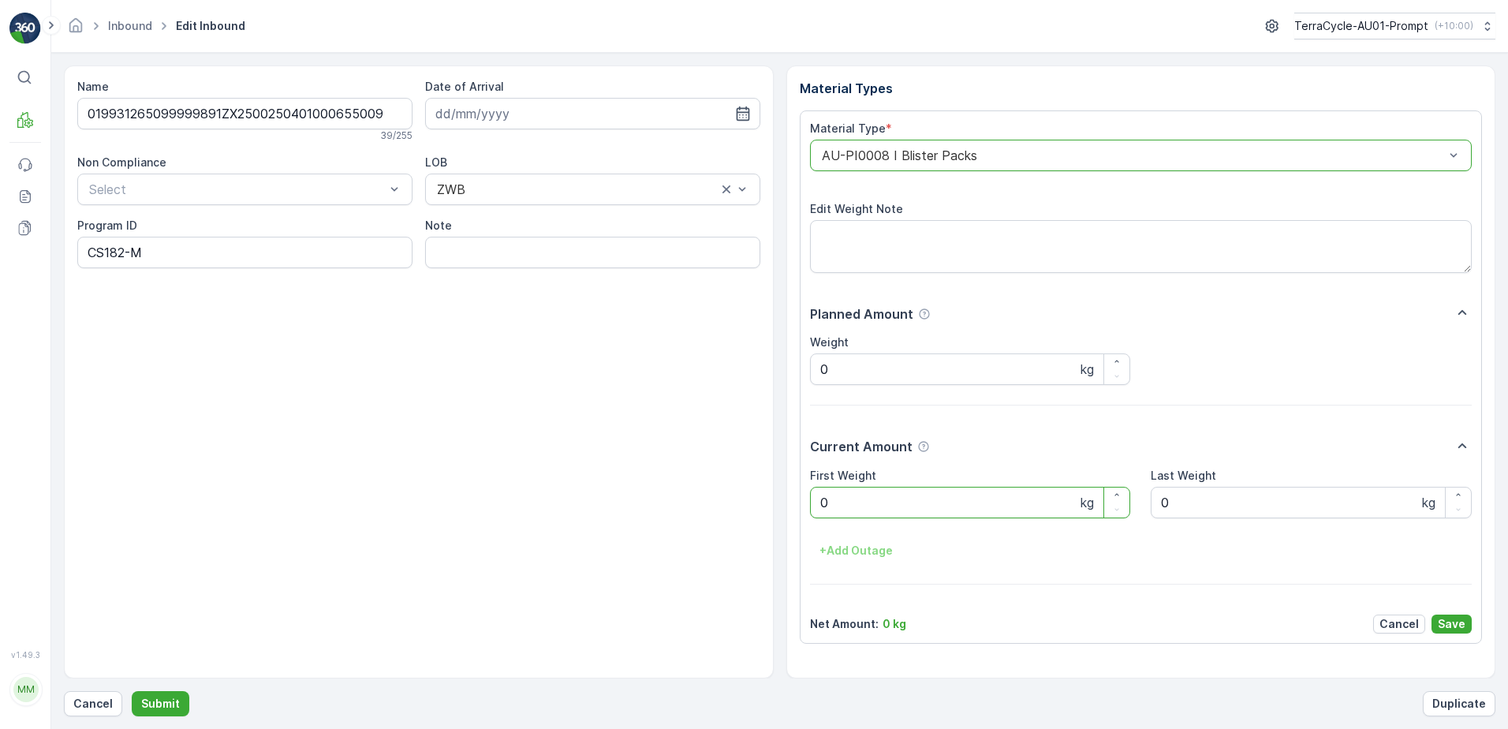
click at [860, 513] on Weight "0" at bounding box center [970, 502] width 321 height 32
click at [132, 691] on button "Submit" at bounding box center [161, 703] width 58 height 25
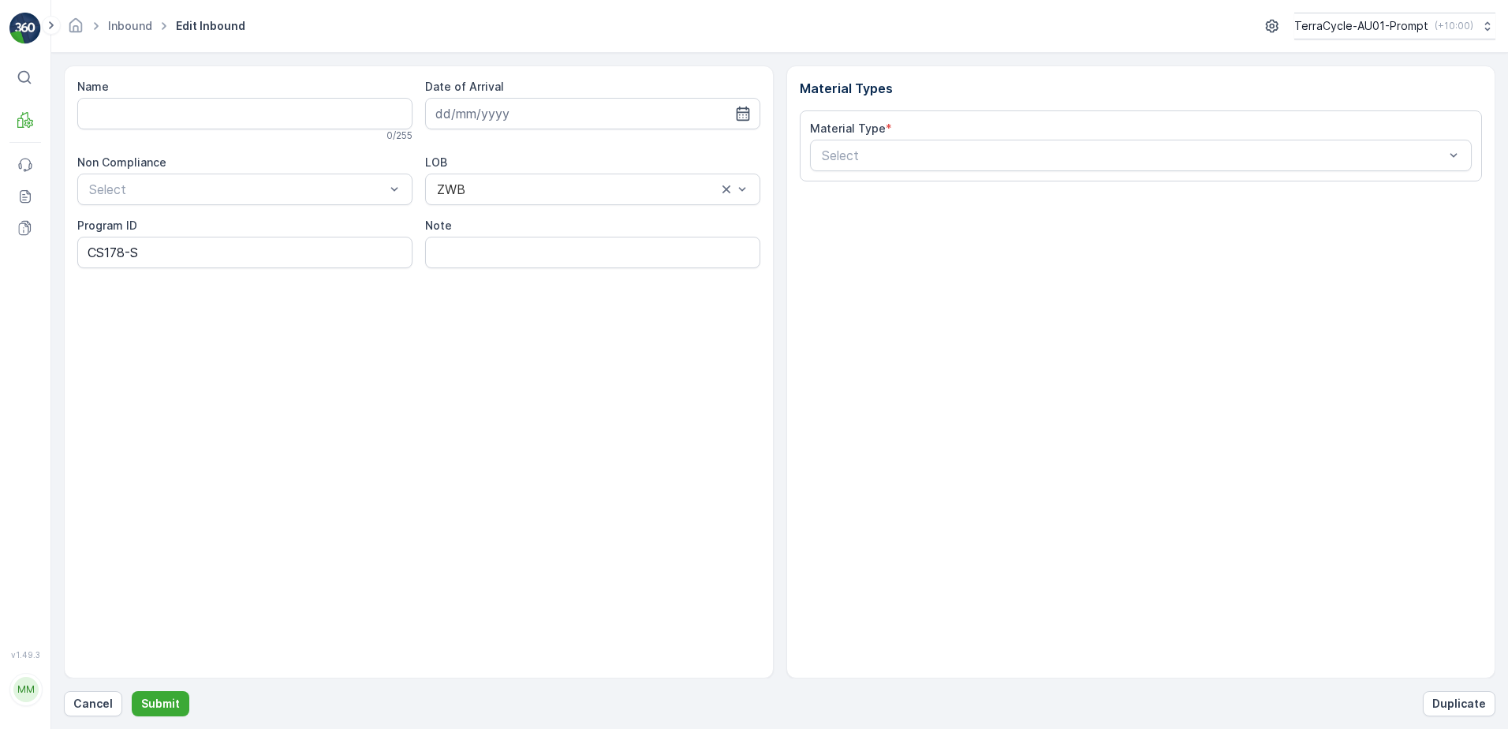
type input "019931265099999891ZX2501448801000655007"
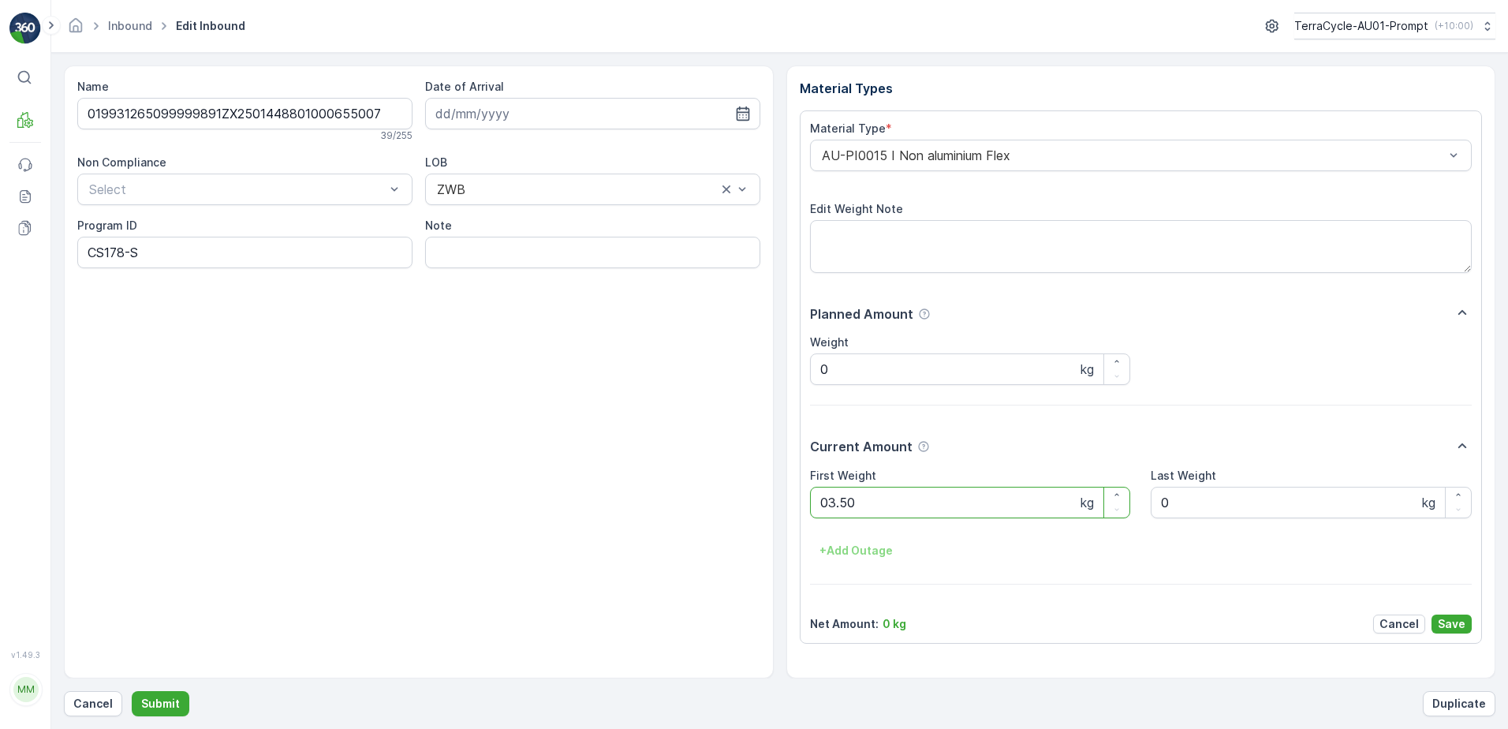
click at [132, 691] on button "Submit" at bounding box center [161, 703] width 58 height 25
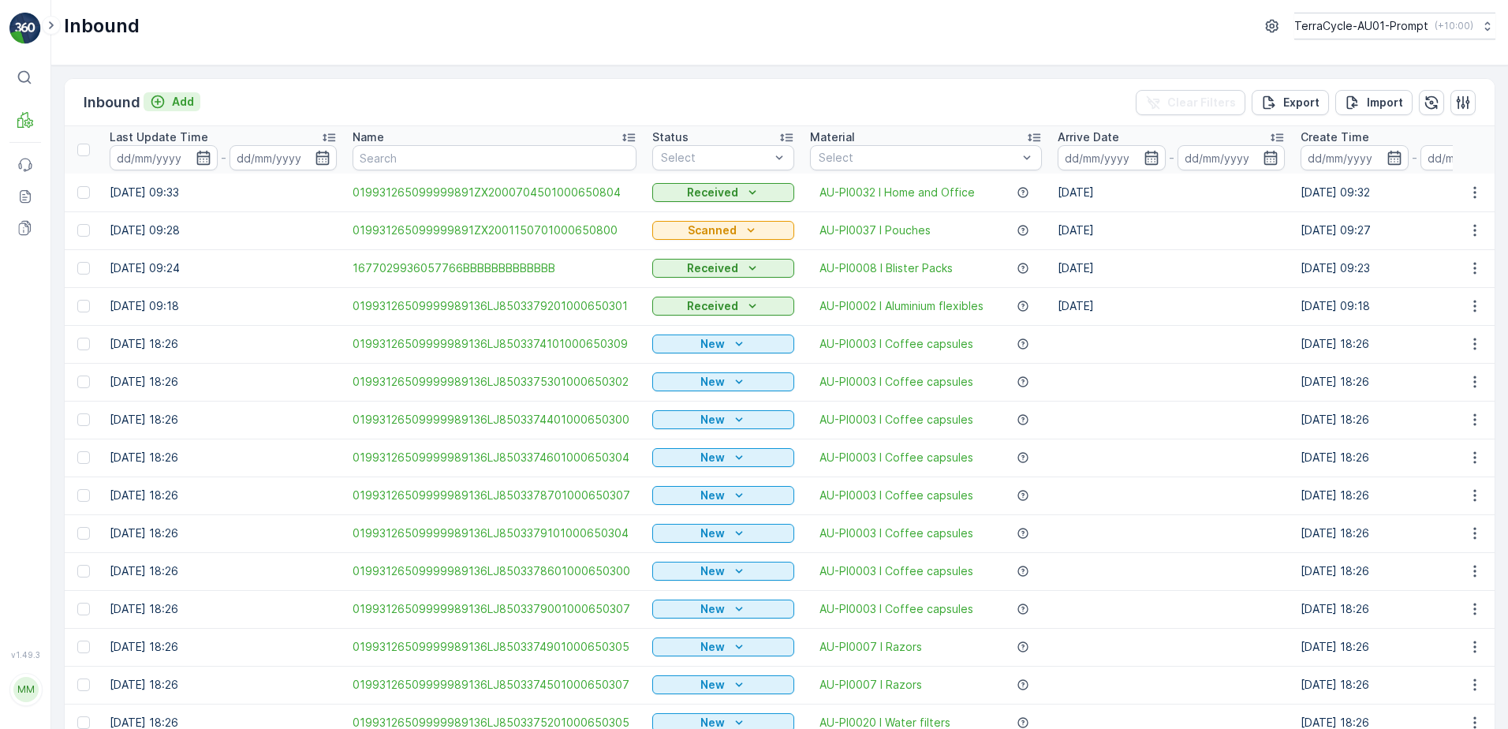
click at [185, 107] on p "Add" at bounding box center [183, 102] width 22 height 16
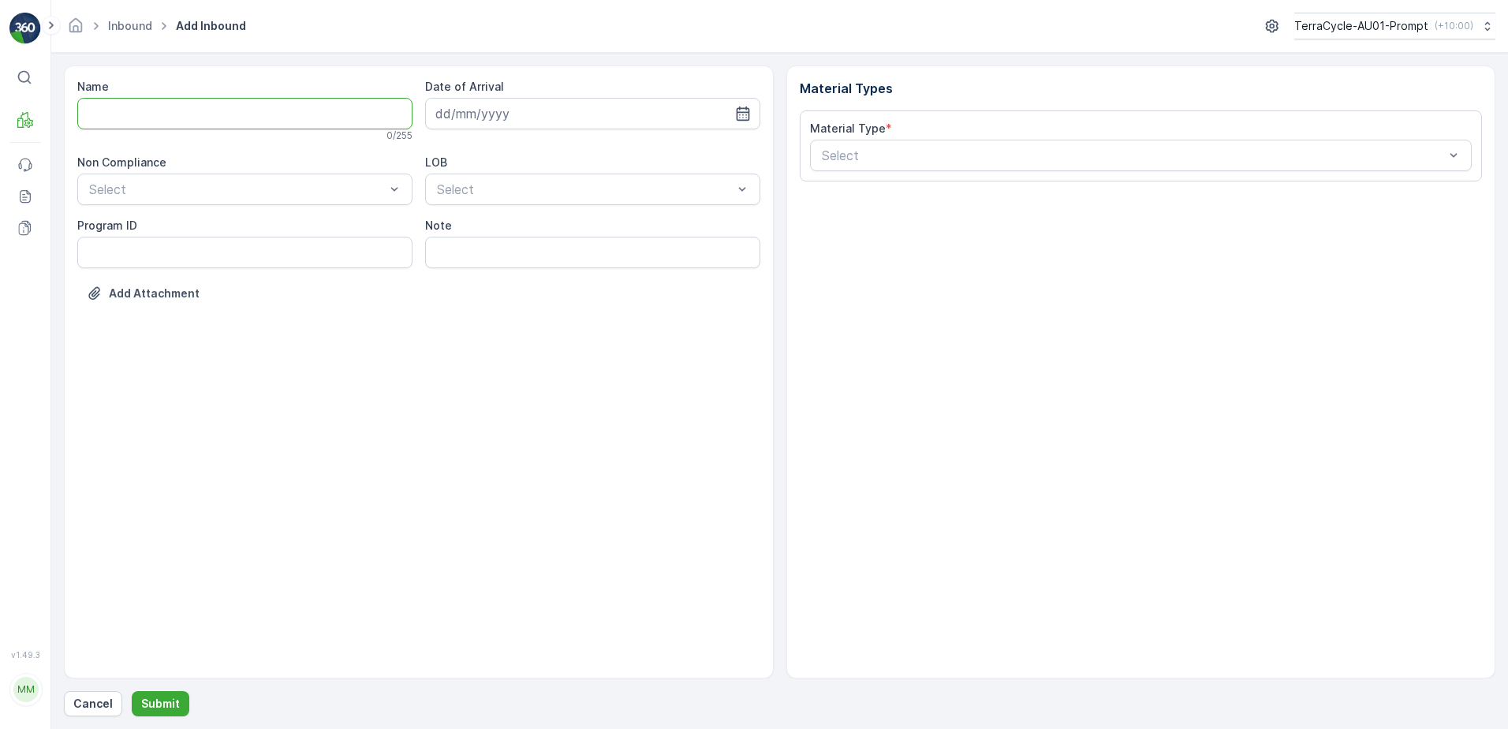
click at [127, 119] on input "Name" at bounding box center [244, 114] width 335 height 32
type input "36LJ8502716301000650308"
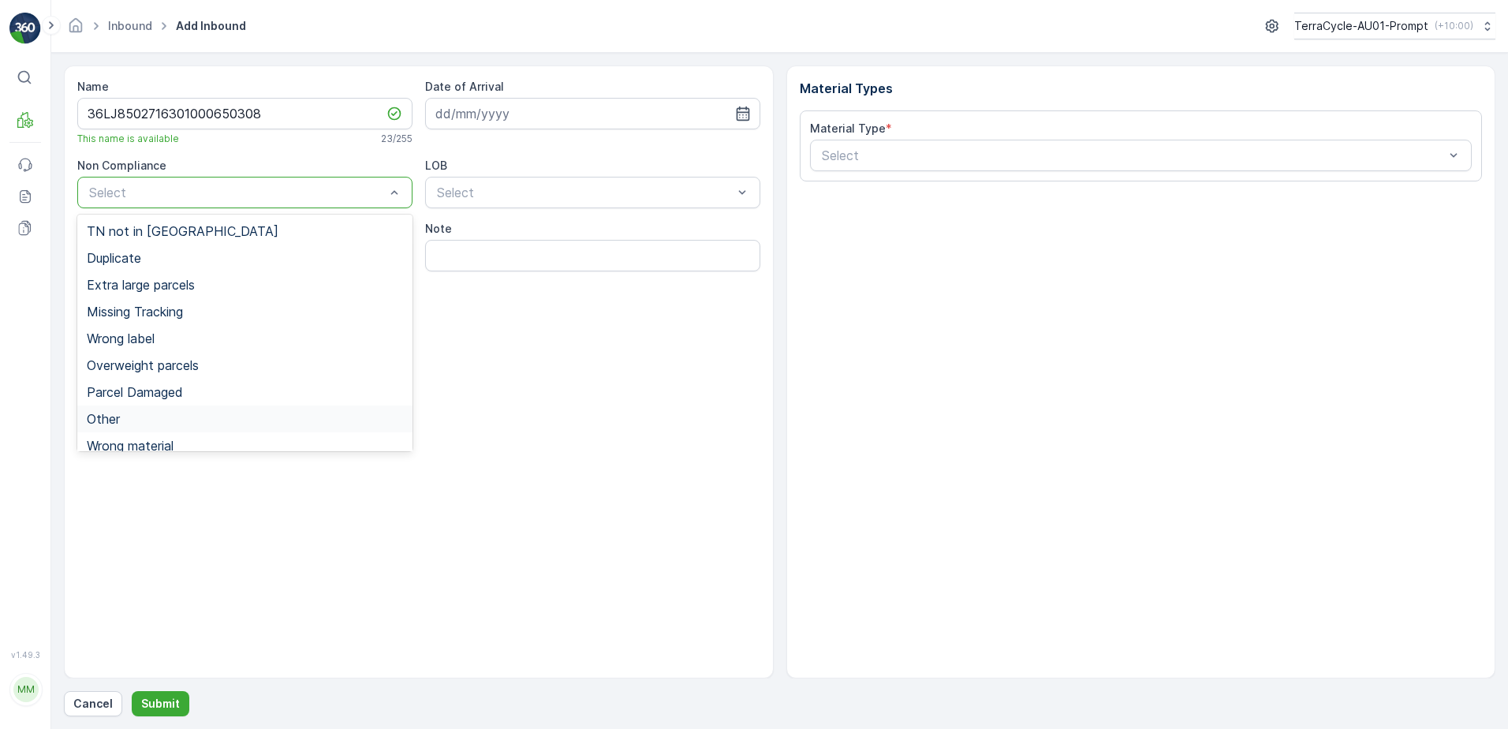
click at [106, 410] on div "Other" at bounding box center [244, 418] width 335 height 27
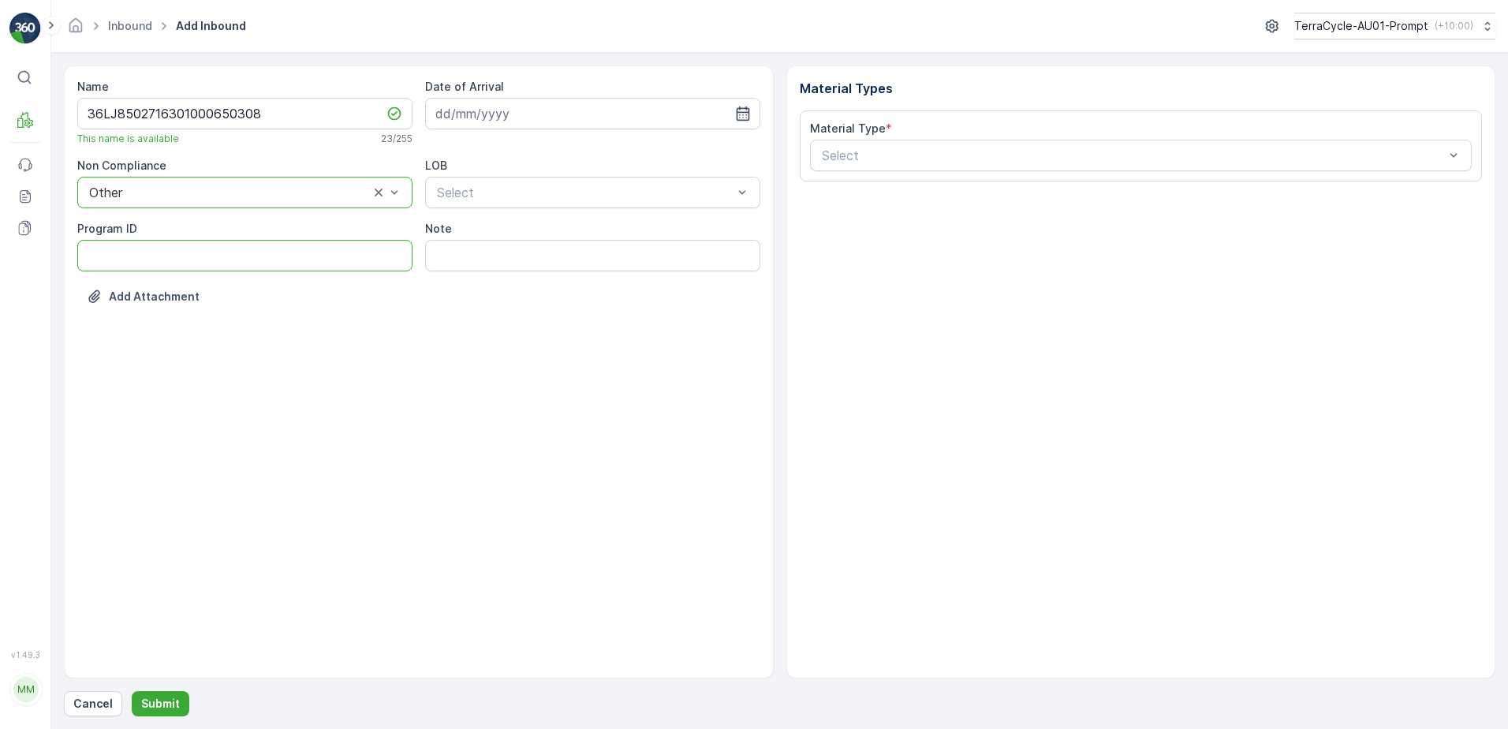
click at [115, 252] on ID "Program ID" at bounding box center [244, 256] width 335 height 32
type ID "CS32-S"
click at [535, 117] on input at bounding box center [592, 114] width 335 height 32
click at [561, 211] on div "4" at bounding box center [565, 213] width 25 height 25
type input "[DATE]"
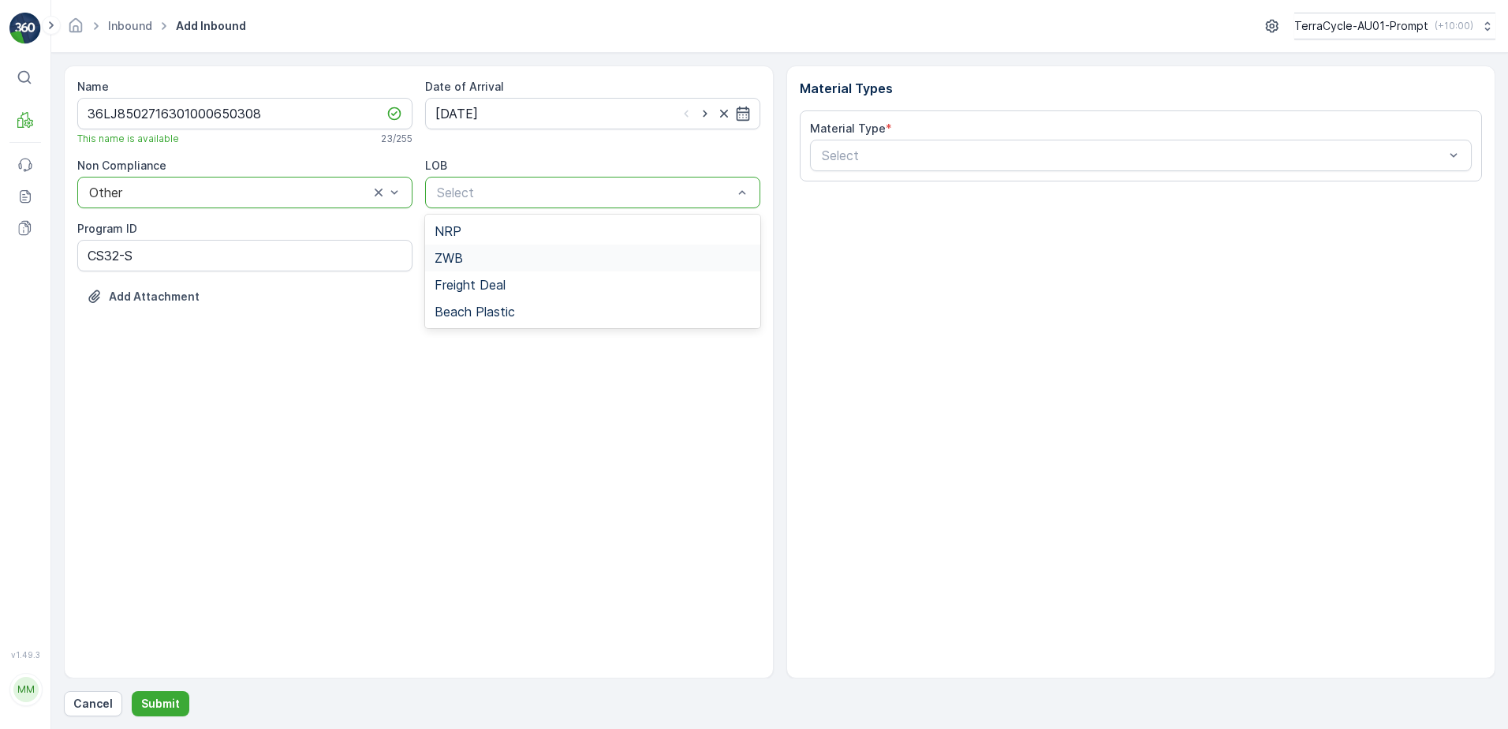
click at [505, 255] on div "ZWB" at bounding box center [592, 258] width 316 height 14
click at [515, 257] on input "Note" at bounding box center [592, 256] width 335 height 32
type input "TN LABEL NOT SCANNING - PHOTO IN MEDIA FILE"
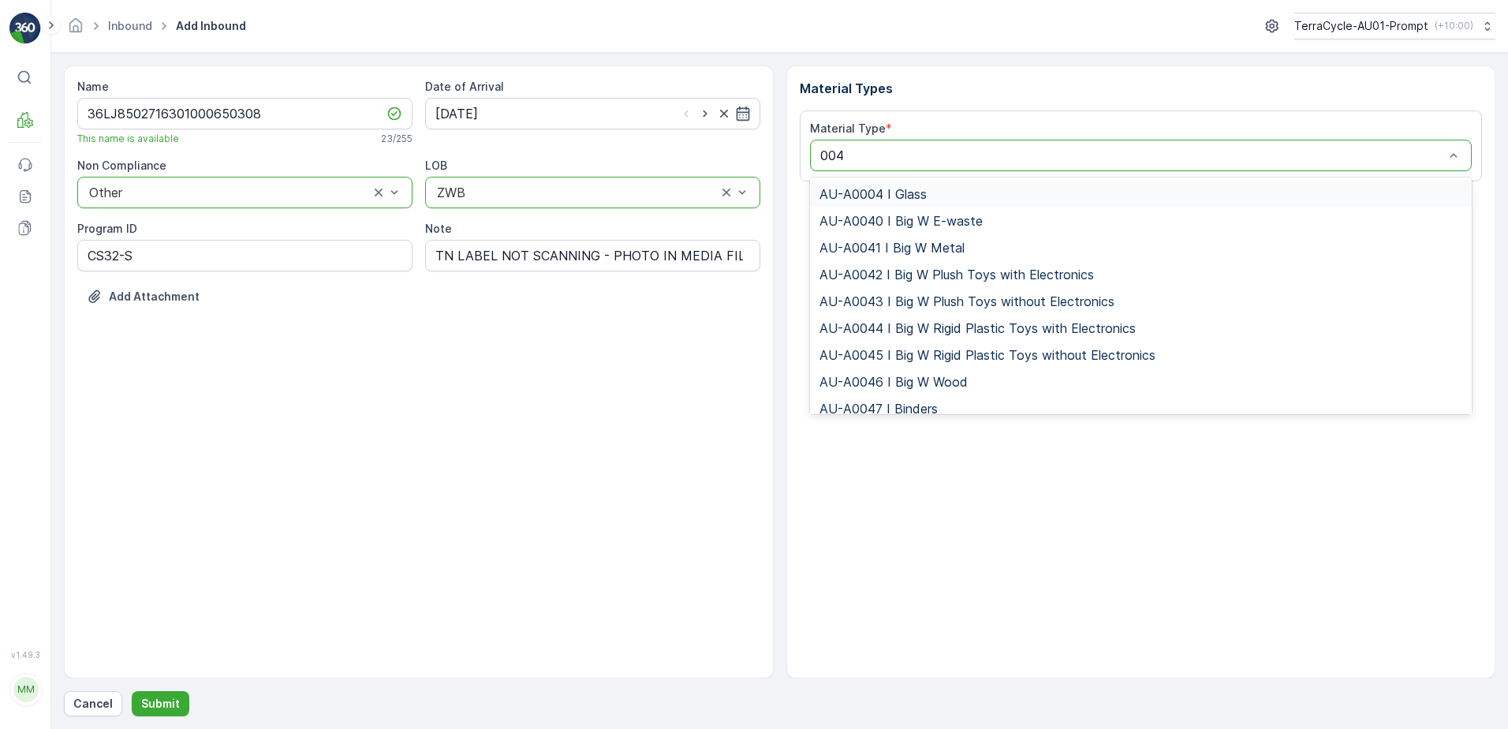
type input "0046"
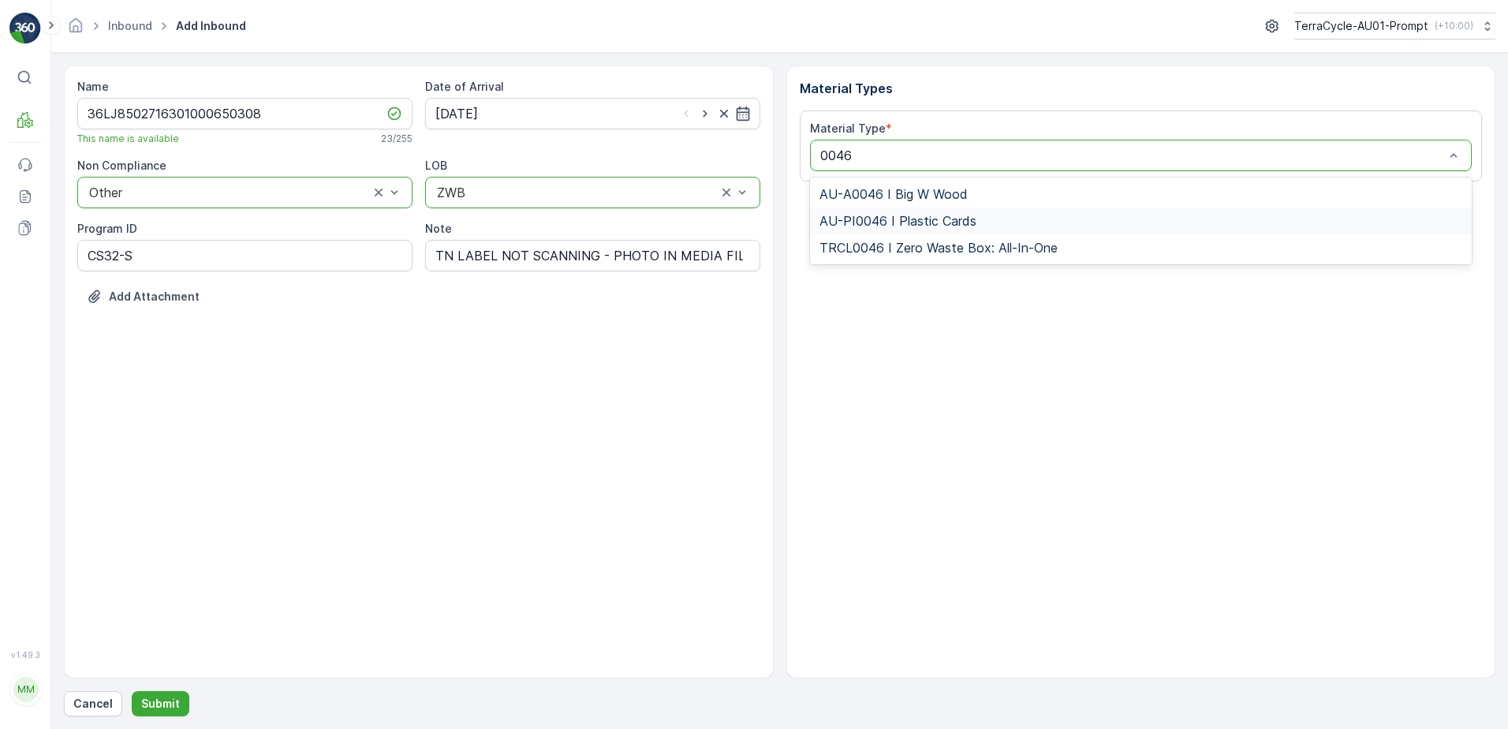
click at [931, 224] on span "AU-PI0046 I Plastic Cards" at bounding box center [897, 221] width 157 height 14
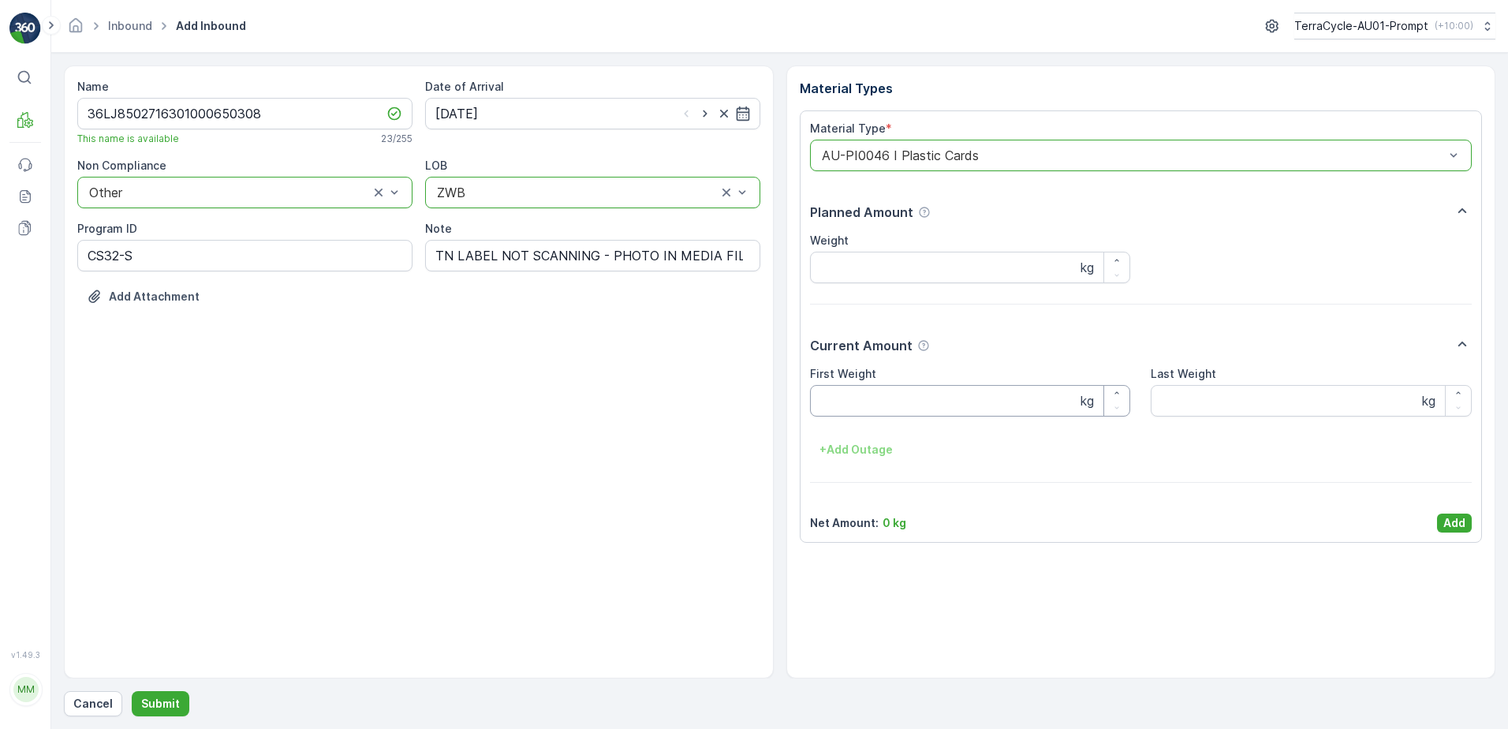
click at [909, 398] on Weight "First Weight" at bounding box center [970, 401] width 321 height 32
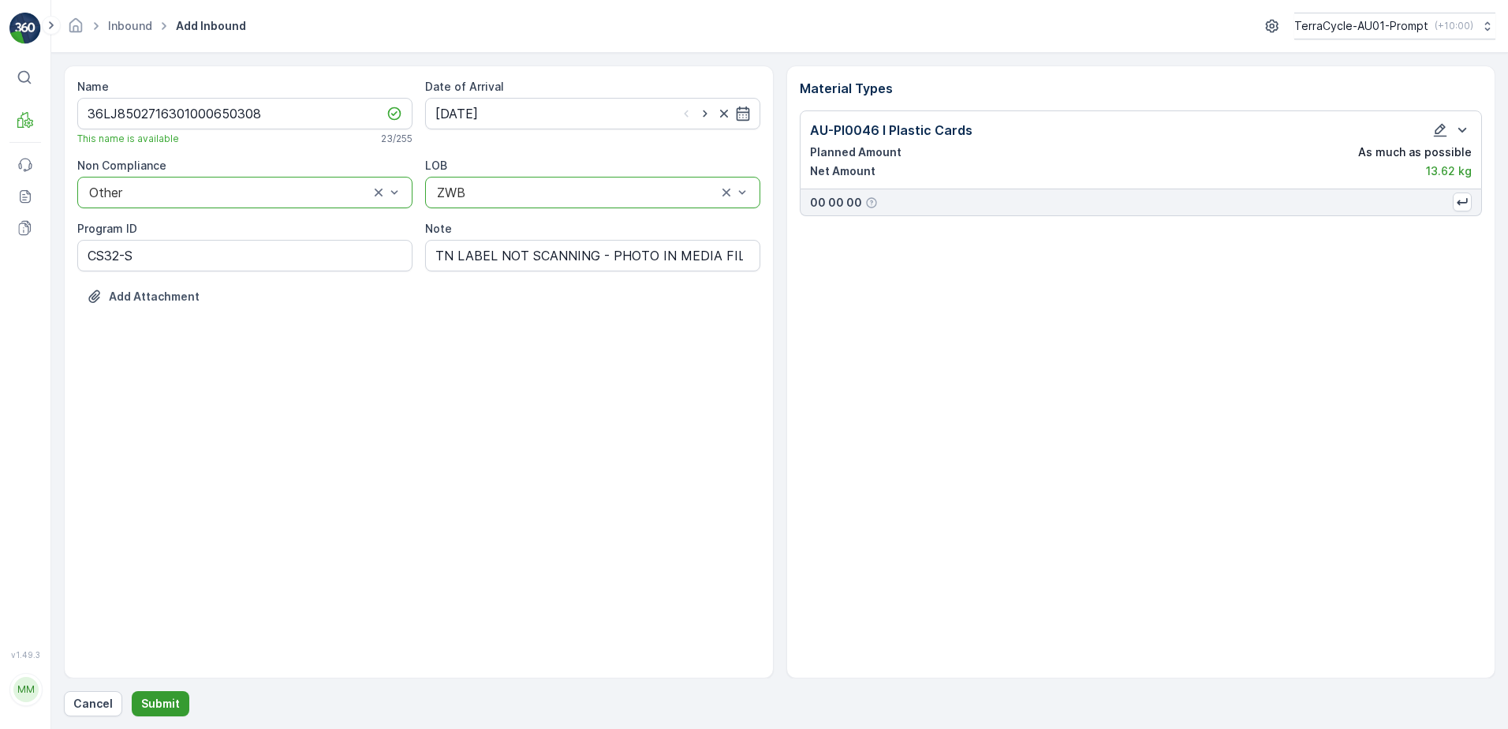
click at [157, 695] on button "Submit" at bounding box center [161, 703] width 58 height 25
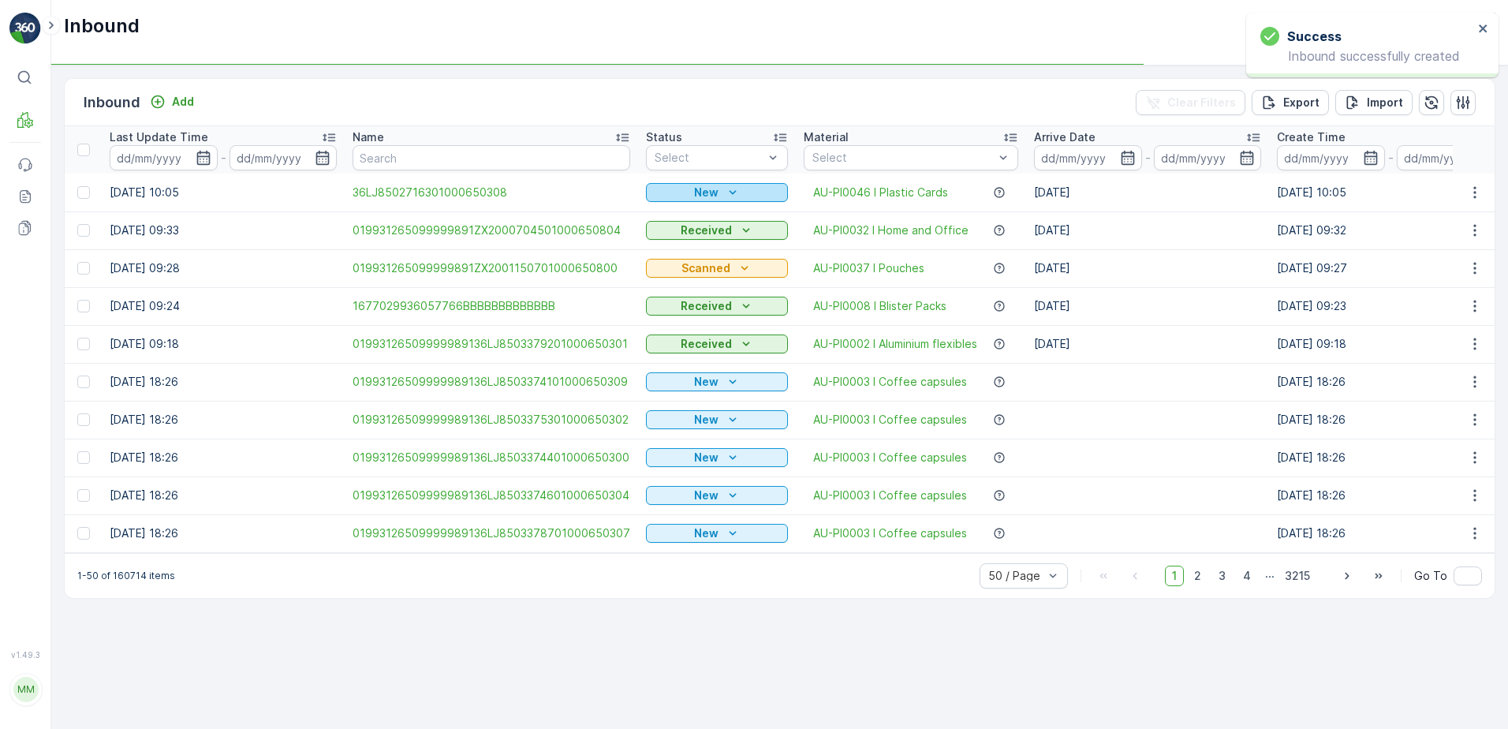
click at [733, 189] on icon "New" at bounding box center [733, 193] width 16 height 16
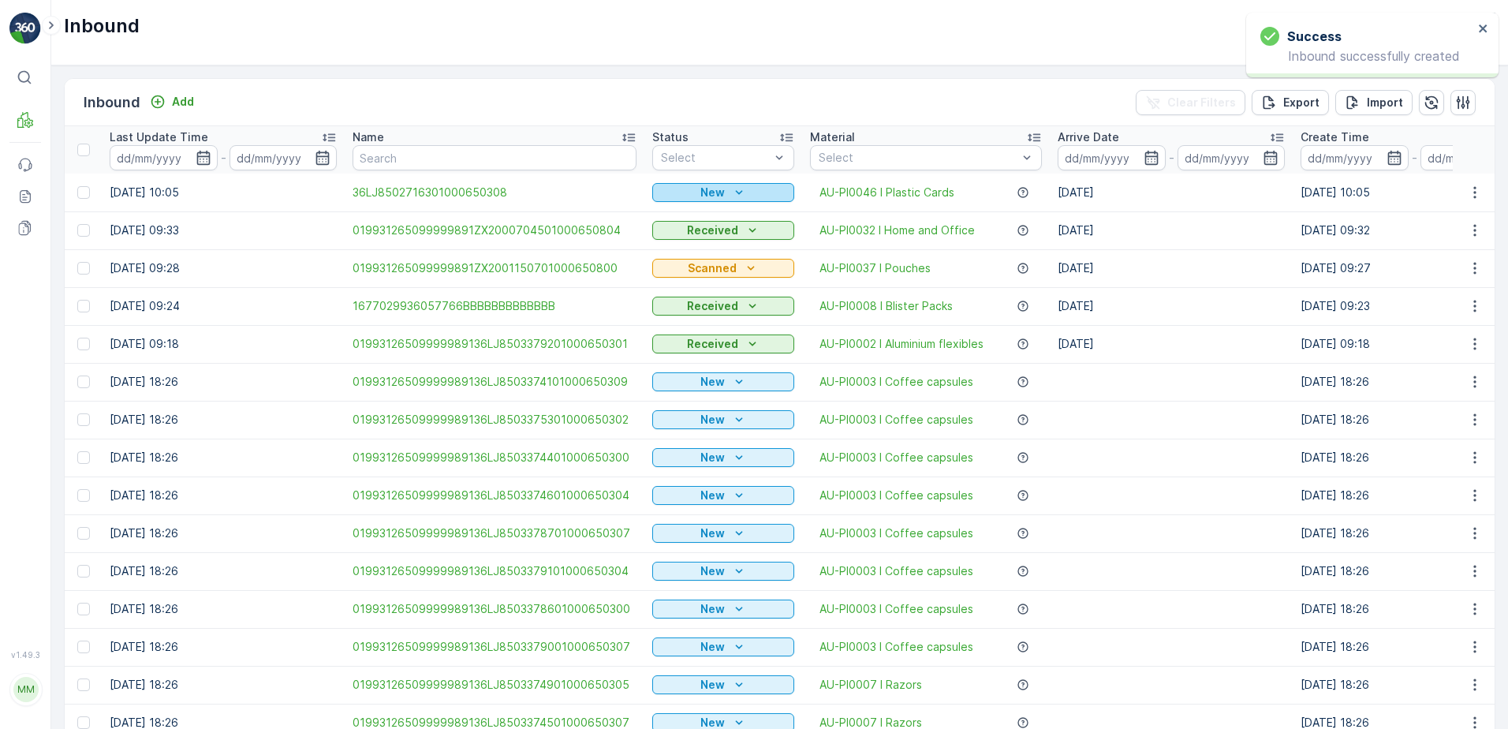
click at [736, 194] on icon "New" at bounding box center [739, 193] width 16 height 16
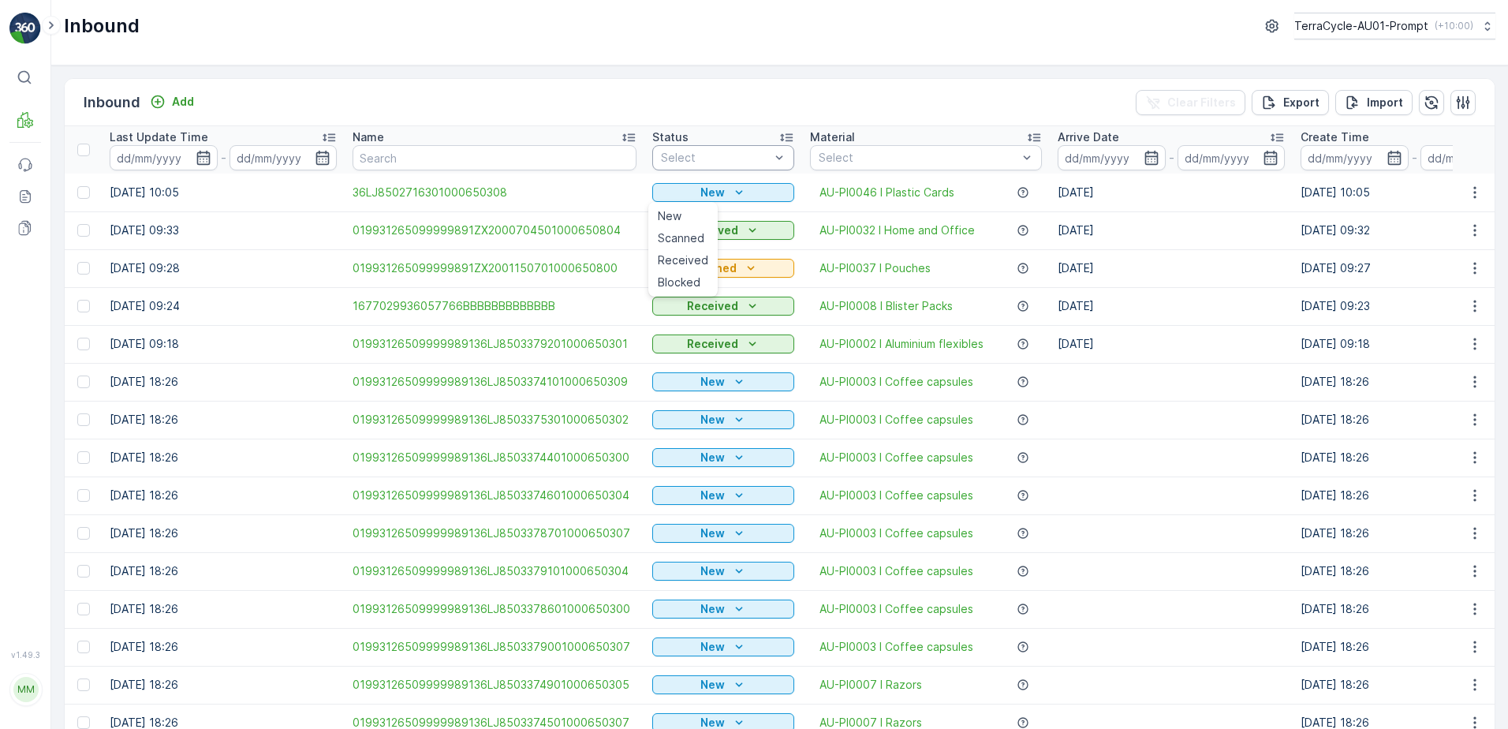
drag, startPoint x: 698, startPoint y: 233, endPoint x: 764, endPoint y: 168, distance: 92.6
click at [698, 232] on span "Scanned" at bounding box center [681, 238] width 47 height 16
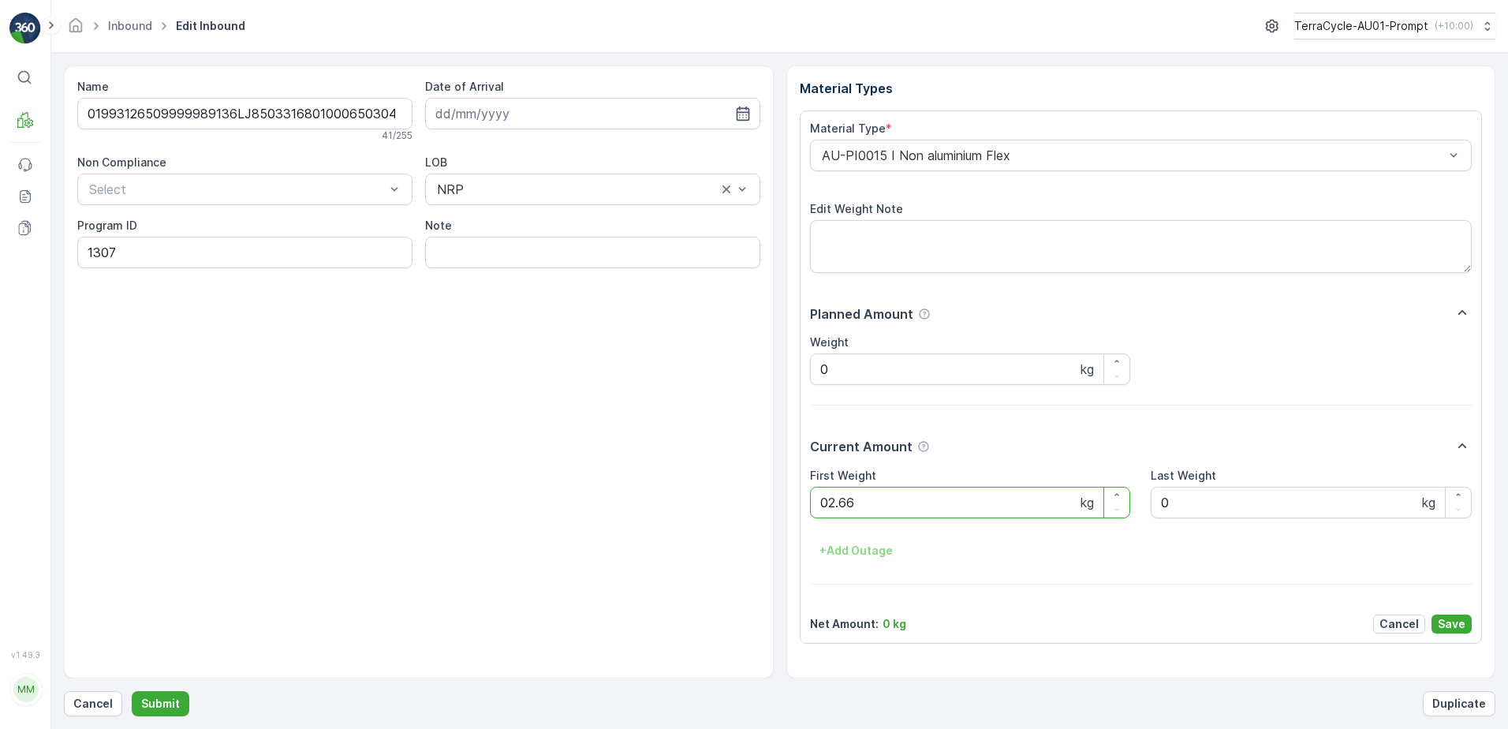
click at [132, 691] on button "Submit" at bounding box center [161, 703] width 58 height 25
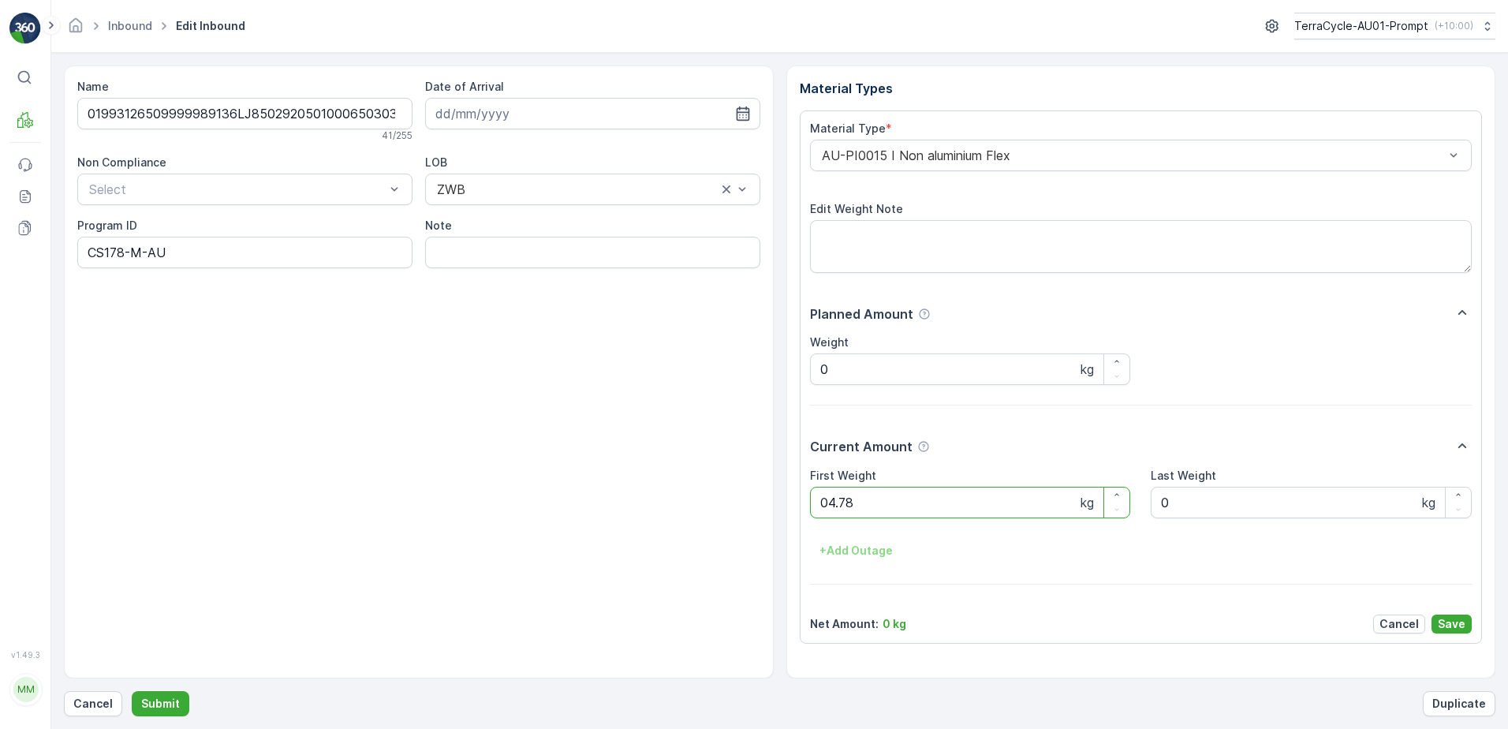
click at [132, 691] on button "Submit" at bounding box center [161, 703] width 58 height 25
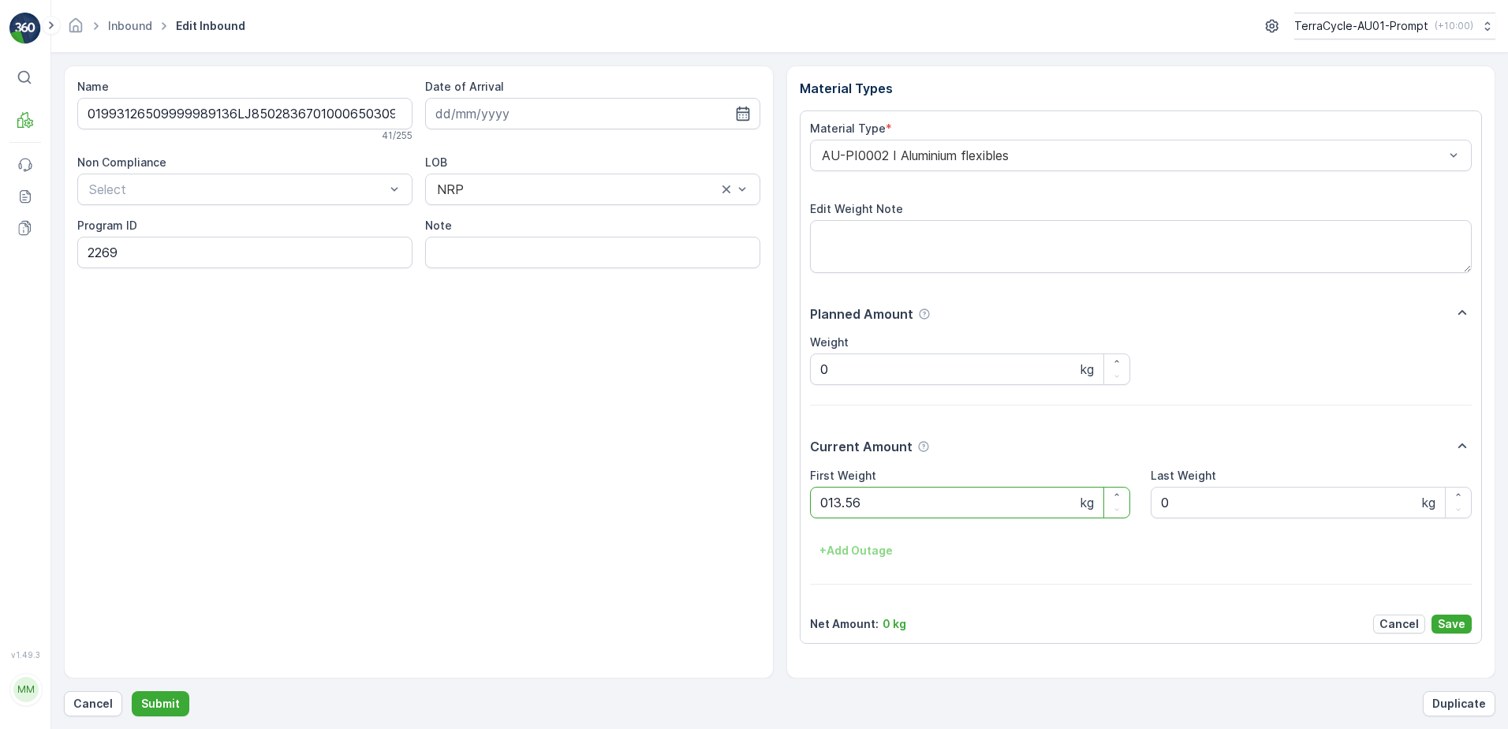
click at [132, 691] on button "Submit" at bounding box center [161, 703] width 58 height 25
